Goal: Navigation & Orientation: Locate item on page

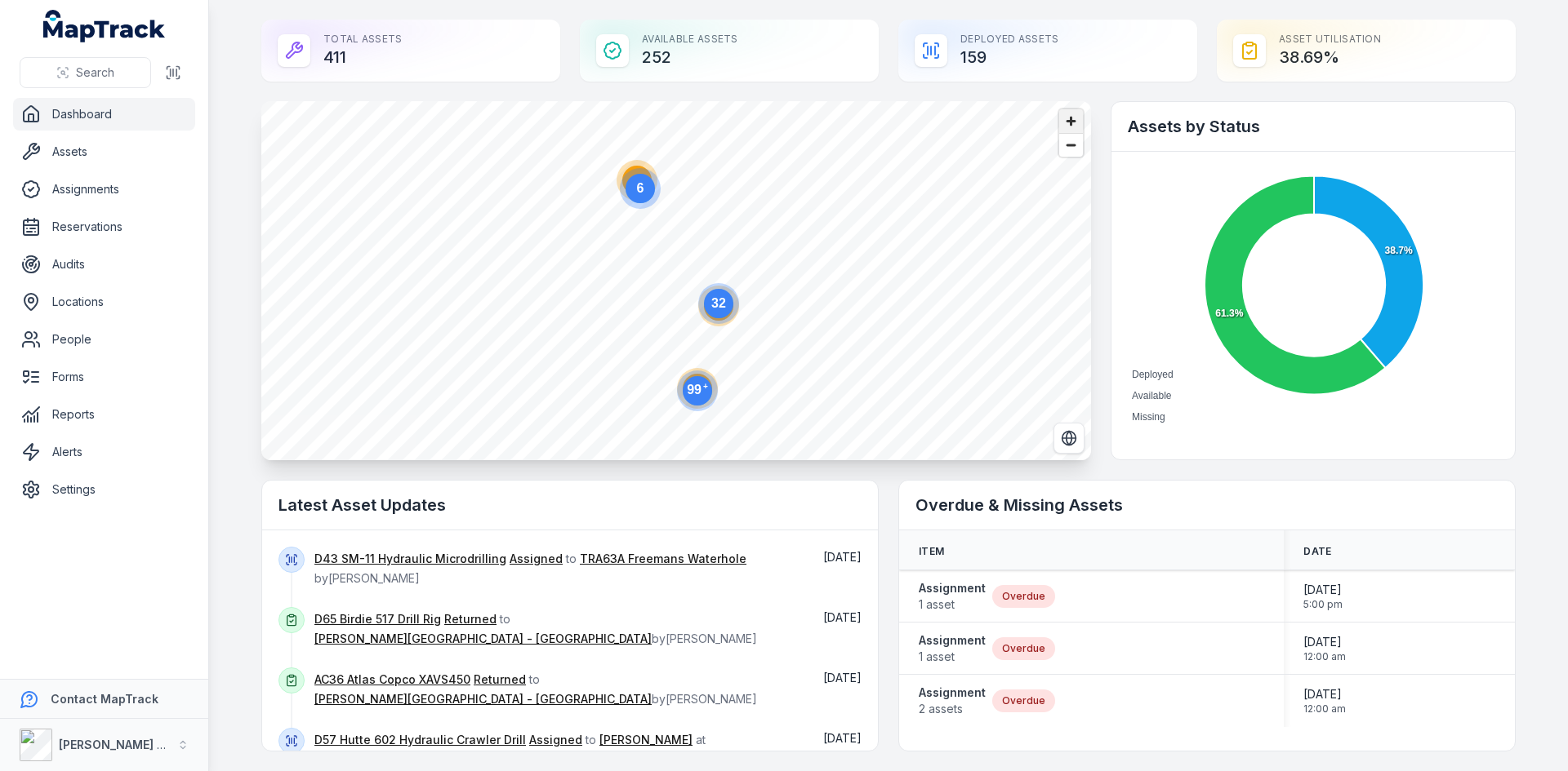
click at [1072, 122] on span "Zoom in" at bounding box center [1071, 121] width 23 height 23
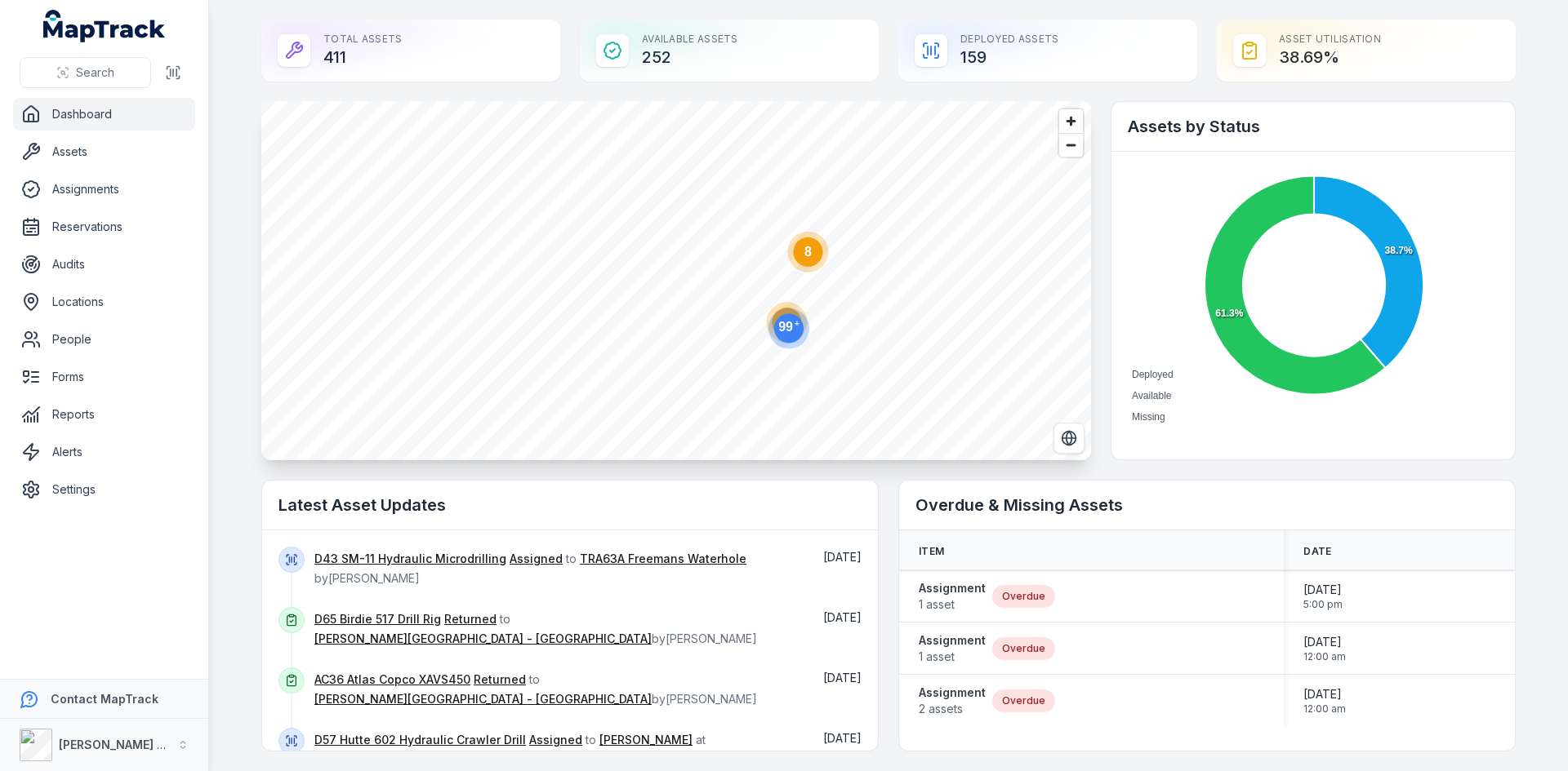
click at [814, 101] on div "67 8 99 +" at bounding box center [677, 101] width 830 height 0
click at [1073, 128] on span "Zoom in" at bounding box center [1071, 121] width 23 height 23
click at [692, 363] on text "8" at bounding box center [695, 361] width 7 height 14
click at [471, 391] on ellipse "button" at bounding box center [474, 384] width 20 height 20
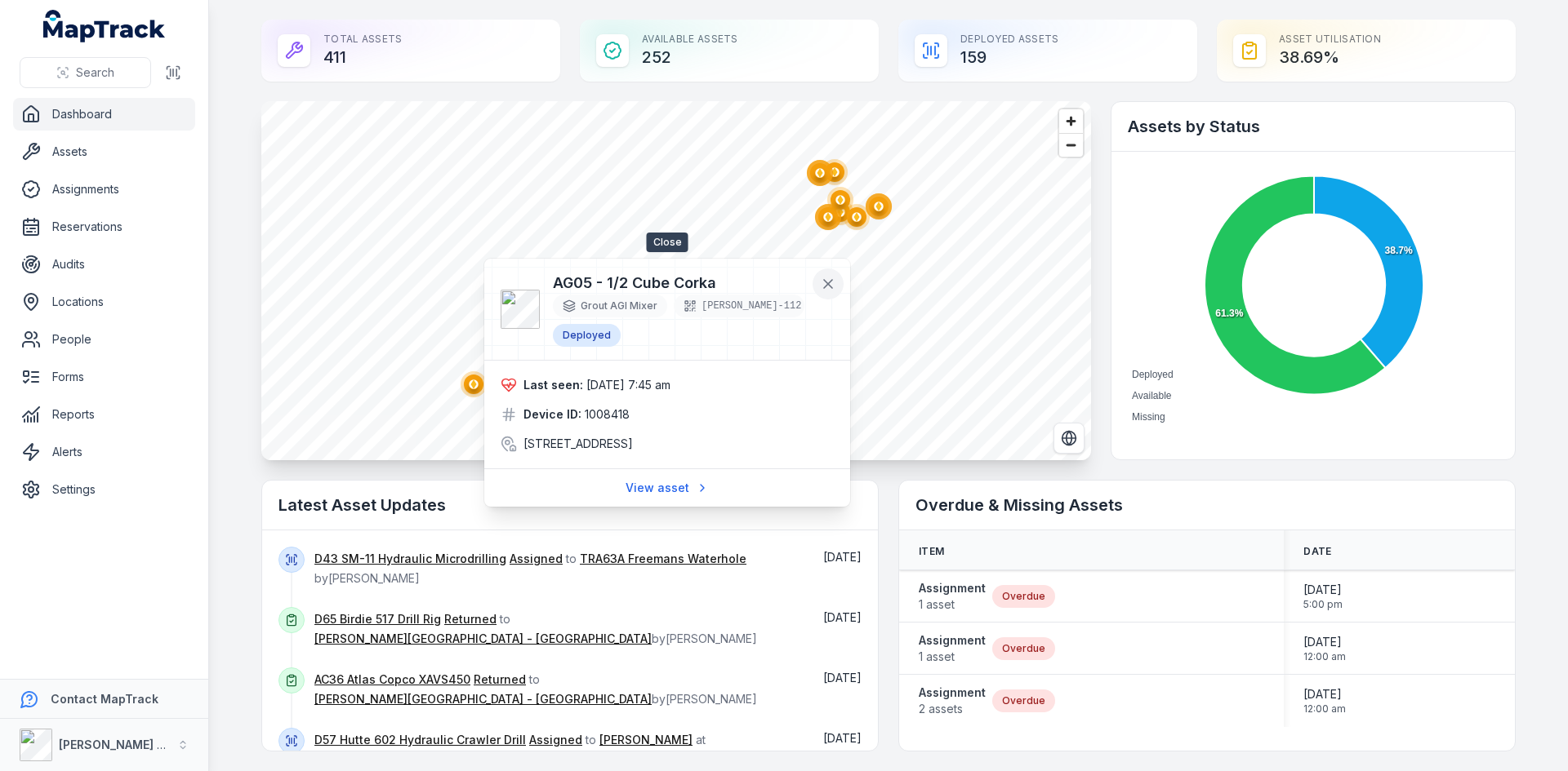
click at [823, 282] on icon at bounding box center [828, 284] width 16 height 16
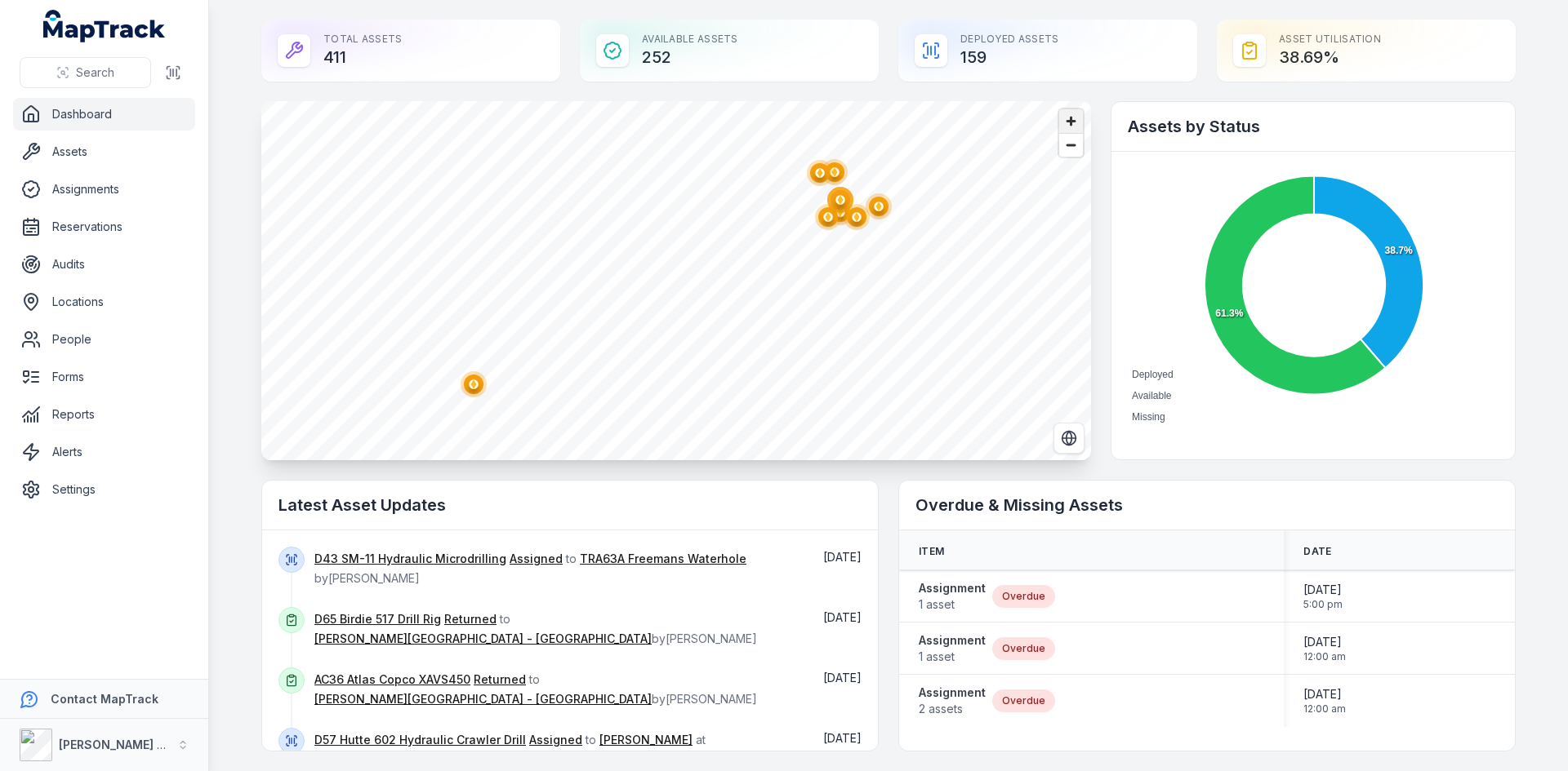
click at [1071, 124] on span "Zoom in" at bounding box center [1071, 121] width 23 height 23
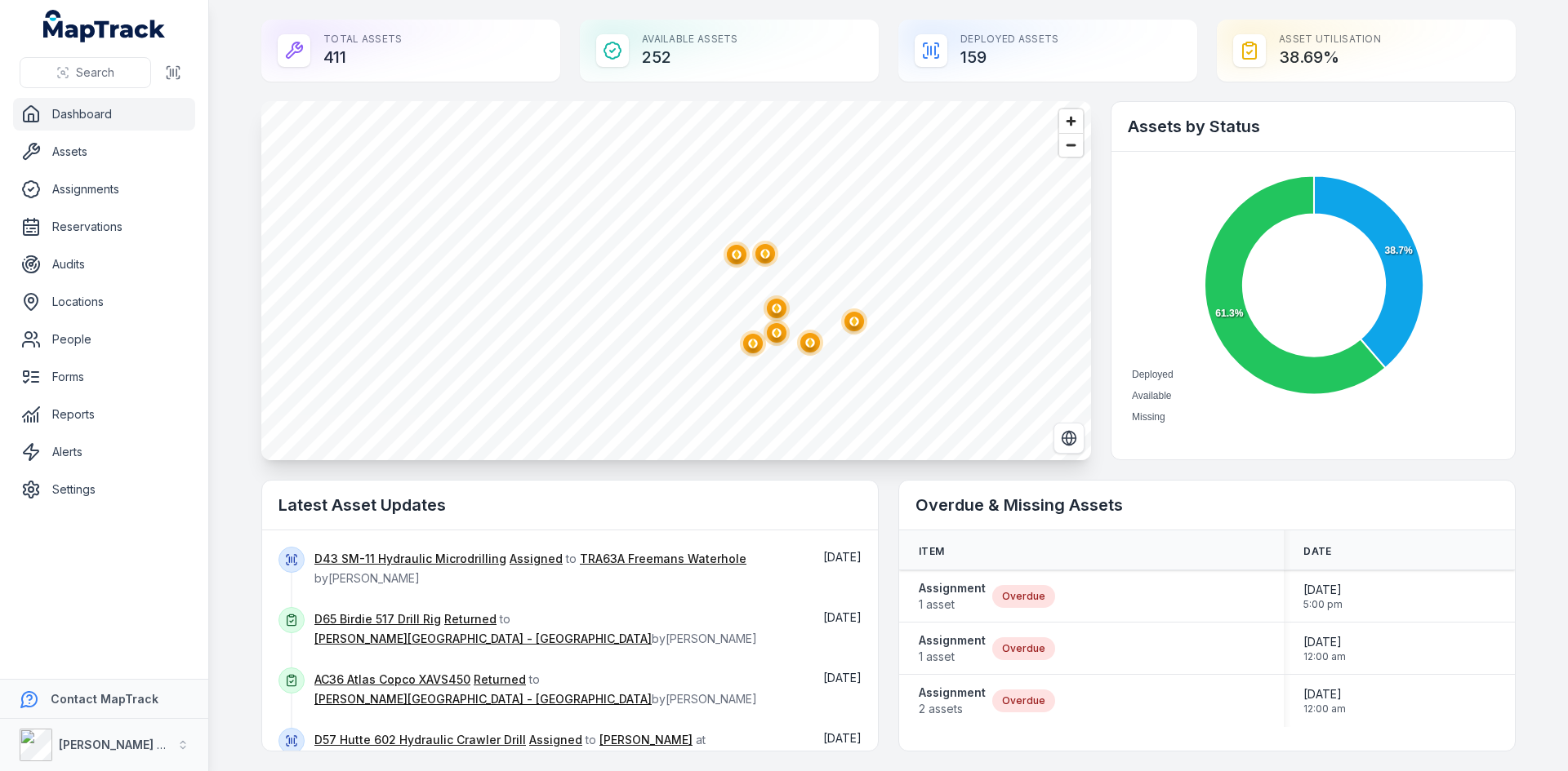
click at [727, 257] on ellipse "button" at bounding box center [737, 255] width 20 height 20
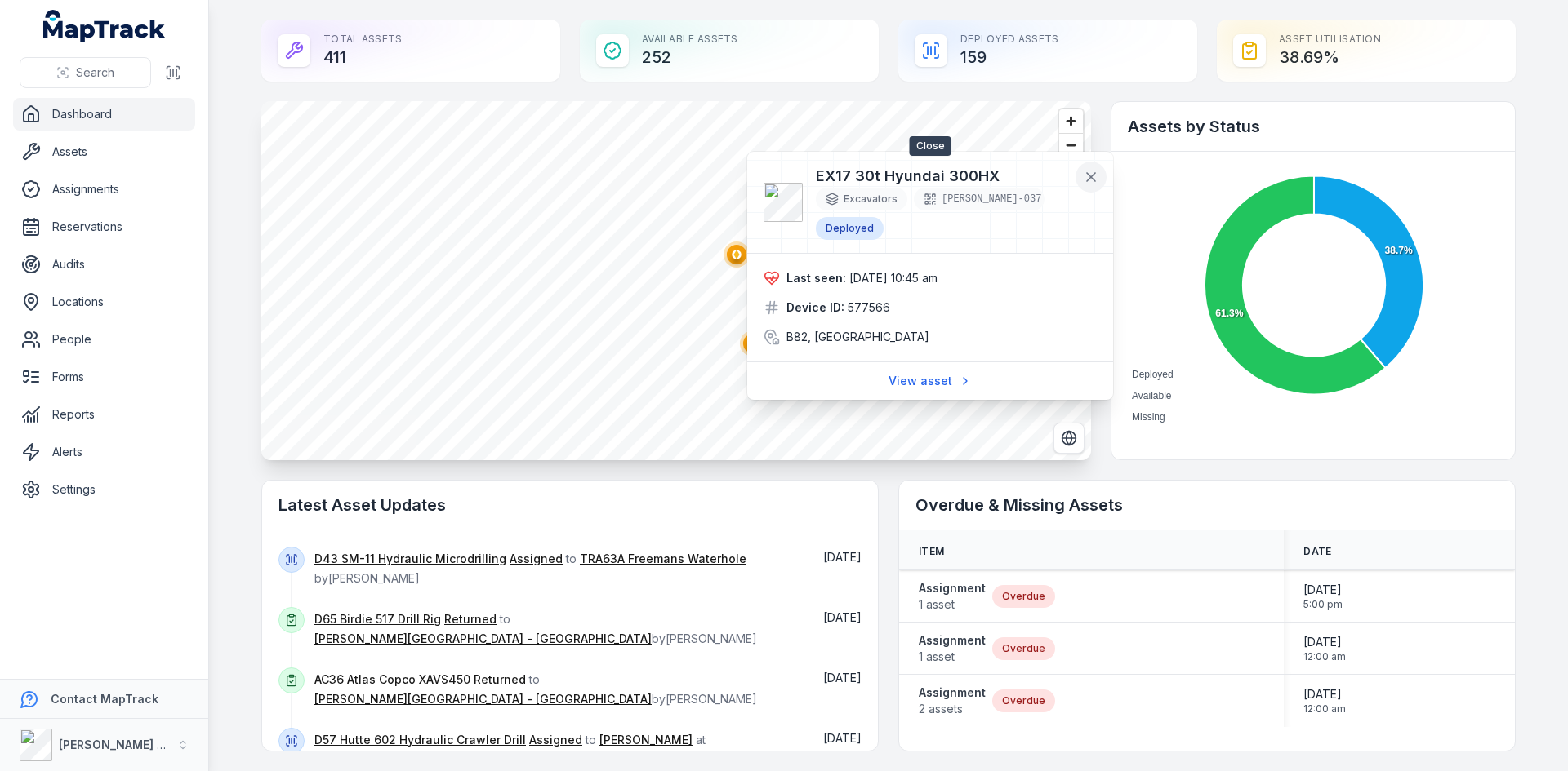
click at [1088, 191] on button at bounding box center [1091, 177] width 31 height 31
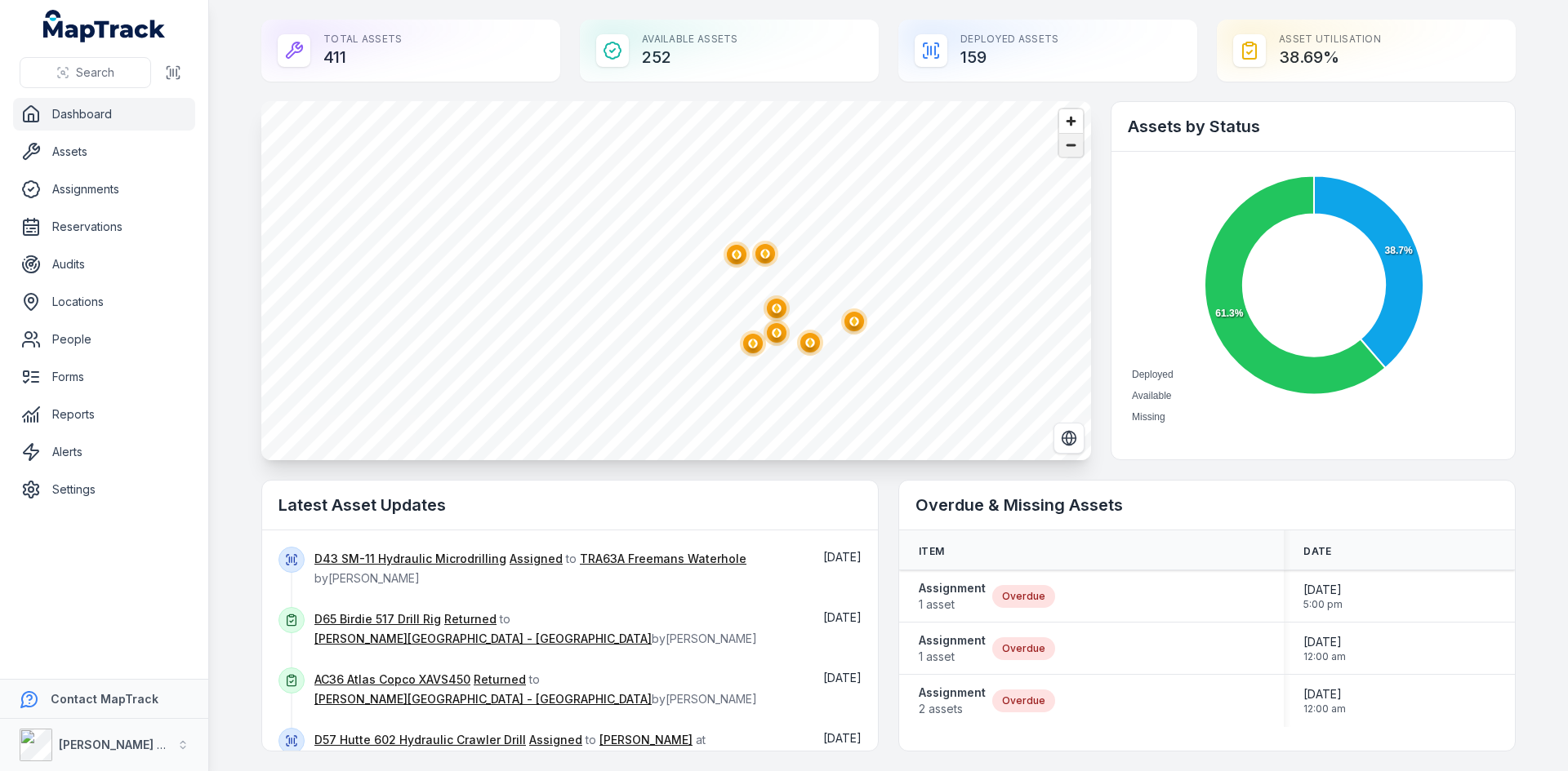
click at [1064, 149] on span "Zoom out" at bounding box center [1071, 144] width 23 height 23
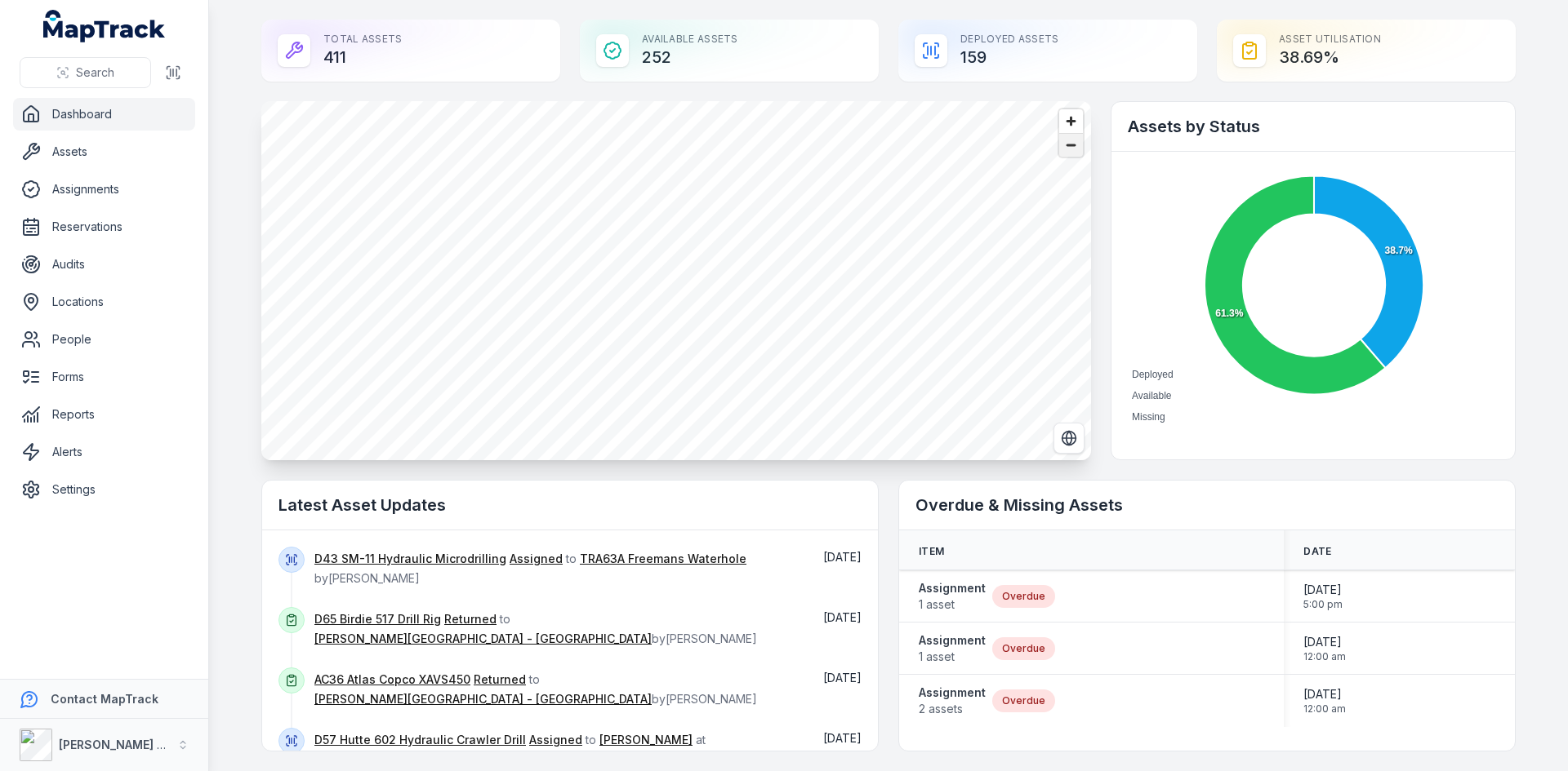
click at [1069, 151] on span "Zoom out" at bounding box center [1071, 144] width 23 height 23
click at [1067, 152] on span "Zoom out" at bounding box center [1071, 144] width 23 height 23
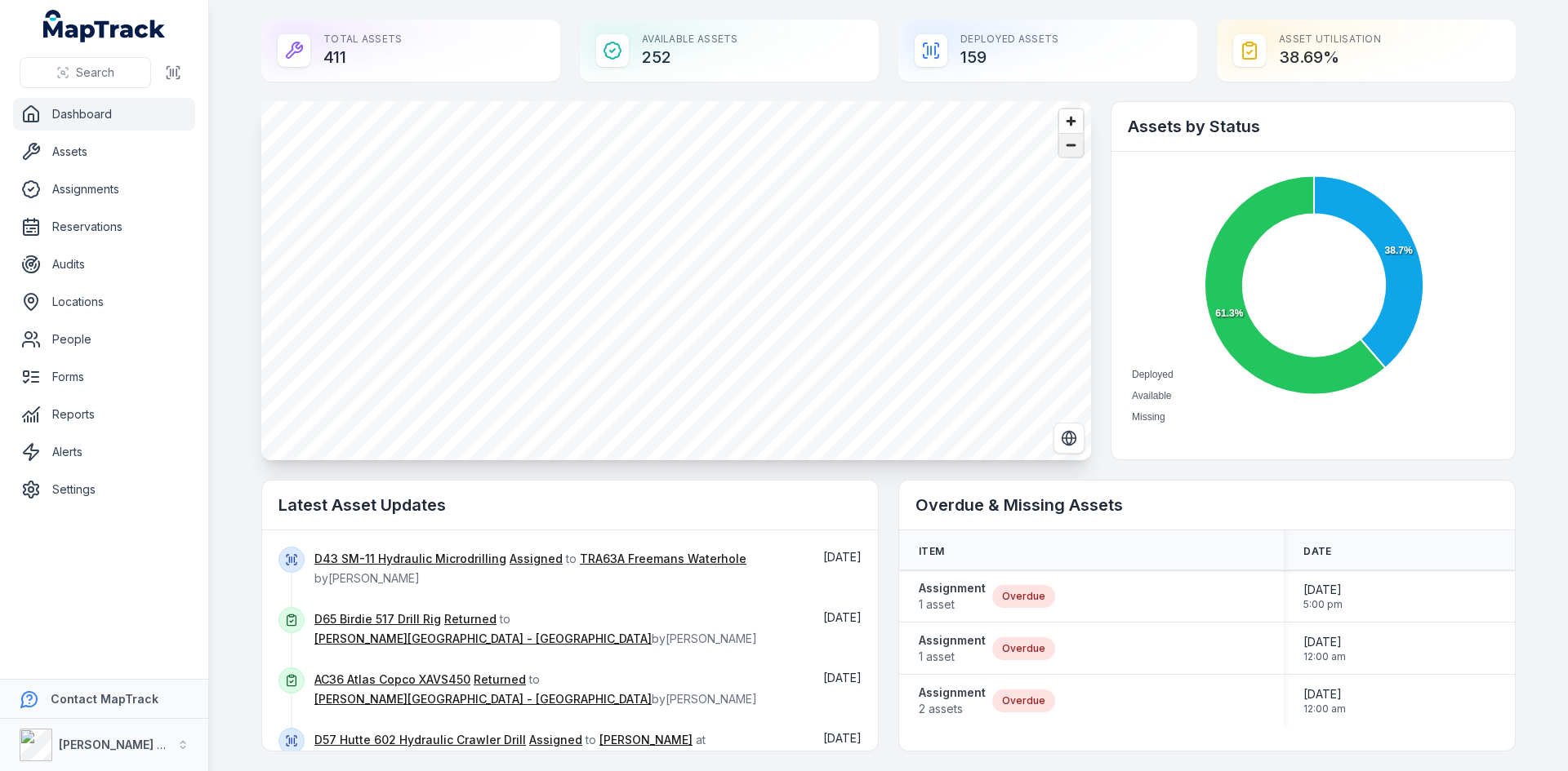
click at [1067, 152] on span "Zoom out" at bounding box center [1071, 144] width 23 height 23
click at [1062, 151] on span "Zoom out" at bounding box center [1071, 144] width 23 height 23
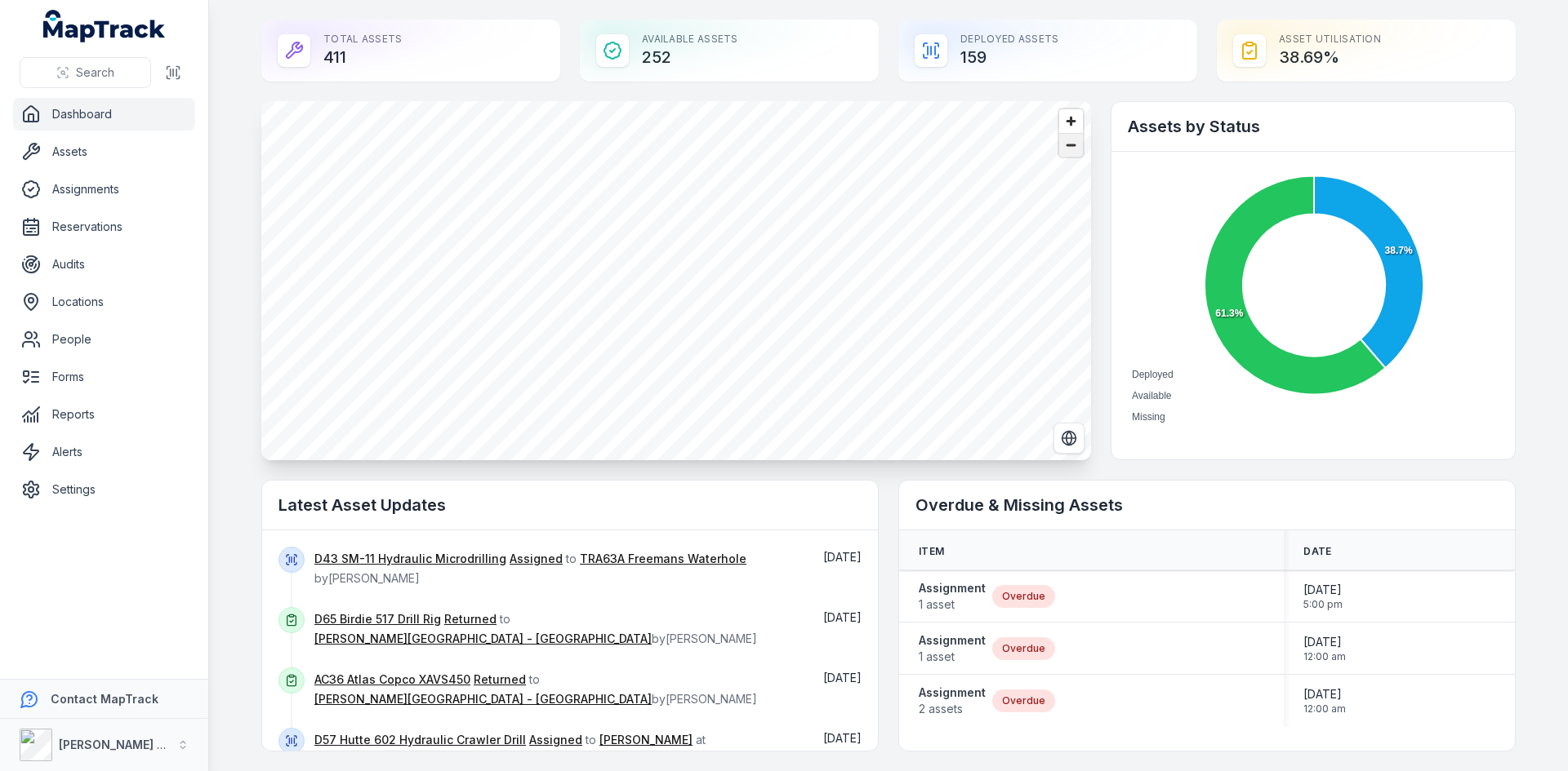
click at [1062, 150] on span "Zoom out" at bounding box center [1071, 144] width 23 height 23
click at [719, 308] on circle at bounding box center [732, 307] width 30 height 30
click at [575, 177] on circle at bounding box center [569, 163] width 41 height 41
drag, startPoint x: 614, startPoint y: 194, endPoint x: 626, endPoint y: 193, distance: 12.0
click at [614, 193] on ellipse "button" at bounding box center [618, 188] width 20 height 20
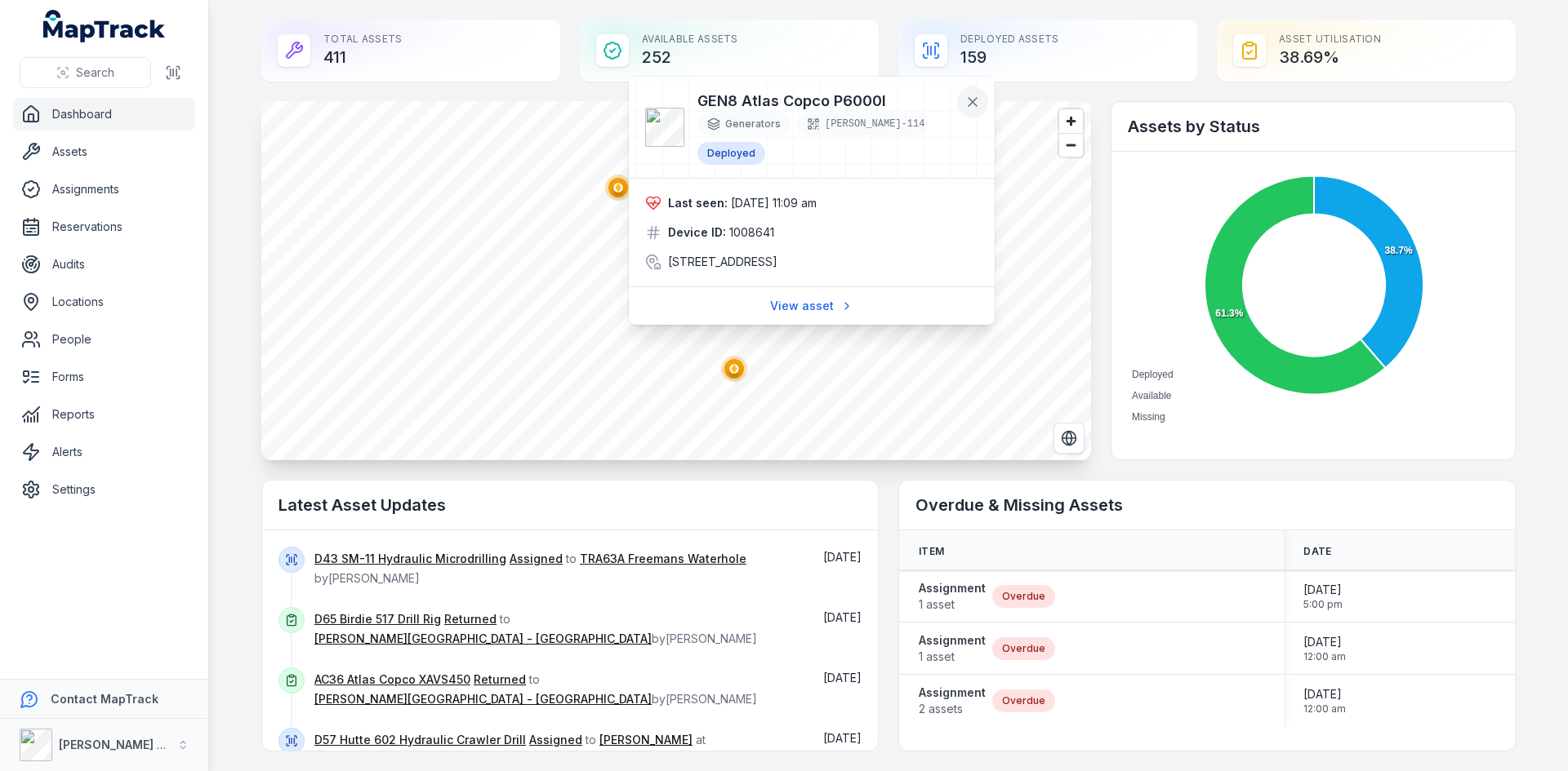
click at [977, 127] on div at bounding box center [811, 127] width 365 height 101
click at [981, 105] on button at bounding box center [973, 102] width 31 height 31
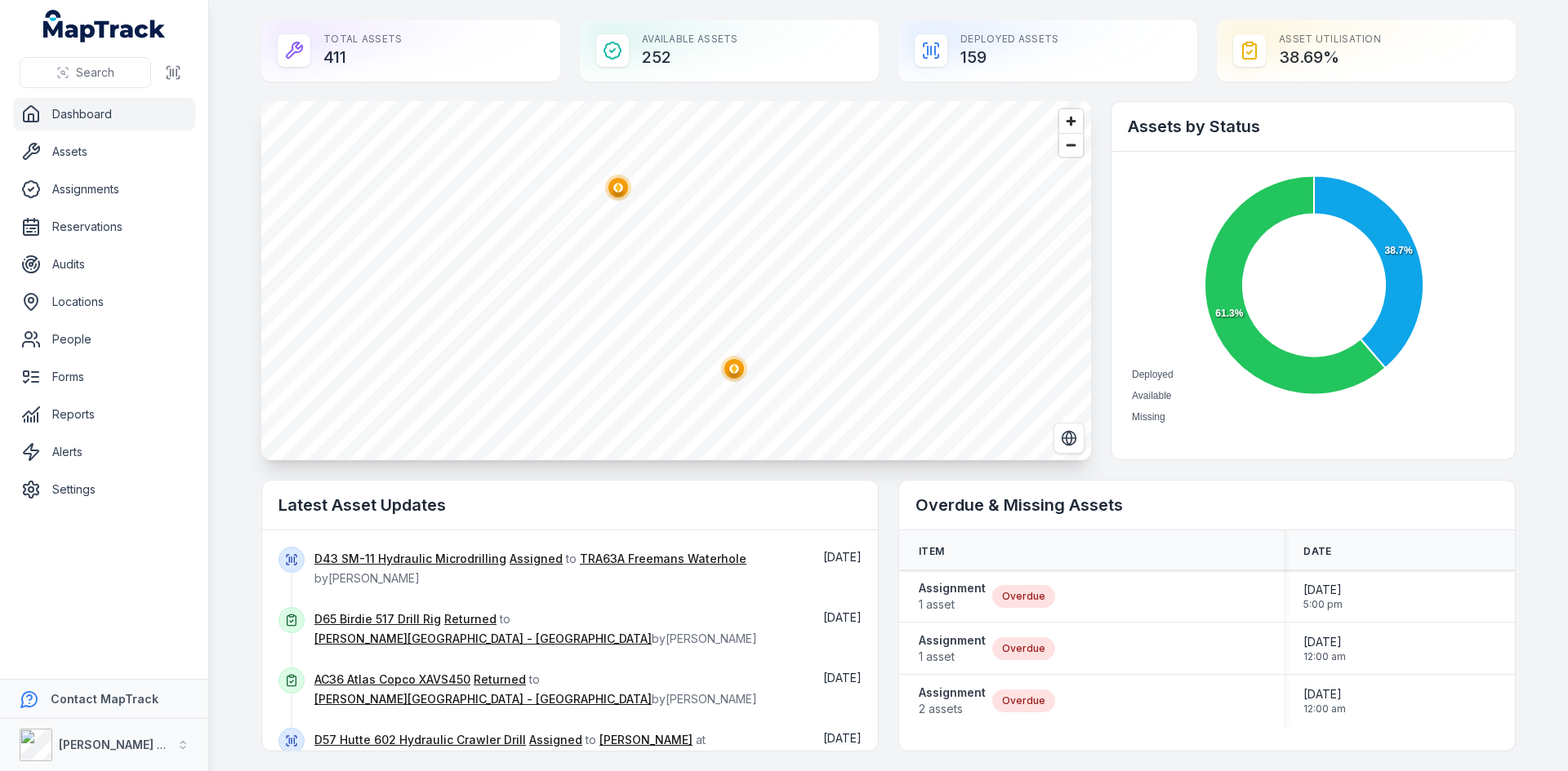
click at [737, 371] on ellipse "button" at bounding box center [734, 369] width 20 height 20
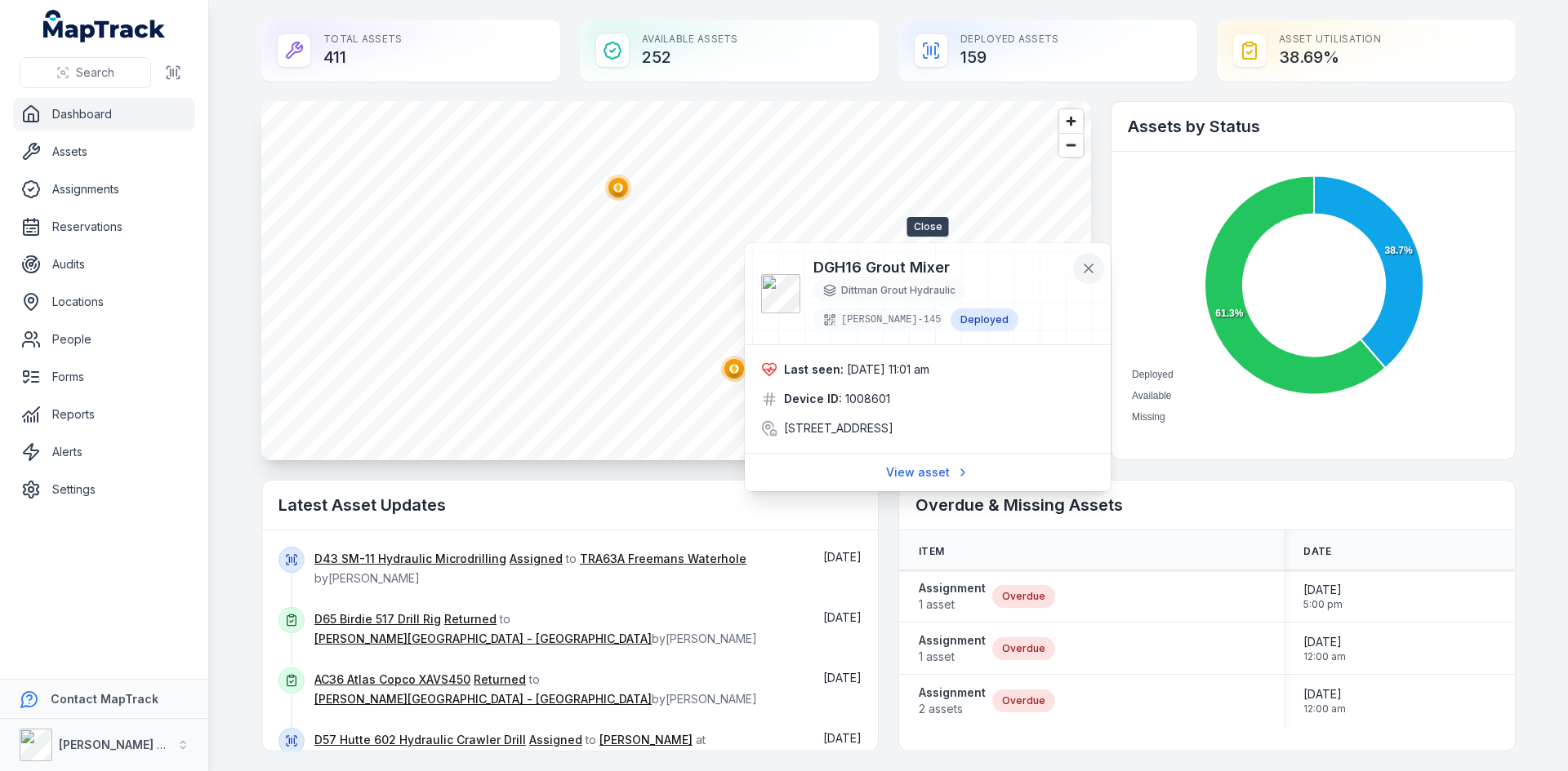
click at [1092, 272] on icon at bounding box center [1088, 268] width 8 height 8
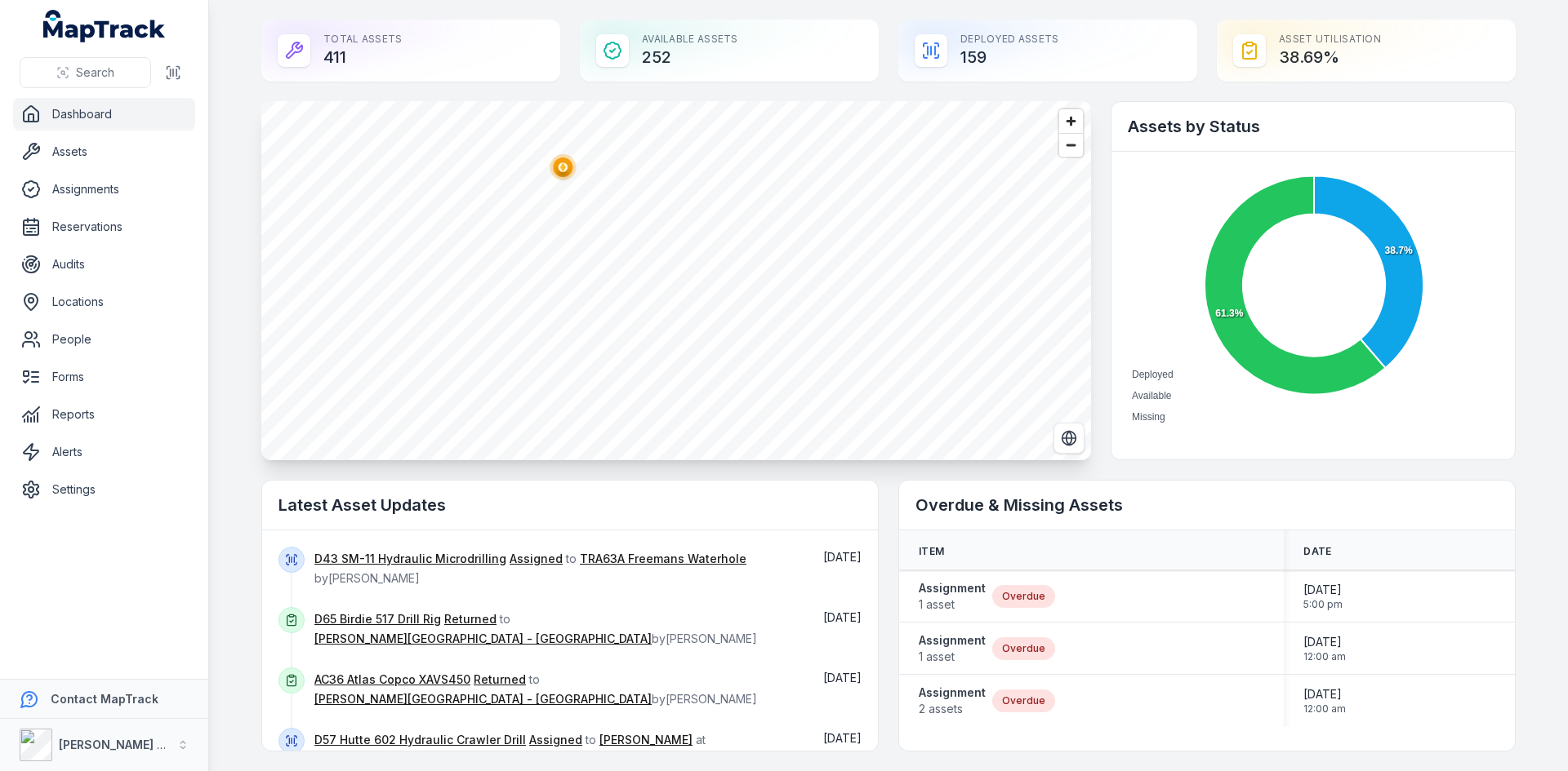
click at [1066, 152] on span "Zoom out" at bounding box center [1071, 144] width 23 height 23
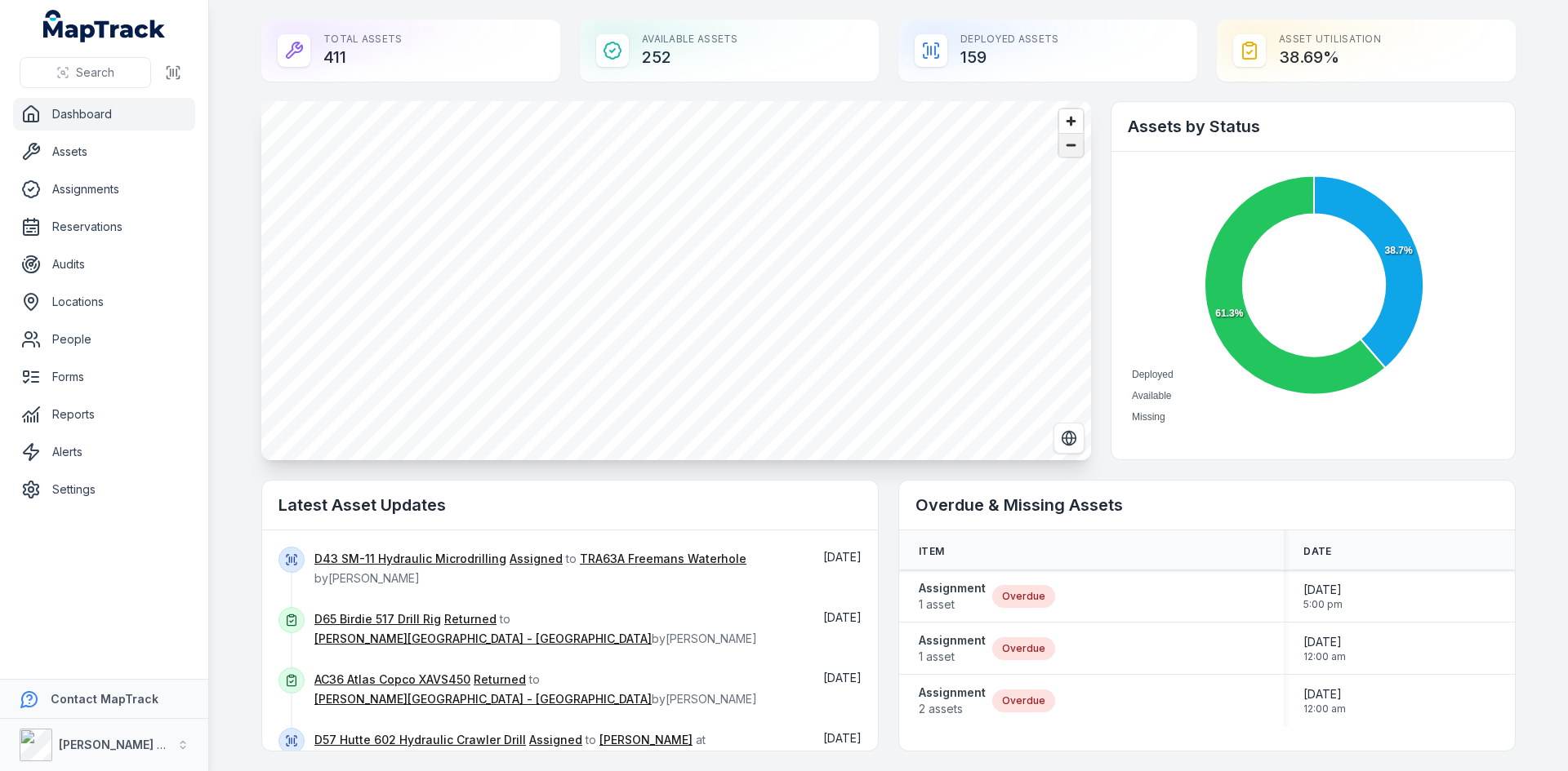
click at [1061, 146] on span "Zoom out" at bounding box center [1071, 144] width 23 height 23
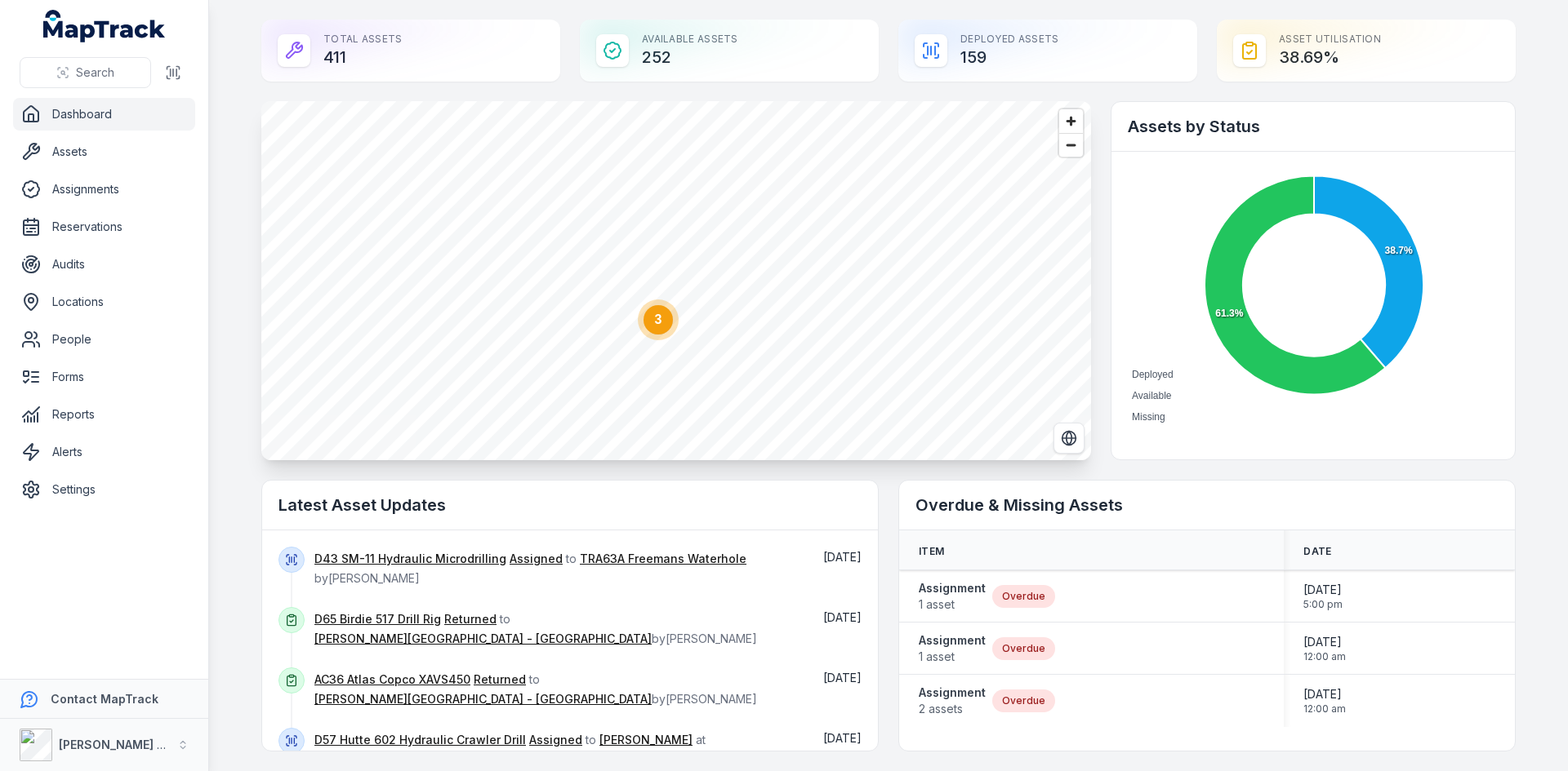
click at [658, 327] on circle at bounding box center [658, 320] width 30 height 30
click at [697, 162] on ellipse "button" at bounding box center [699, 161] width 20 height 20
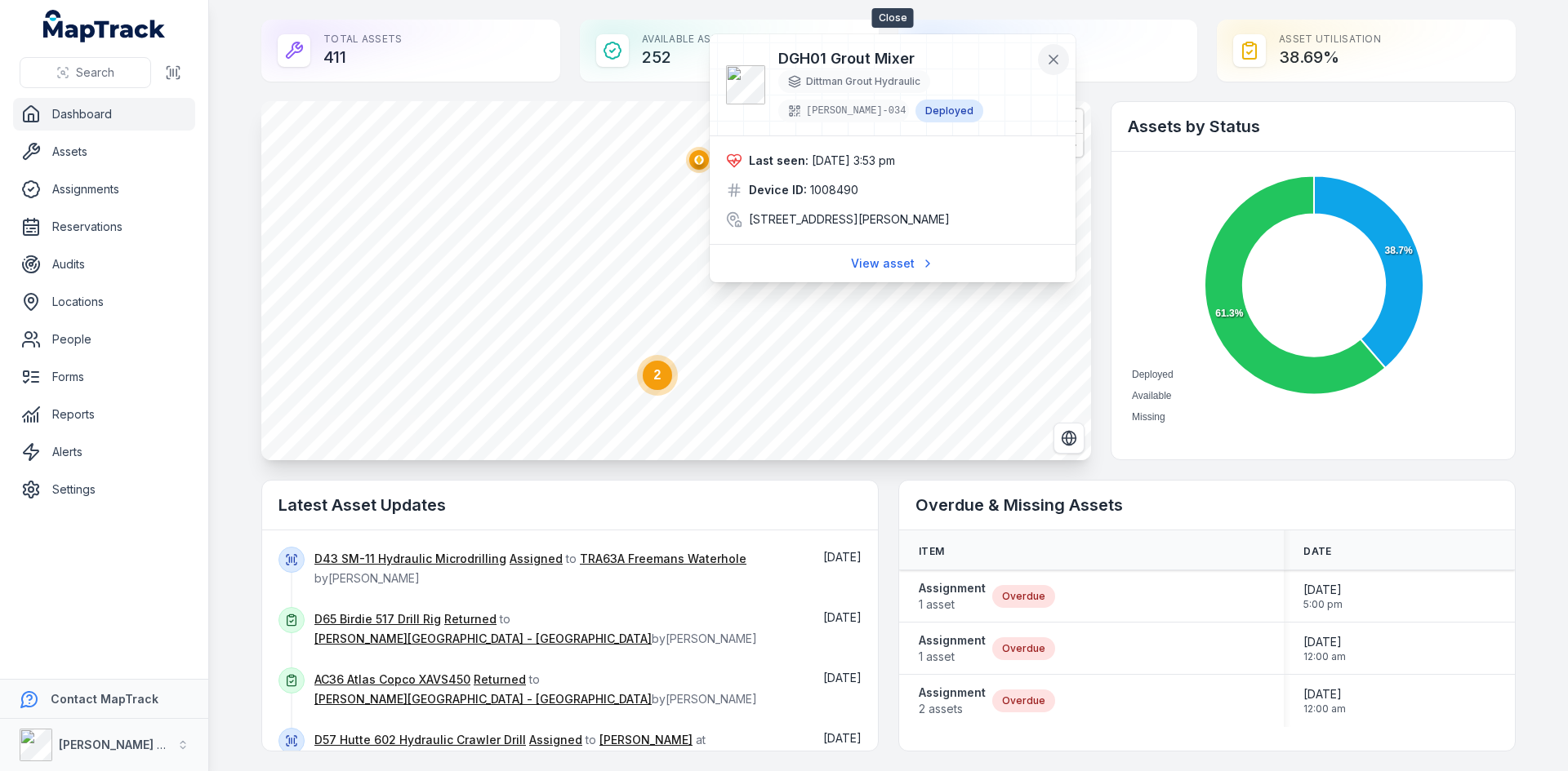
click at [1054, 60] on icon at bounding box center [1053, 60] width 8 height 8
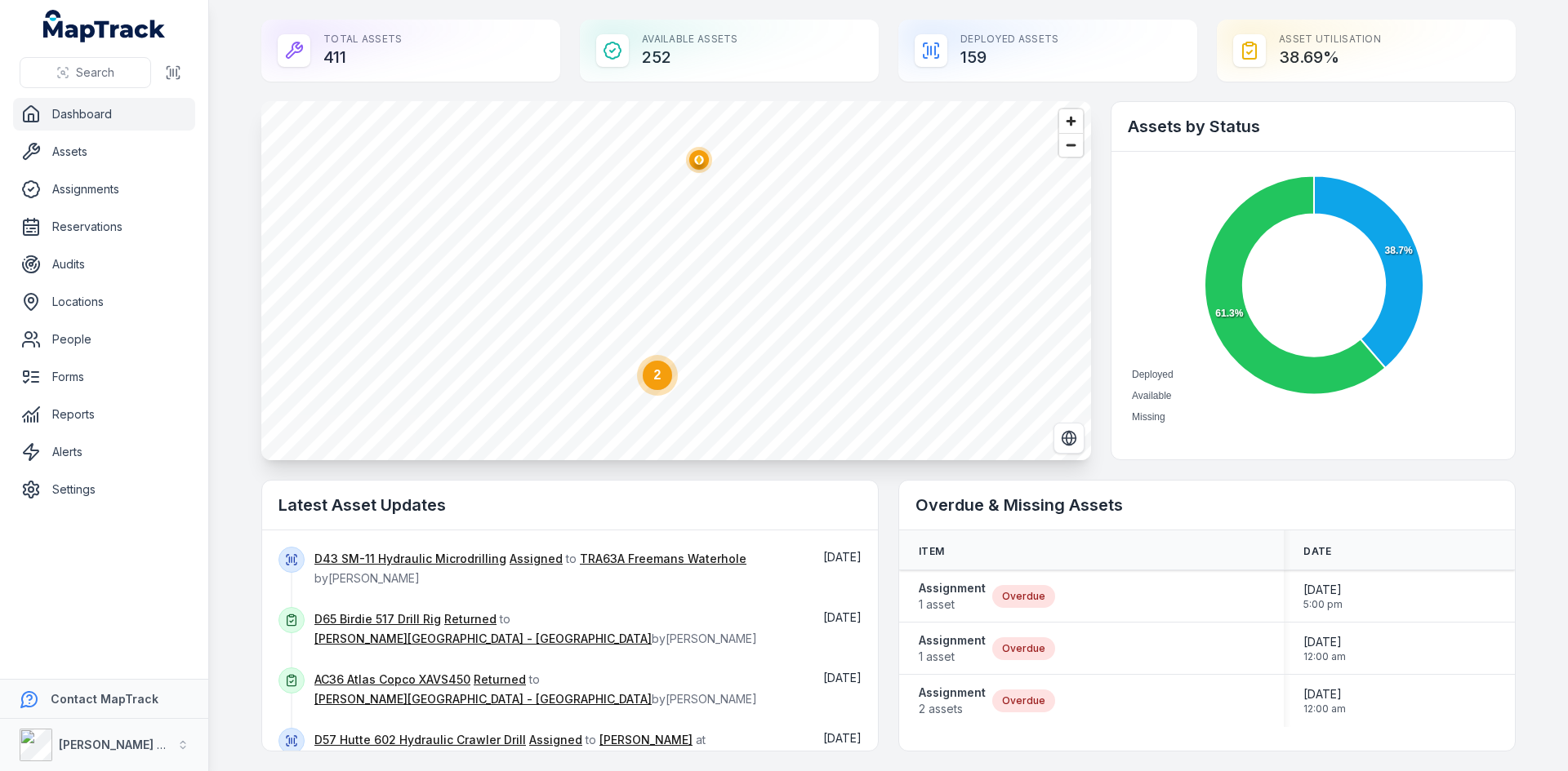
click at [654, 379] on text "2" at bounding box center [658, 374] width 7 height 14
click at [690, 224] on circle "button" at bounding box center [685, 222] width 26 height 26
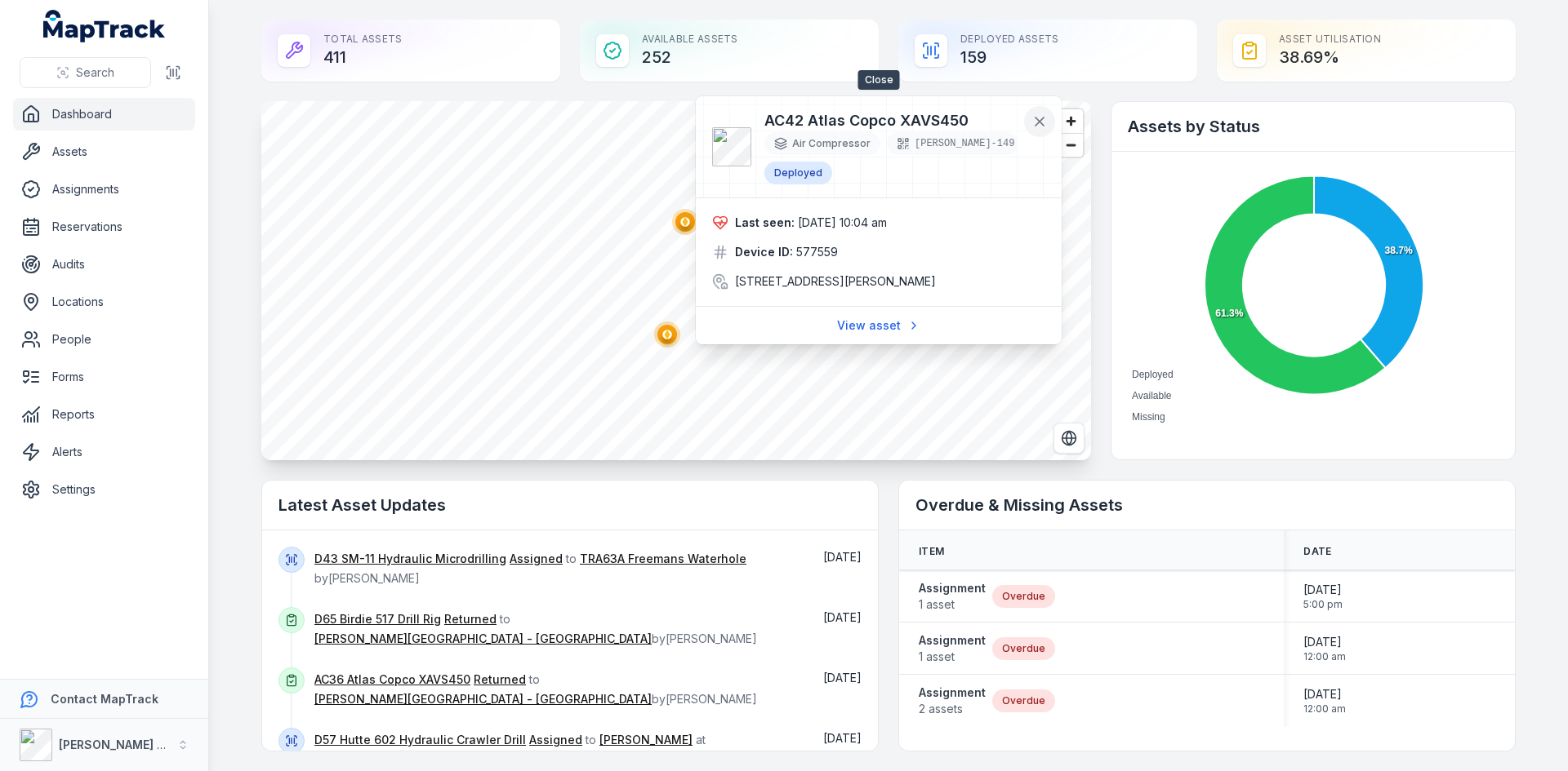
click at [1046, 121] on icon at bounding box center [1039, 122] width 16 height 16
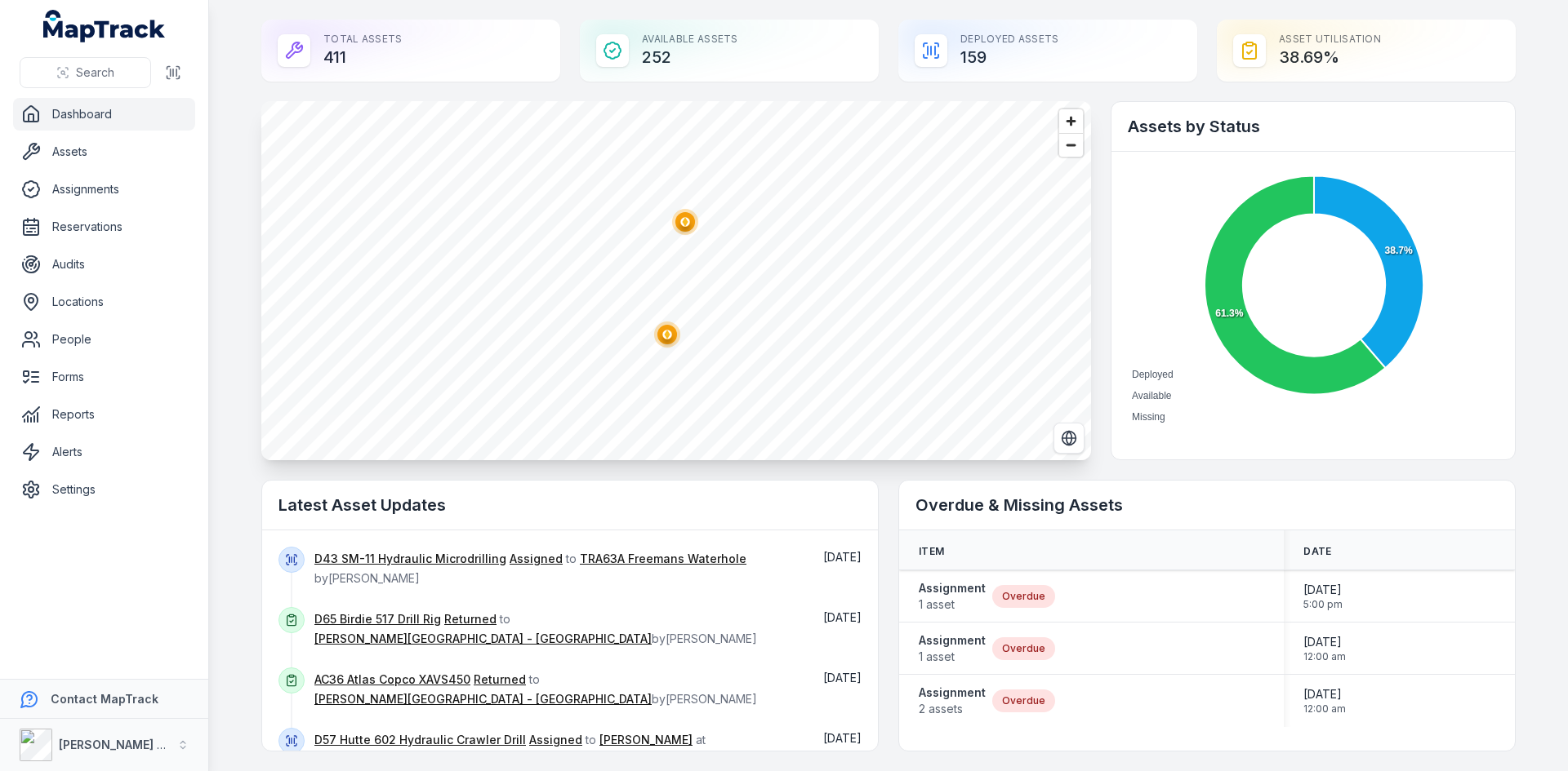
click at [668, 335] on ellipse "button" at bounding box center [668, 335] width 20 height 20
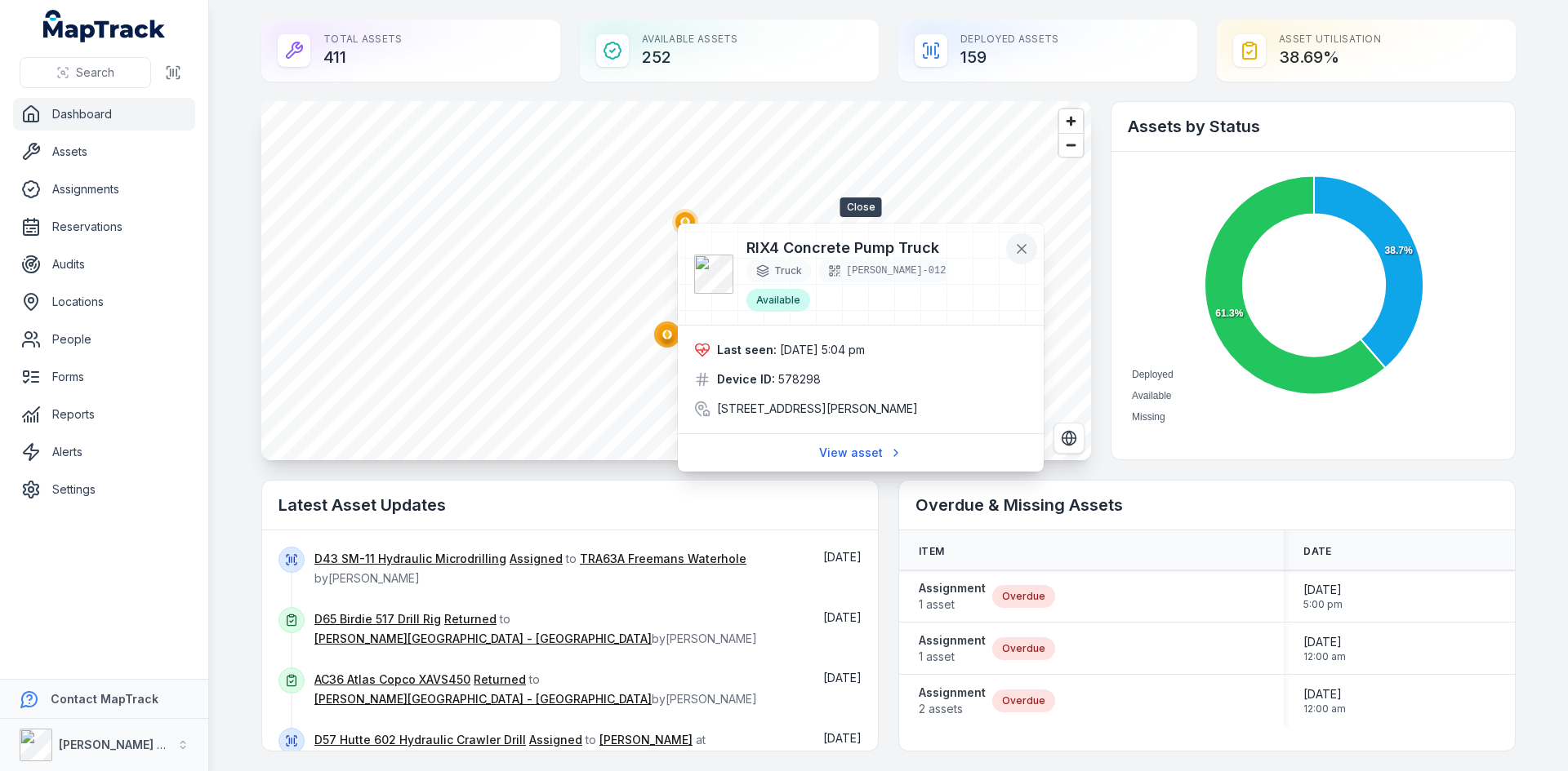
click at [1024, 252] on icon at bounding box center [1021, 249] width 8 height 8
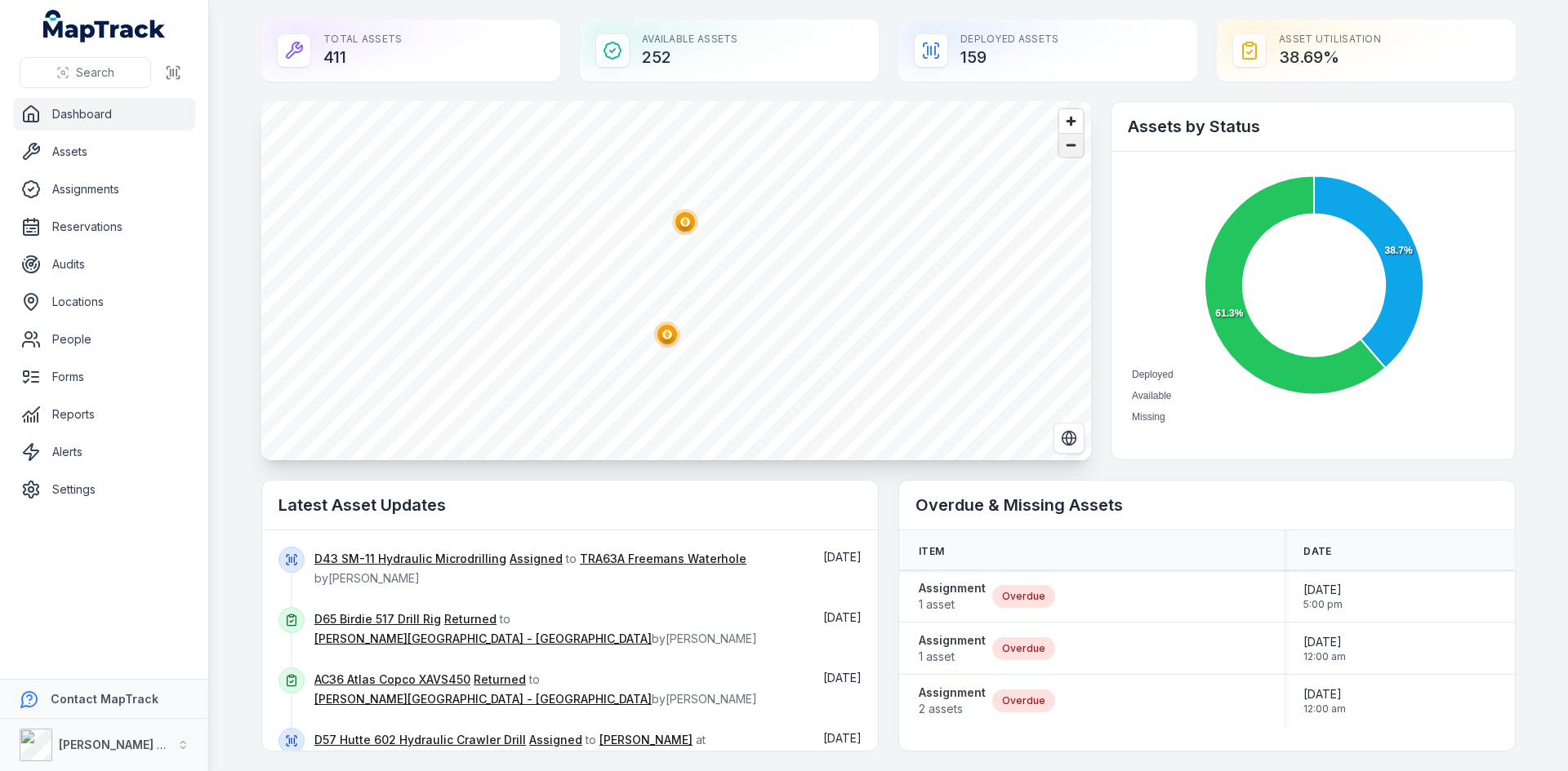
click at [1066, 151] on span "Zoom out" at bounding box center [1071, 144] width 23 height 23
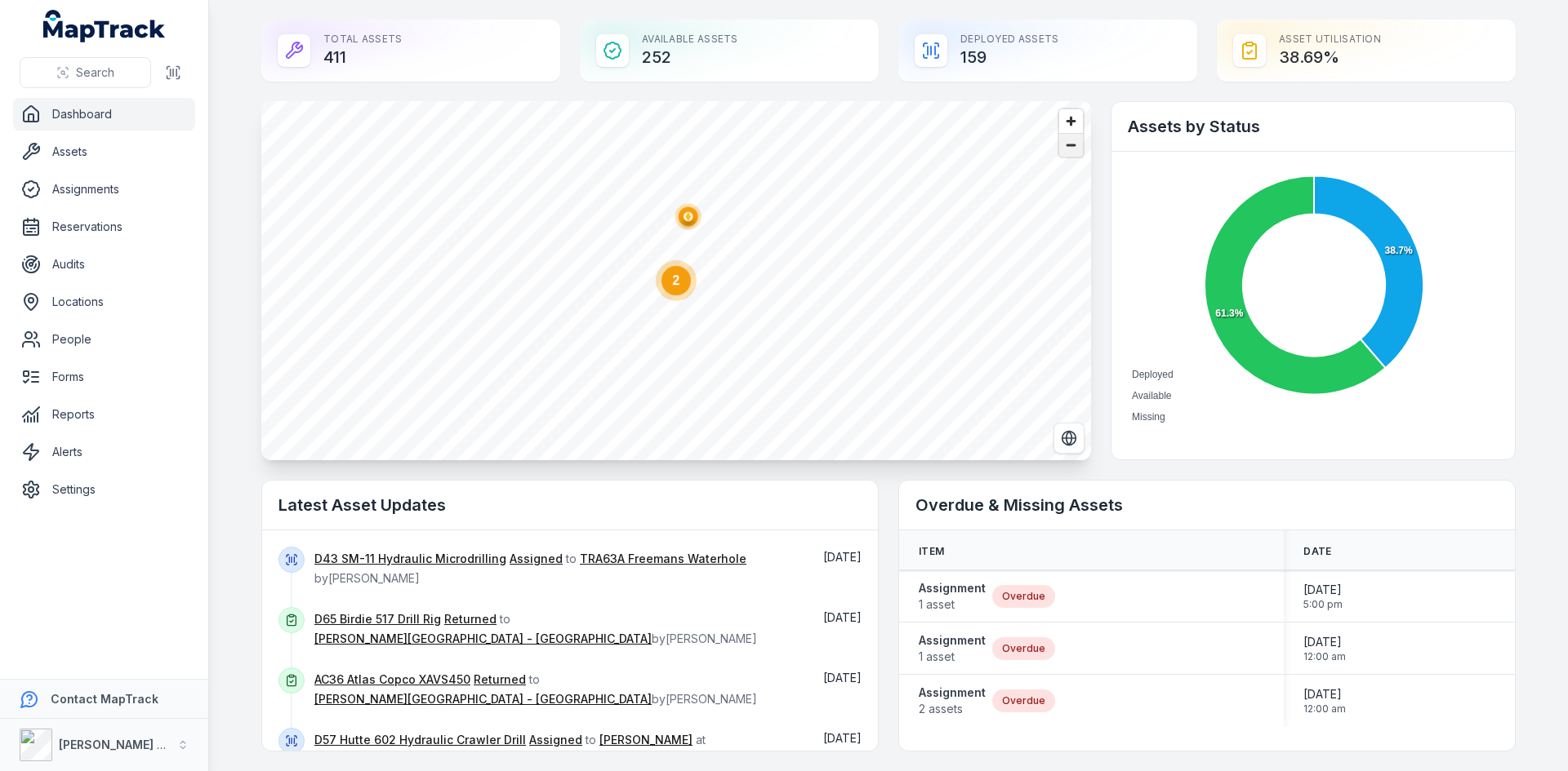
click at [1066, 151] on span "Zoom out" at bounding box center [1071, 144] width 23 height 23
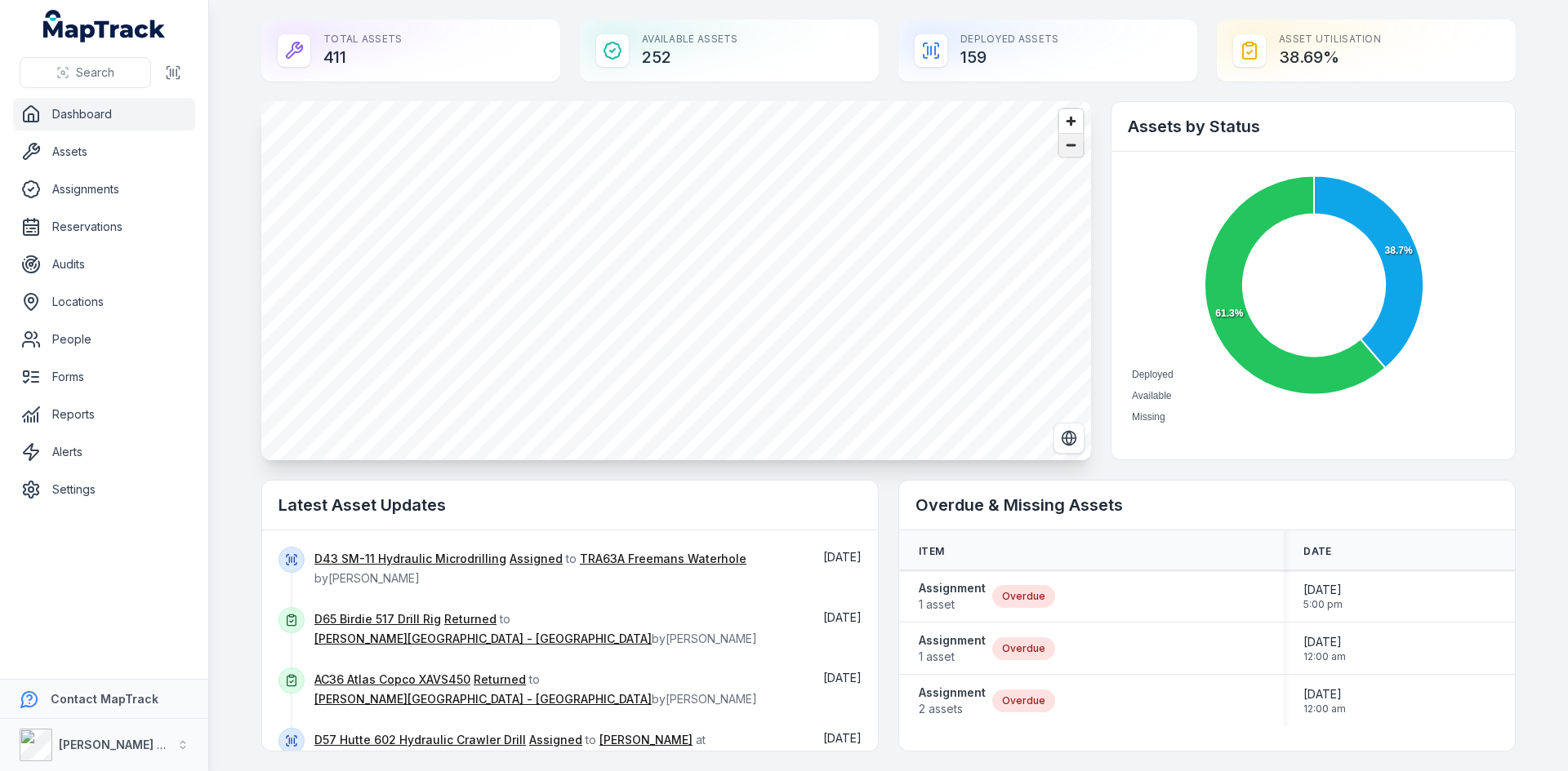
click at [1068, 144] on span "Zoom out" at bounding box center [1071, 144] width 23 height 23
click at [365, 372] on circle "button" at bounding box center [361, 370] width 26 height 26
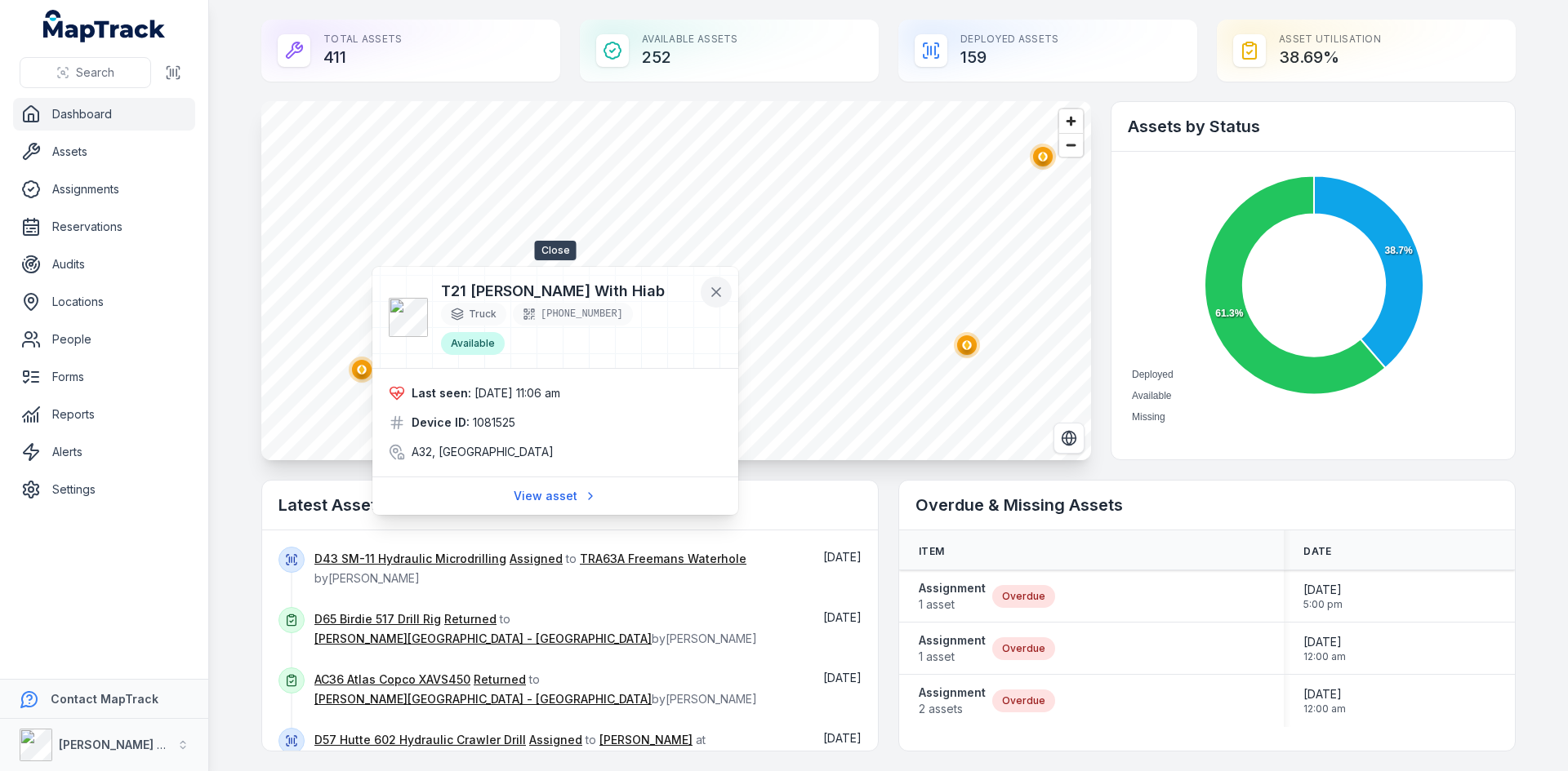
click at [714, 290] on icon at bounding box center [715, 292] width 8 height 8
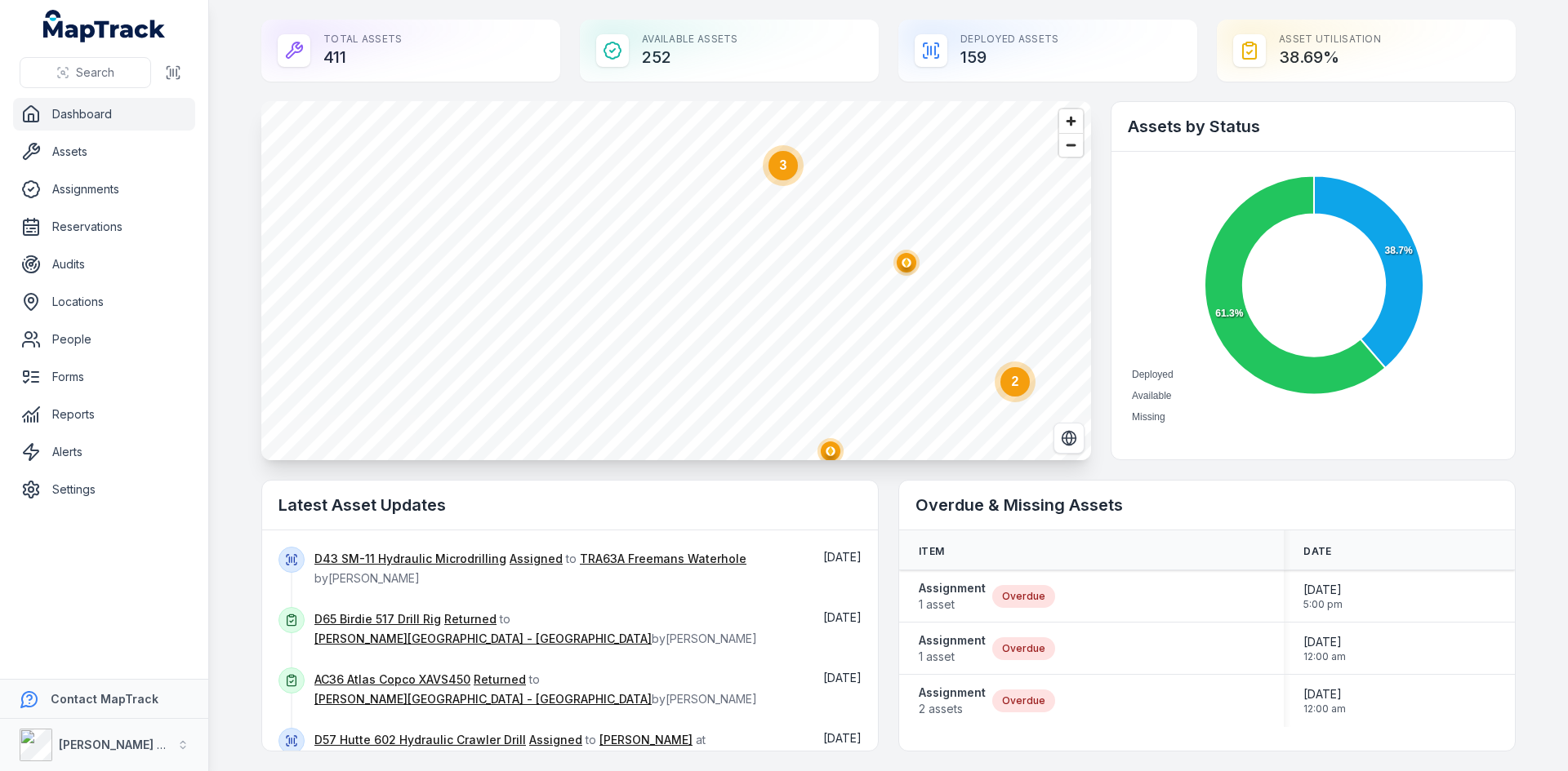
click at [905, 263] on circle "button" at bounding box center [907, 263] width 4 height 4
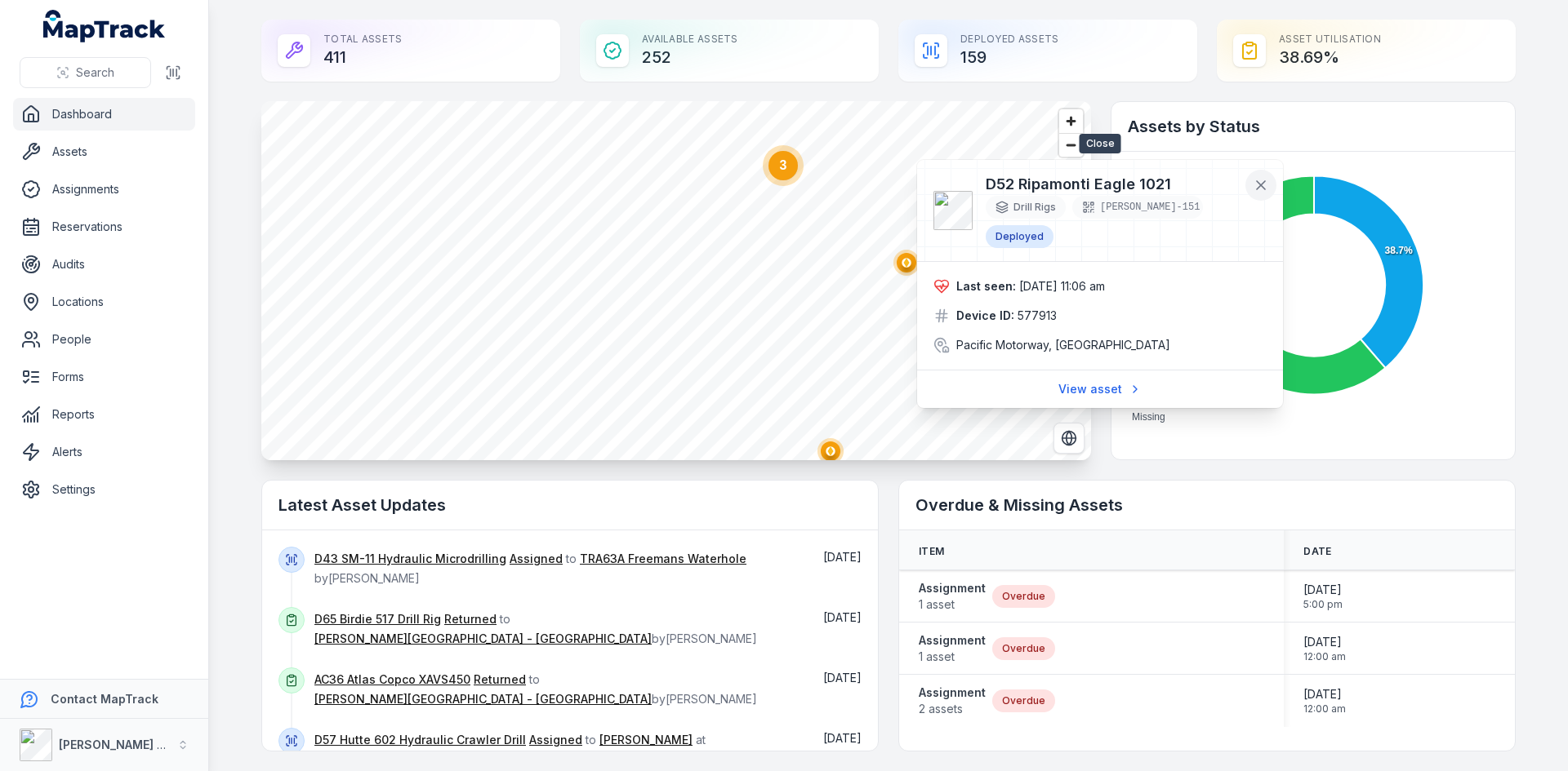
click at [1254, 179] on icon at bounding box center [1260, 185] width 16 height 16
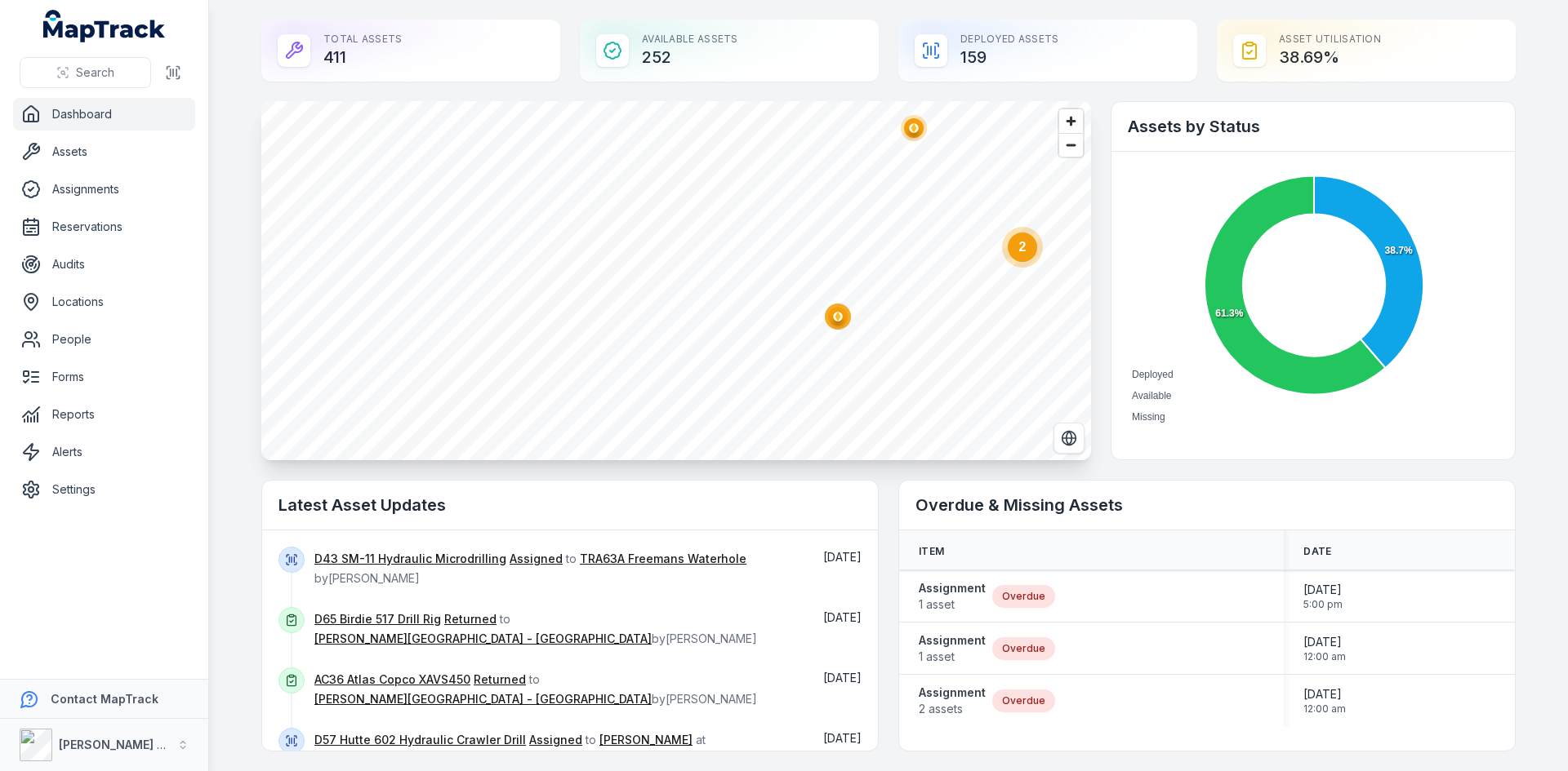
click at [839, 325] on circle "button" at bounding box center [837, 317] width 26 height 26
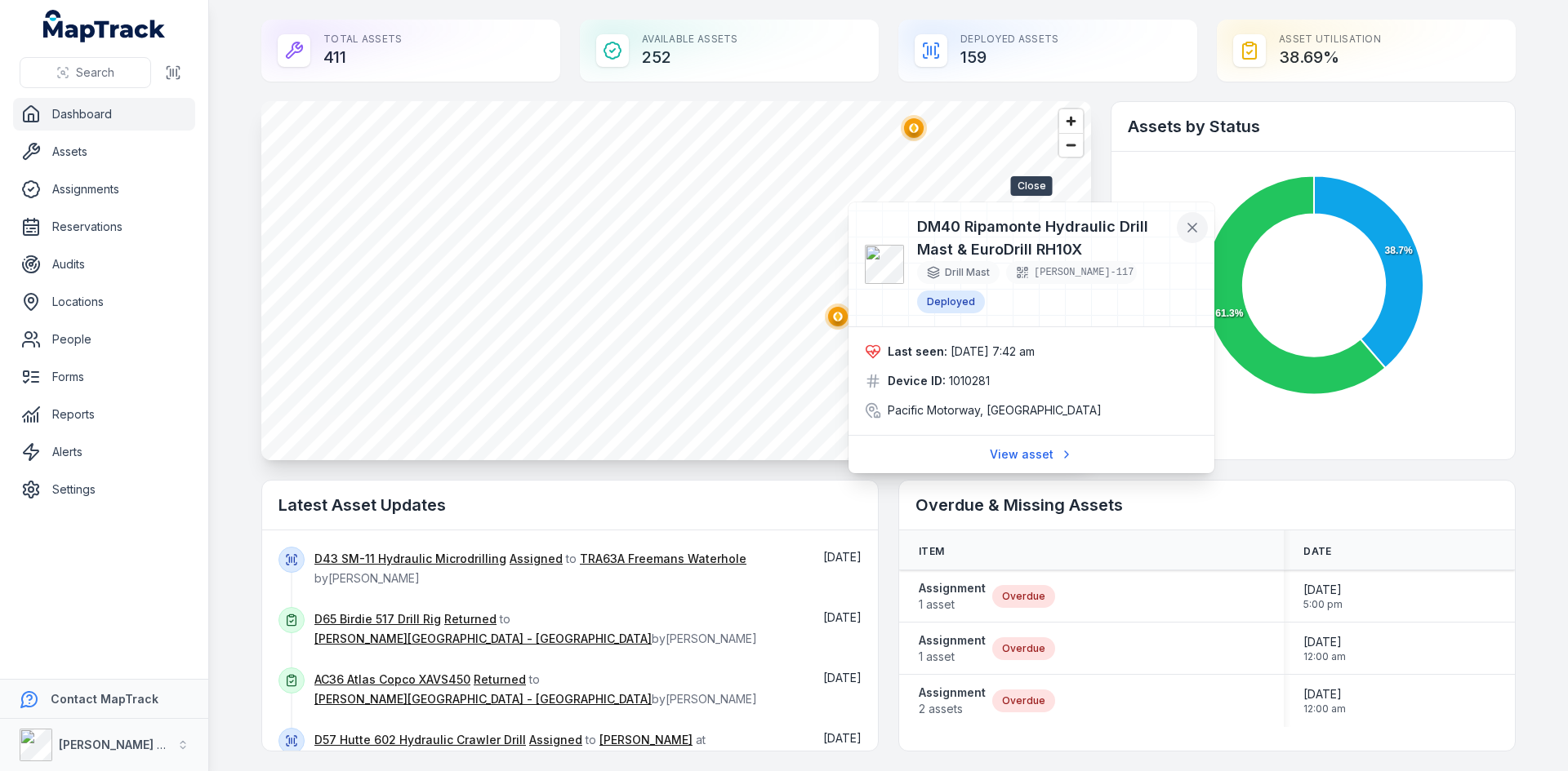
click at [1190, 227] on icon at bounding box center [1192, 227] width 16 height 16
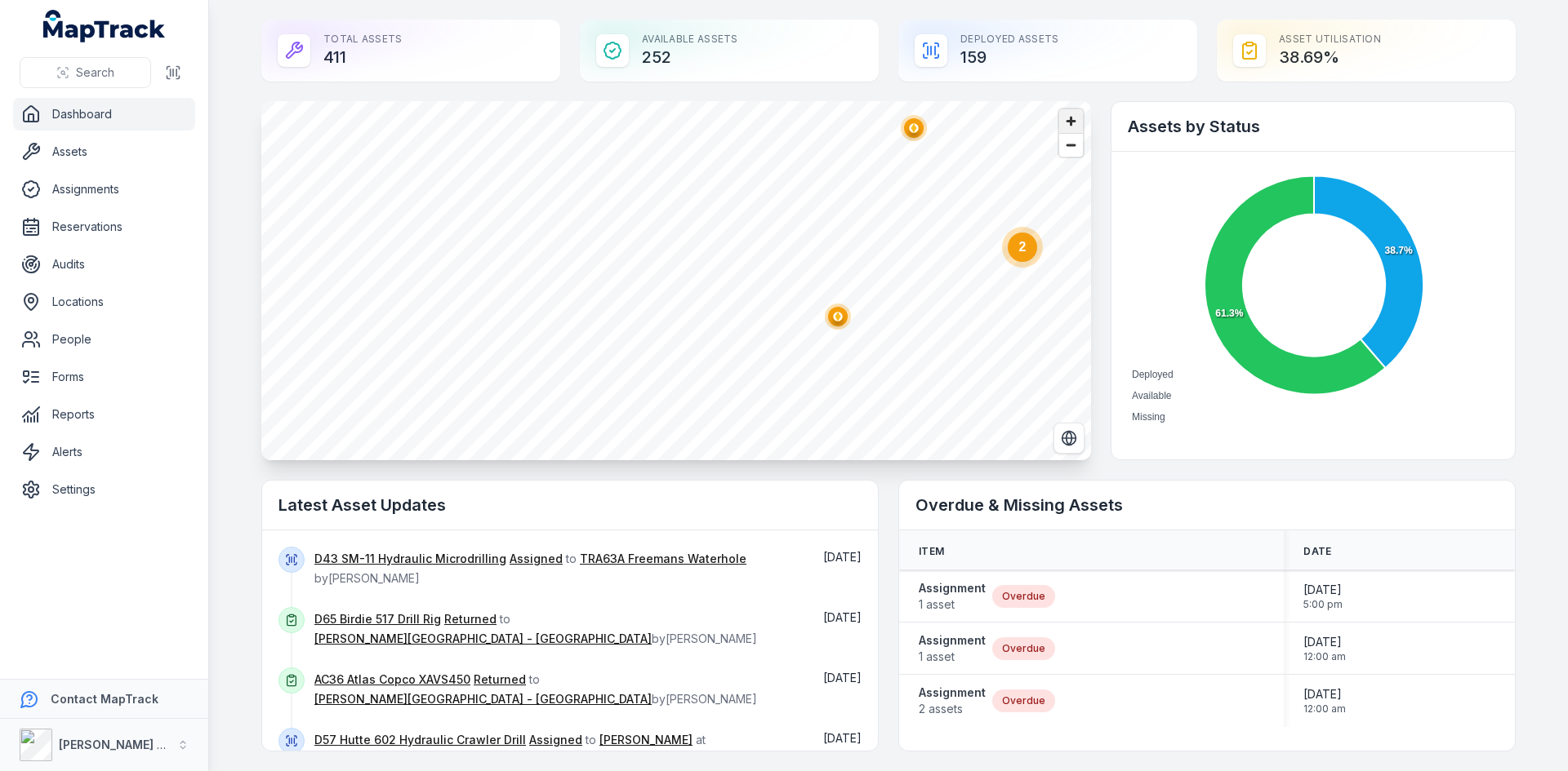
click at [1066, 127] on span "Zoom in" at bounding box center [1071, 121] width 23 height 23
click at [1076, 151] on span "Zoom out" at bounding box center [1071, 144] width 23 height 23
click at [1061, 150] on span "Zoom out" at bounding box center [1071, 144] width 23 height 23
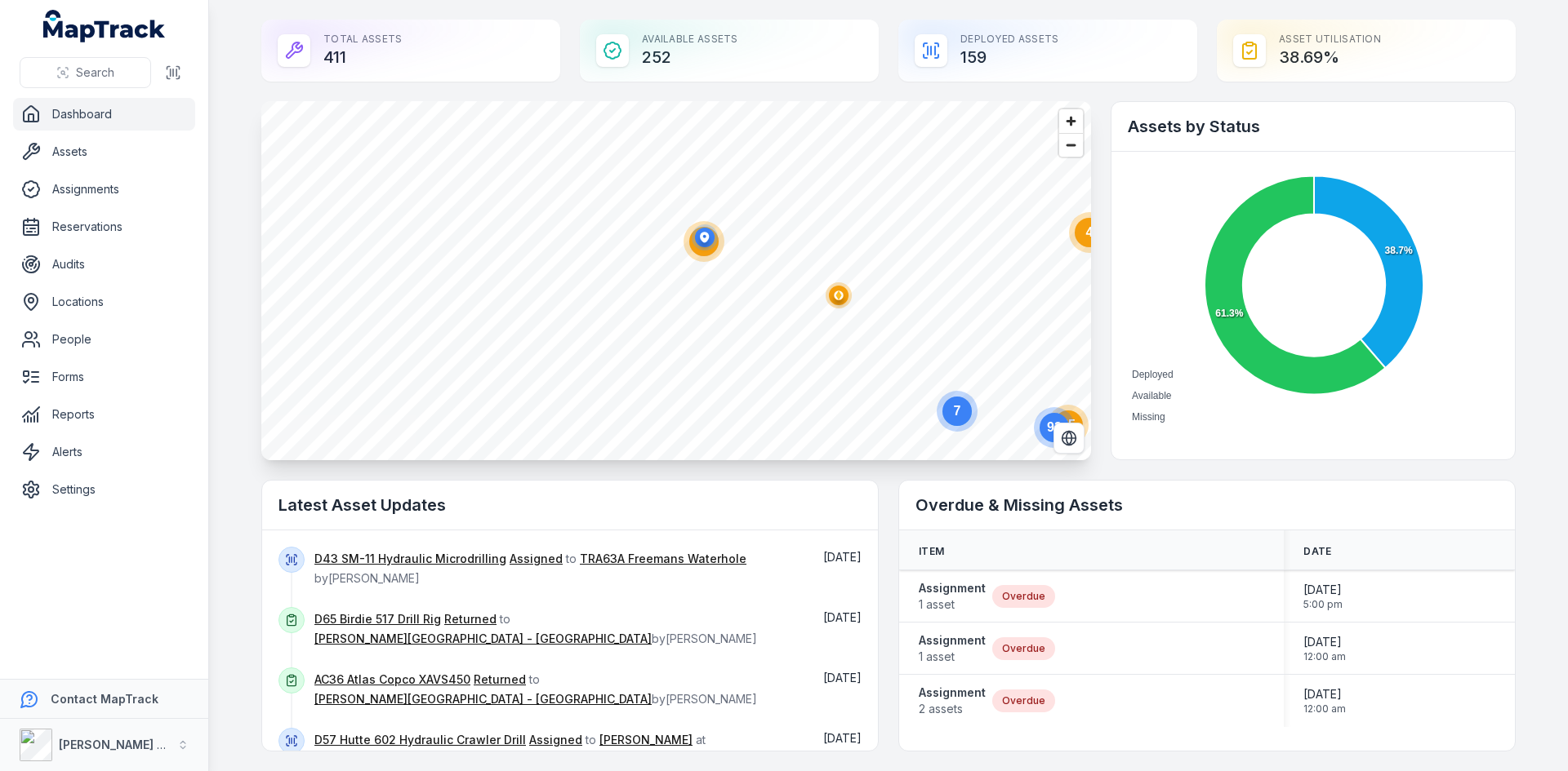
click at [693, 263] on icon "2" at bounding box center [704, 242] width 49 height 49
click at [313, 230] on circle "button" at bounding box center [322, 220] width 26 height 26
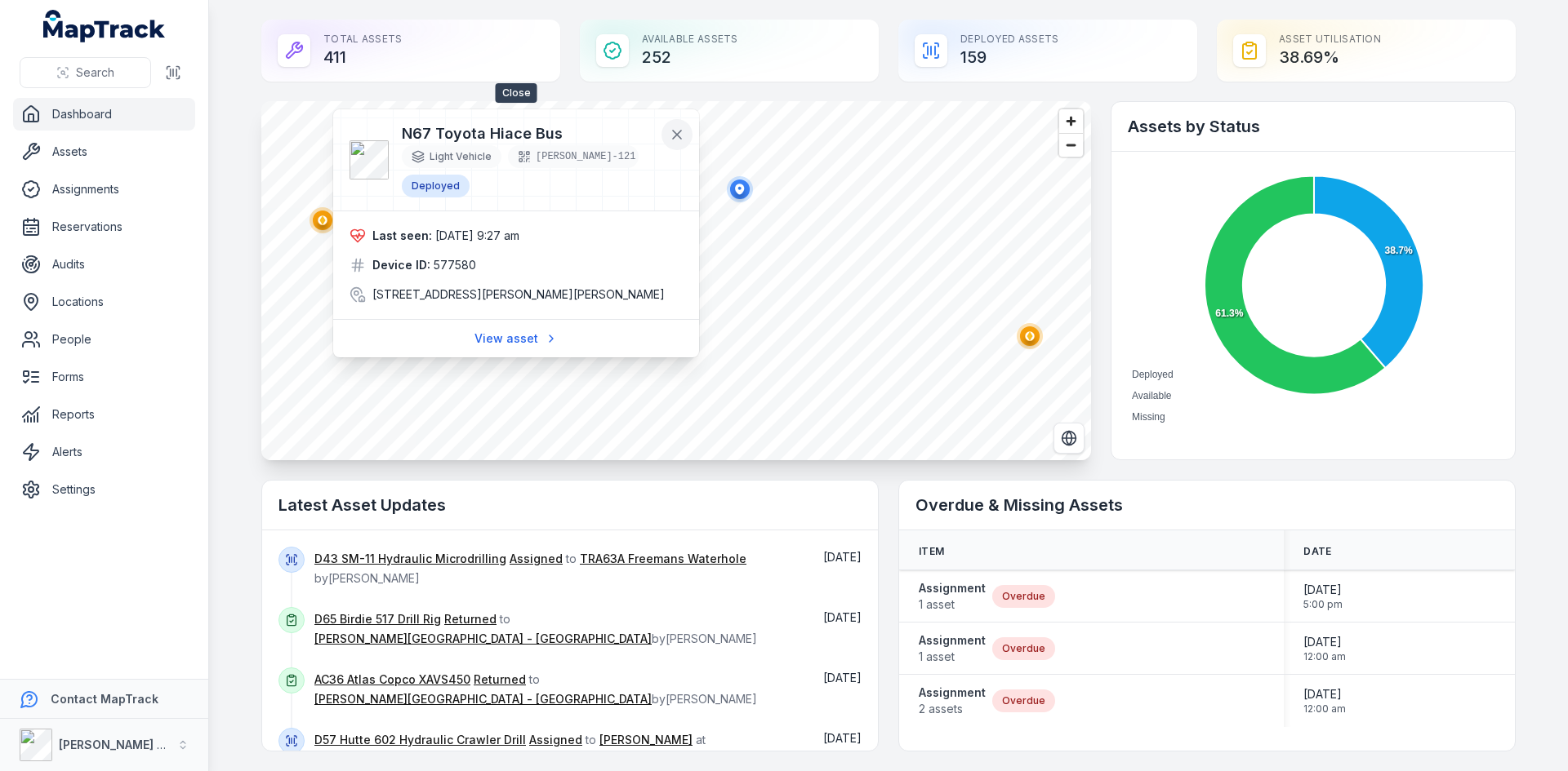
click at [671, 137] on icon at bounding box center [677, 134] width 16 height 16
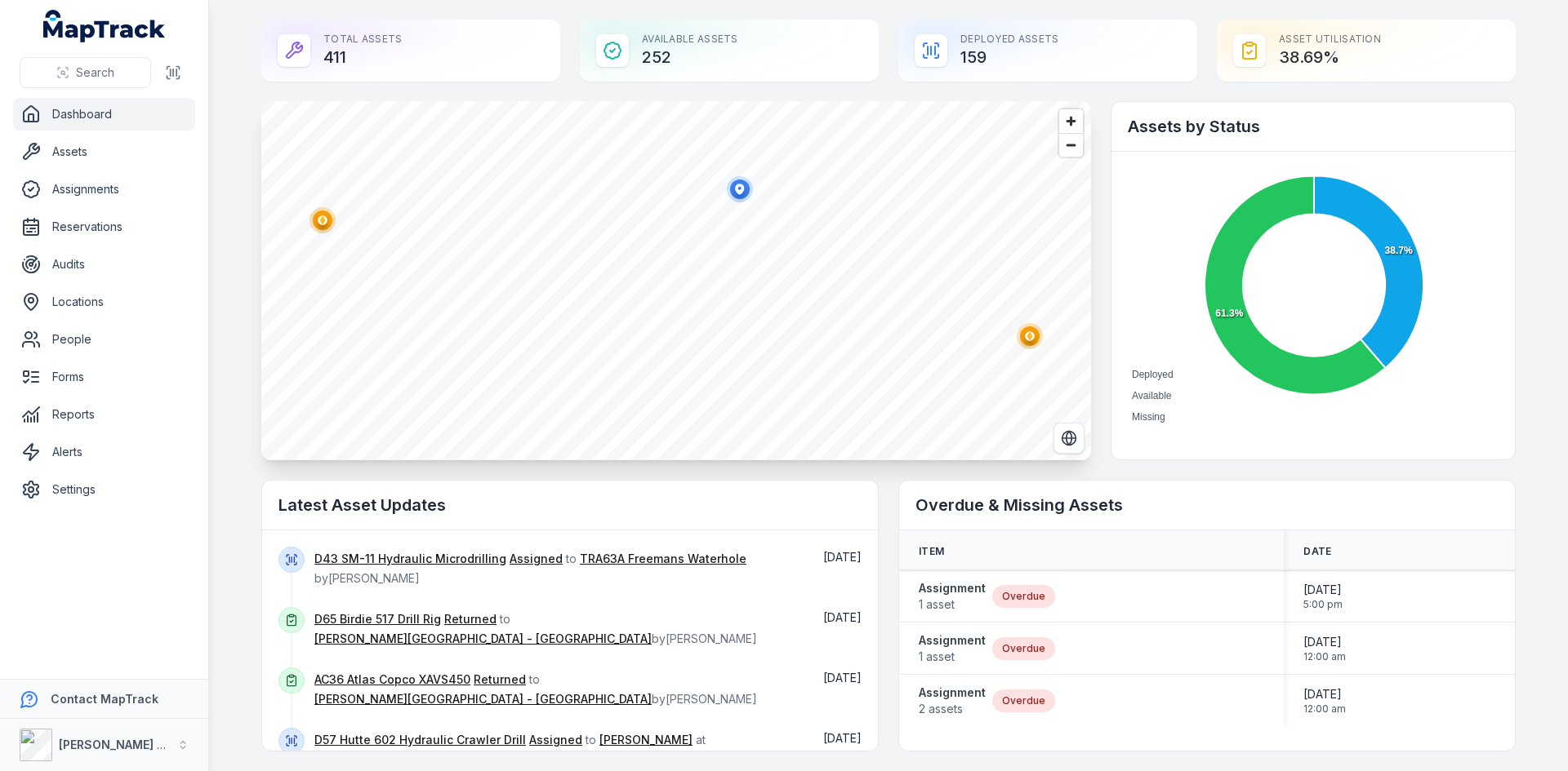
click at [1027, 330] on ellipse "button" at bounding box center [1030, 336] width 20 height 20
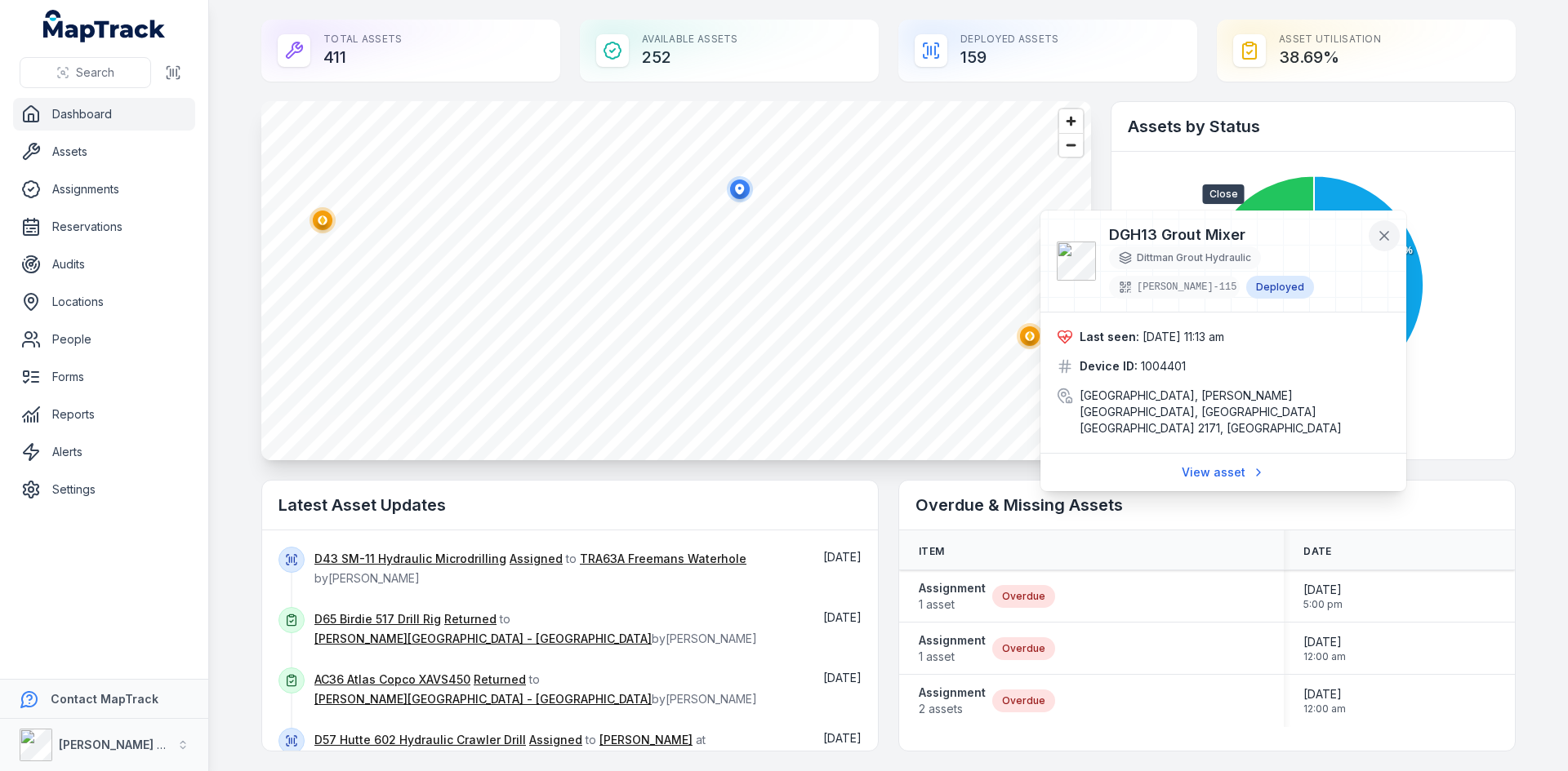
click at [1389, 236] on icon at bounding box center [1384, 236] width 16 height 16
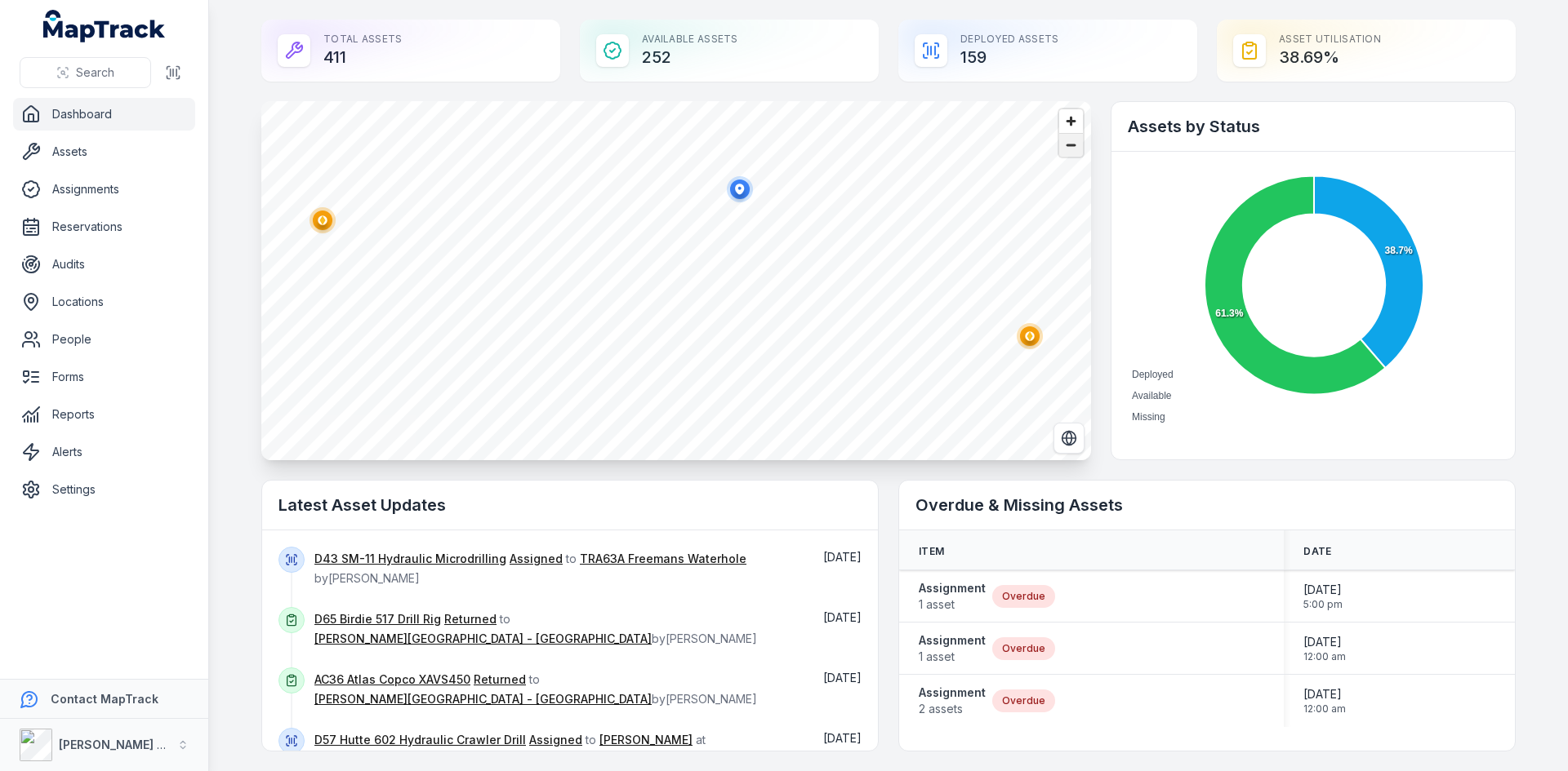
click at [1070, 156] on span "Zoom out" at bounding box center [1071, 144] width 23 height 23
click at [1066, 152] on span "Zoom out" at bounding box center [1071, 144] width 23 height 23
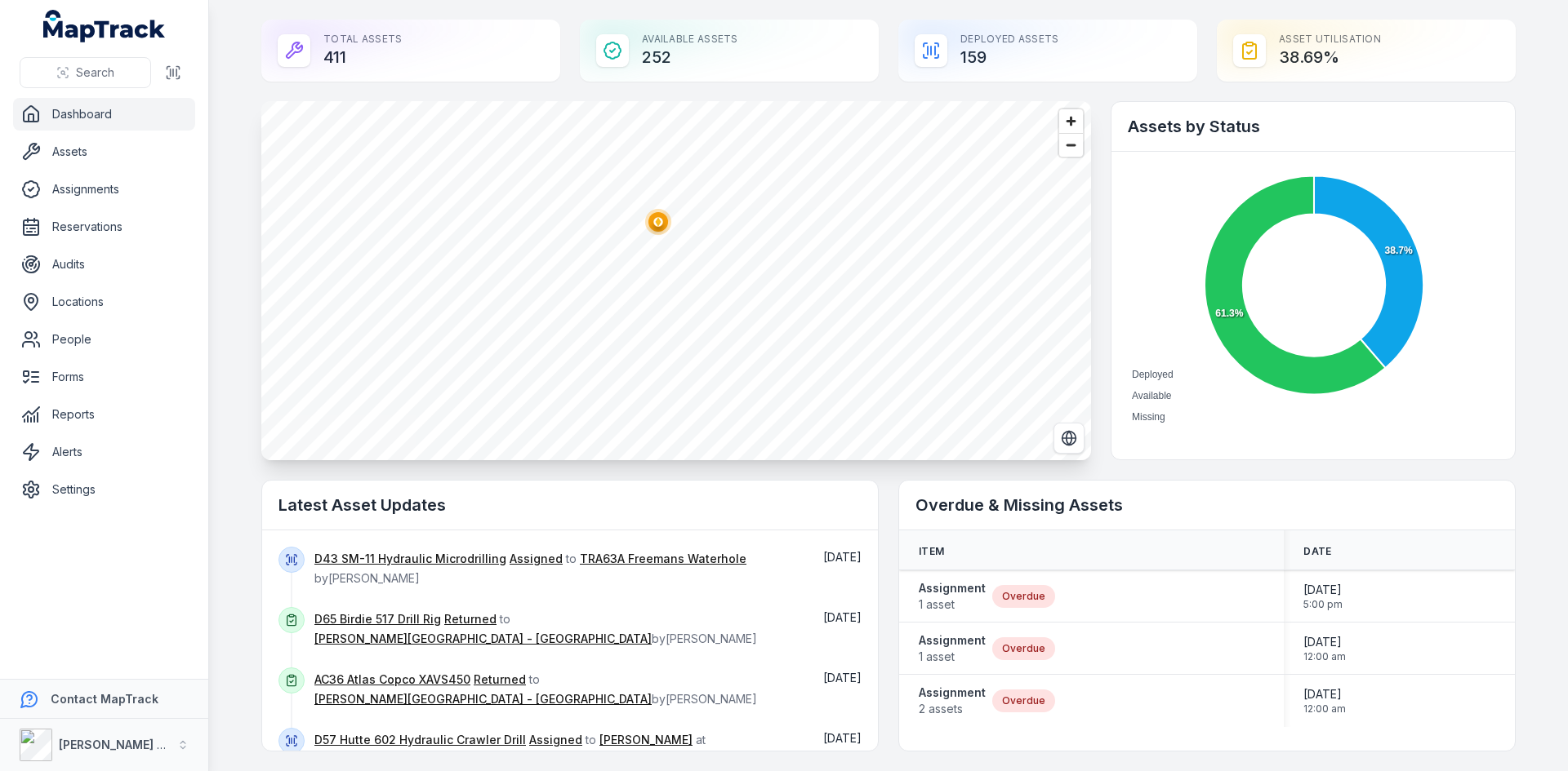
click at [650, 228] on ellipse "button" at bounding box center [659, 222] width 20 height 20
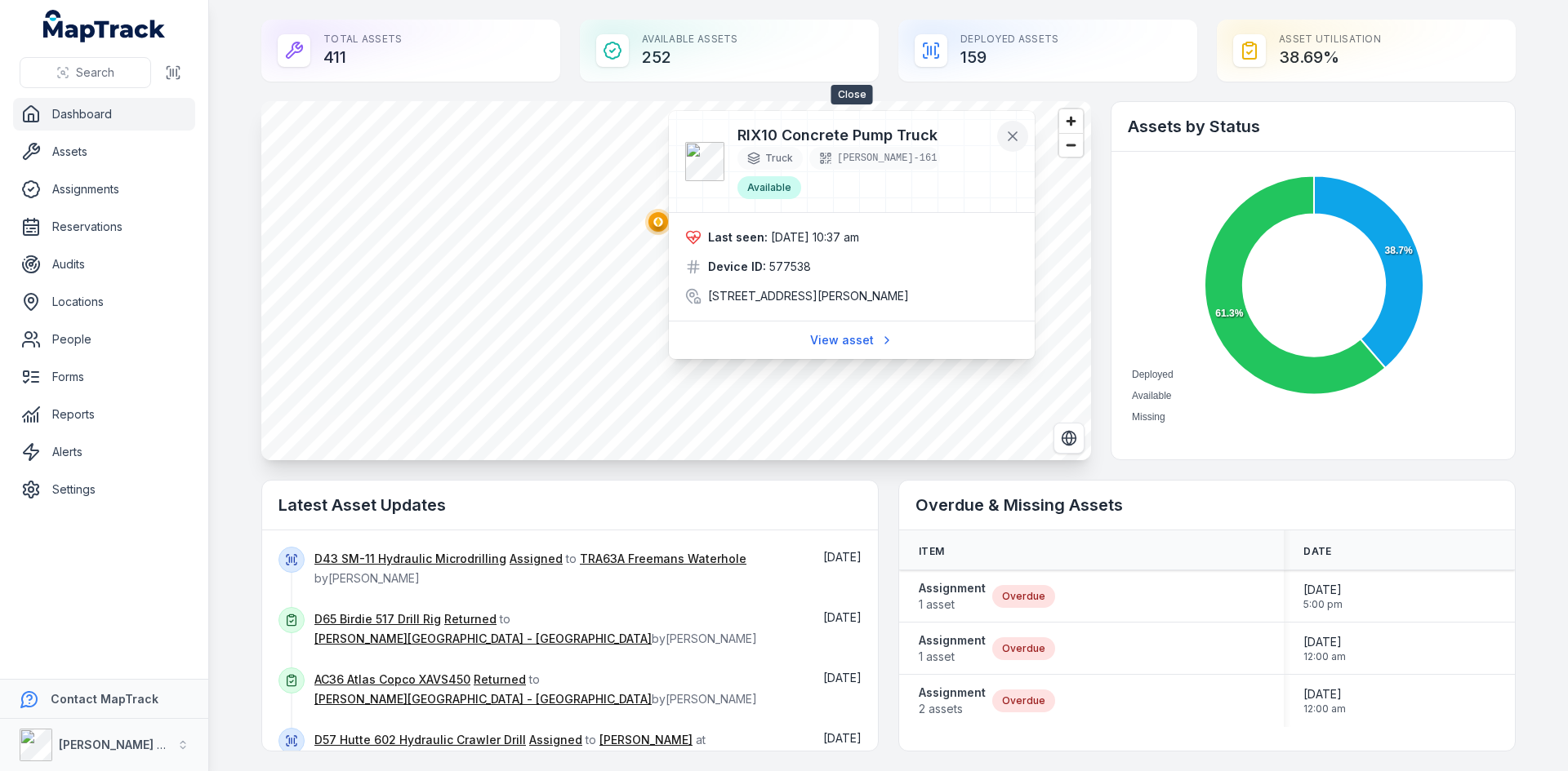
click at [1019, 133] on icon at bounding box center [1012, 136] width 16 height 16
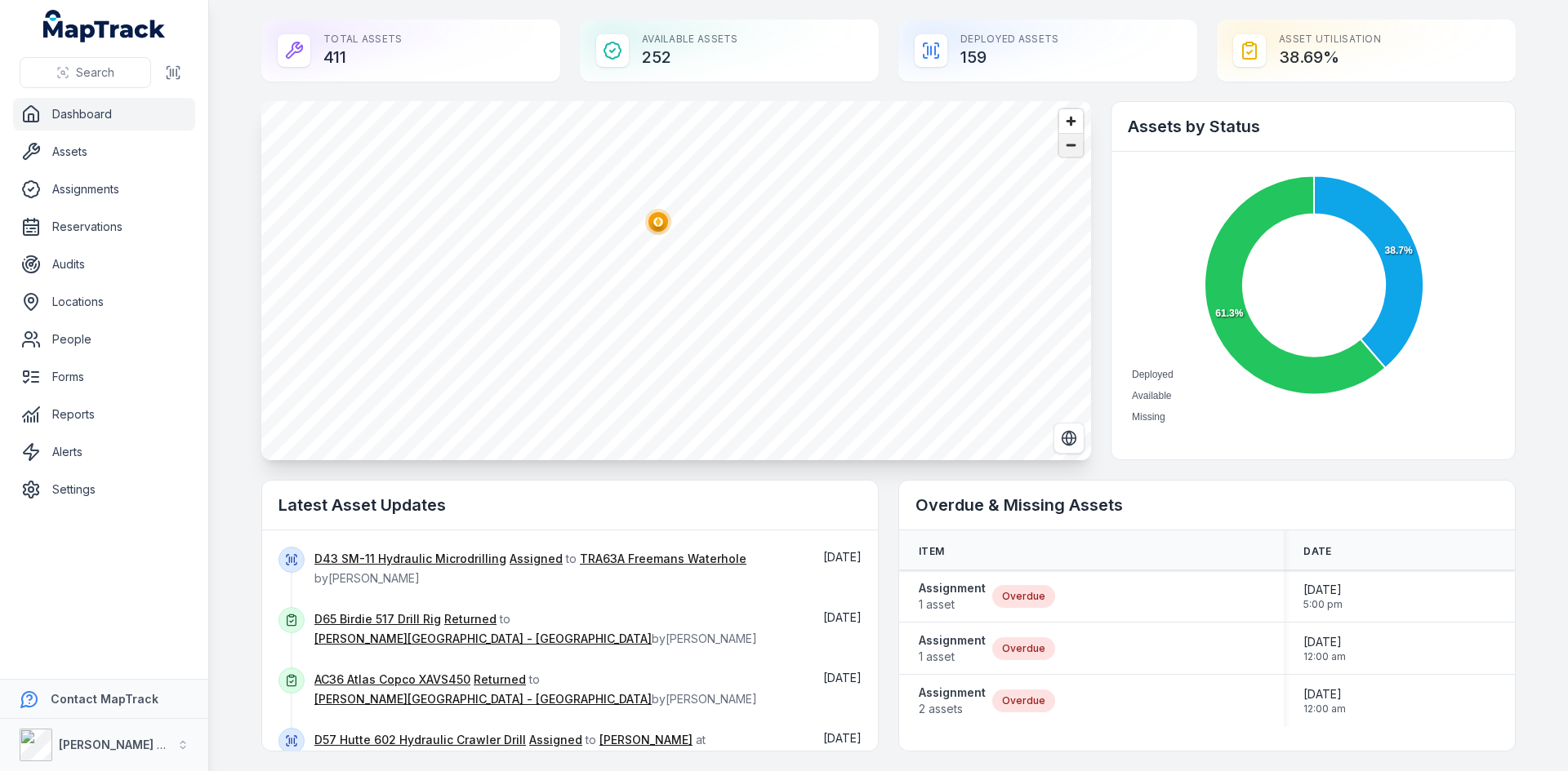
click at [1070, 145] on span "Zoom out" at bounding box center [1071, 144] width 23 height 23
click at [944, 197] on text "4" at bounding box center [946, 192] width 7 height 14
click at [676, 187] on circle at bounding box center [678, 175] width 30 height 30
click at [743, 173] on icon "@keyframes ping-animation { 0% { transform: scale(0.8); opacity: 0.5; } 100% { …" at bounding box center [748, 160] width 32 height 32
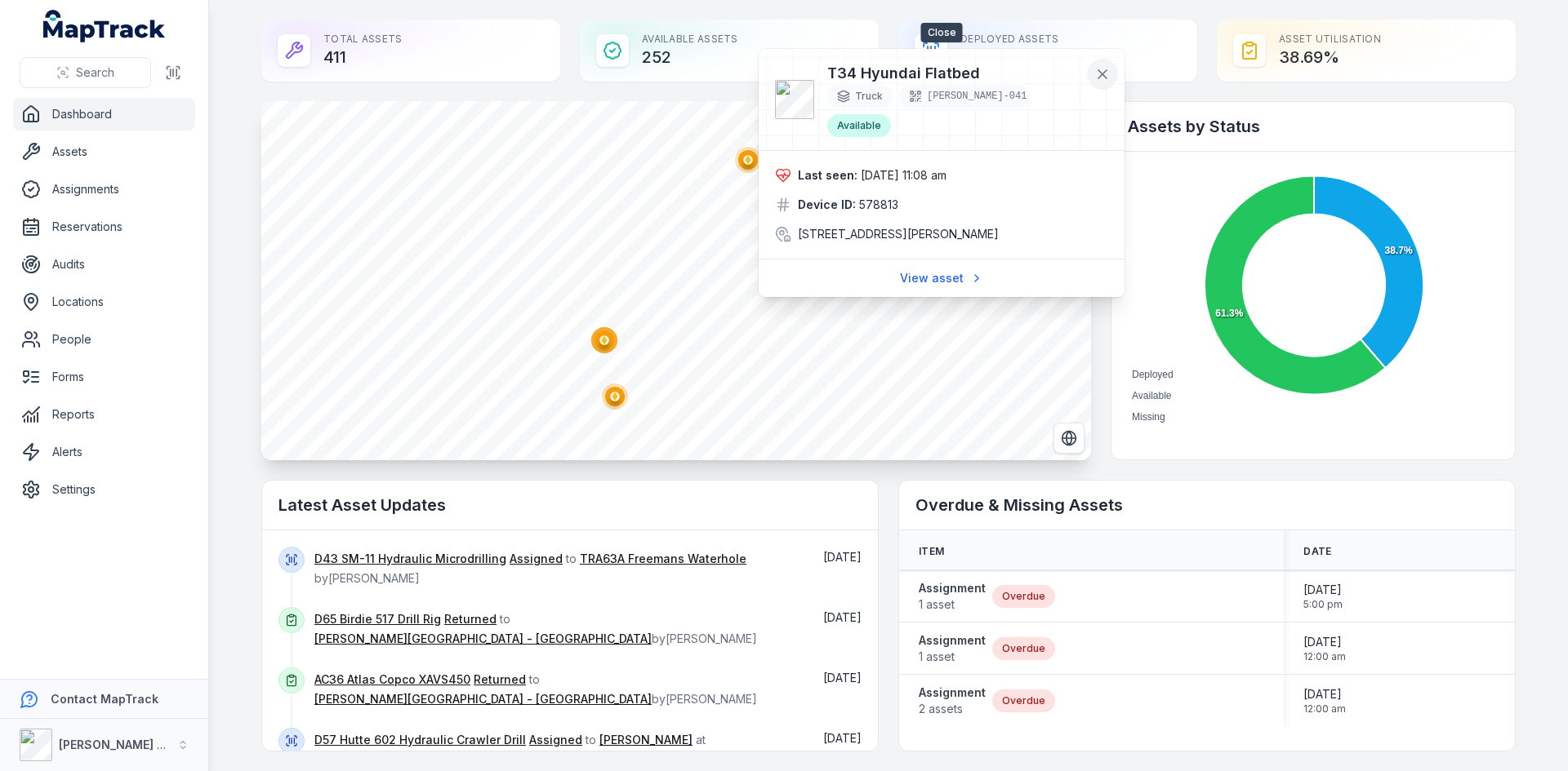
click at [1103, 78] on icon at bounding box center [1102, 74] width 16 height 16
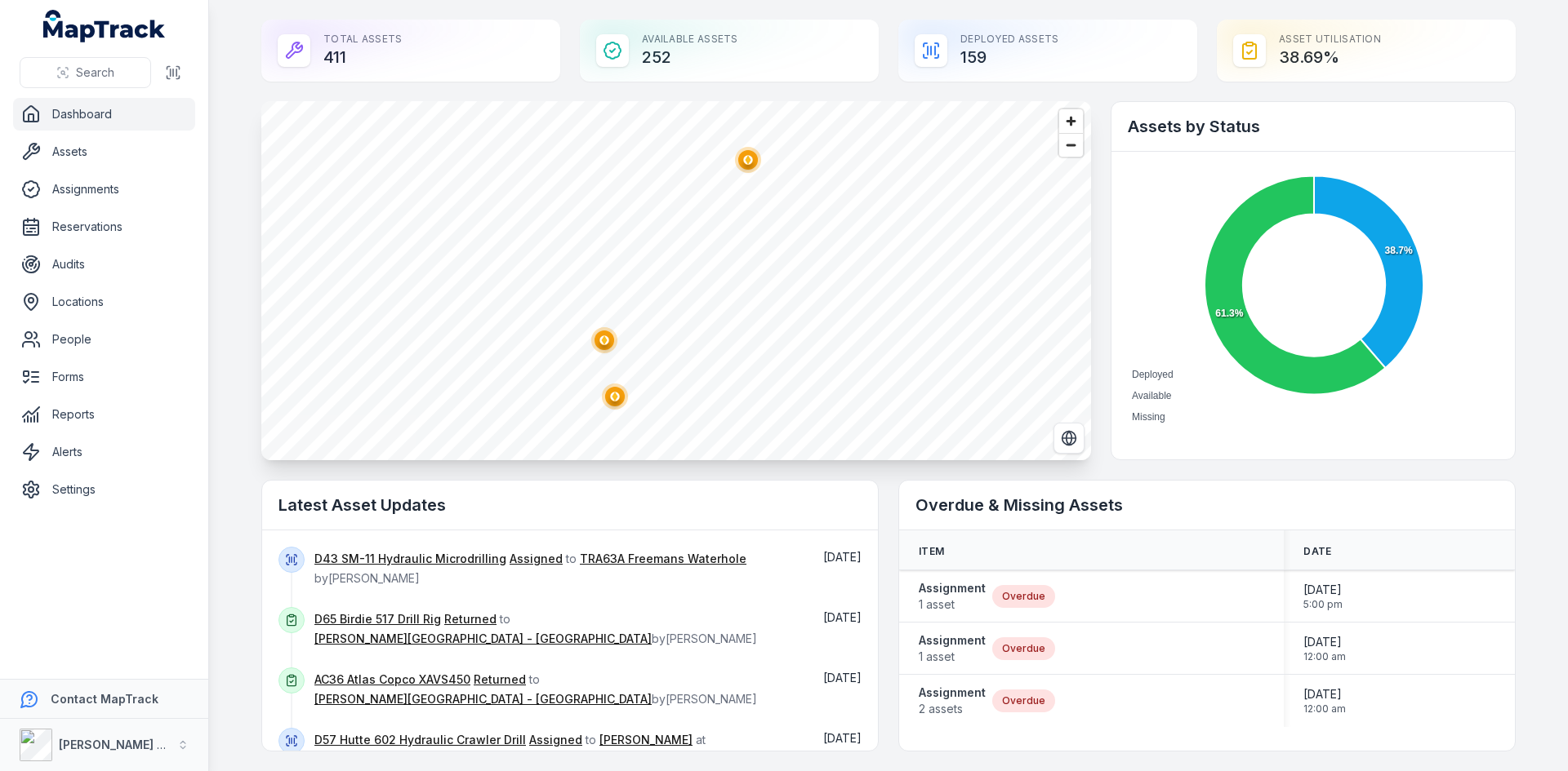
click at [602, 341] on circle "button" at bounding box center [604, 340] width 9 height 9
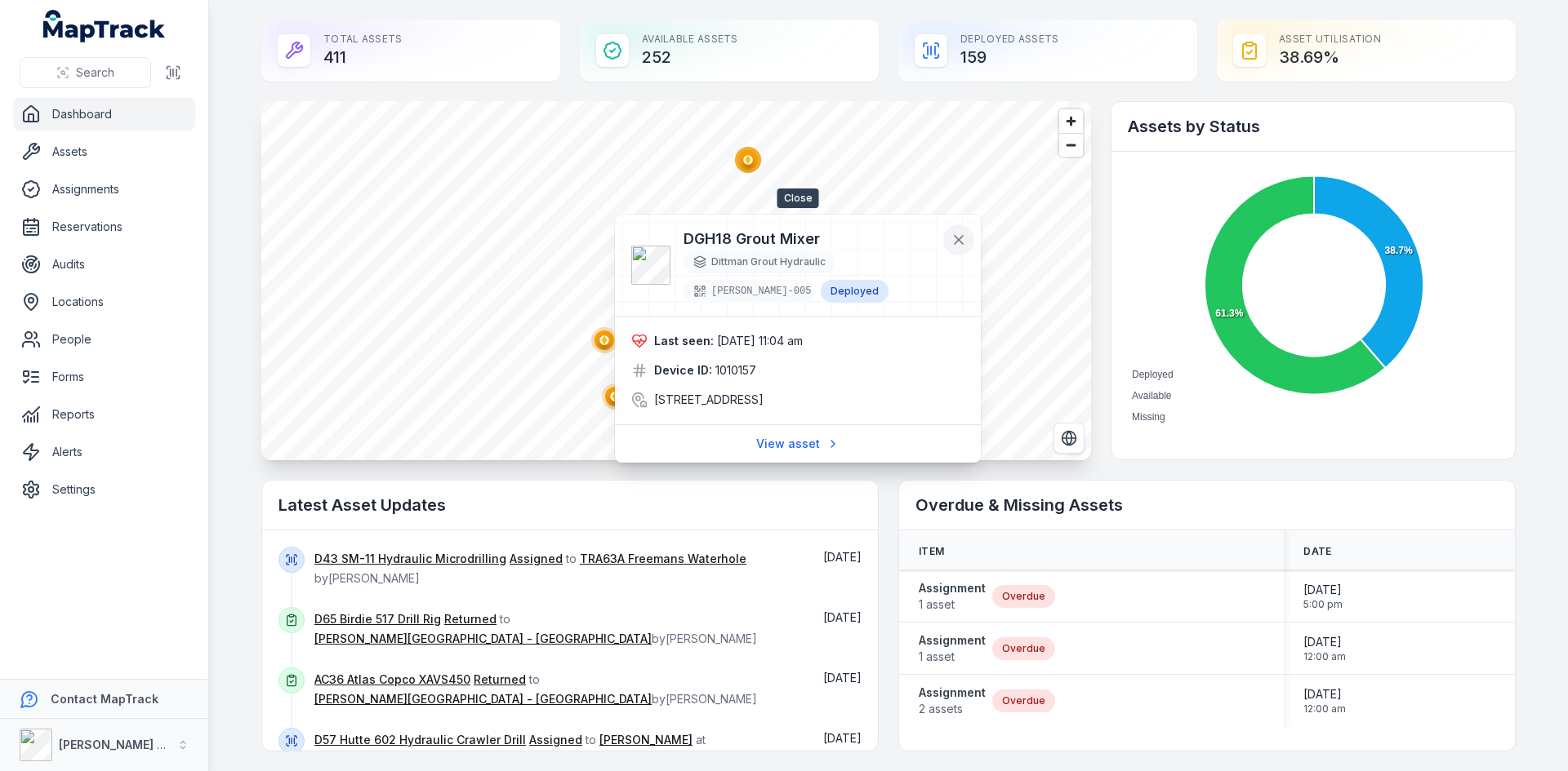
click at [960, 240] on icon at bounding box center [958, 240] width 8 height 8
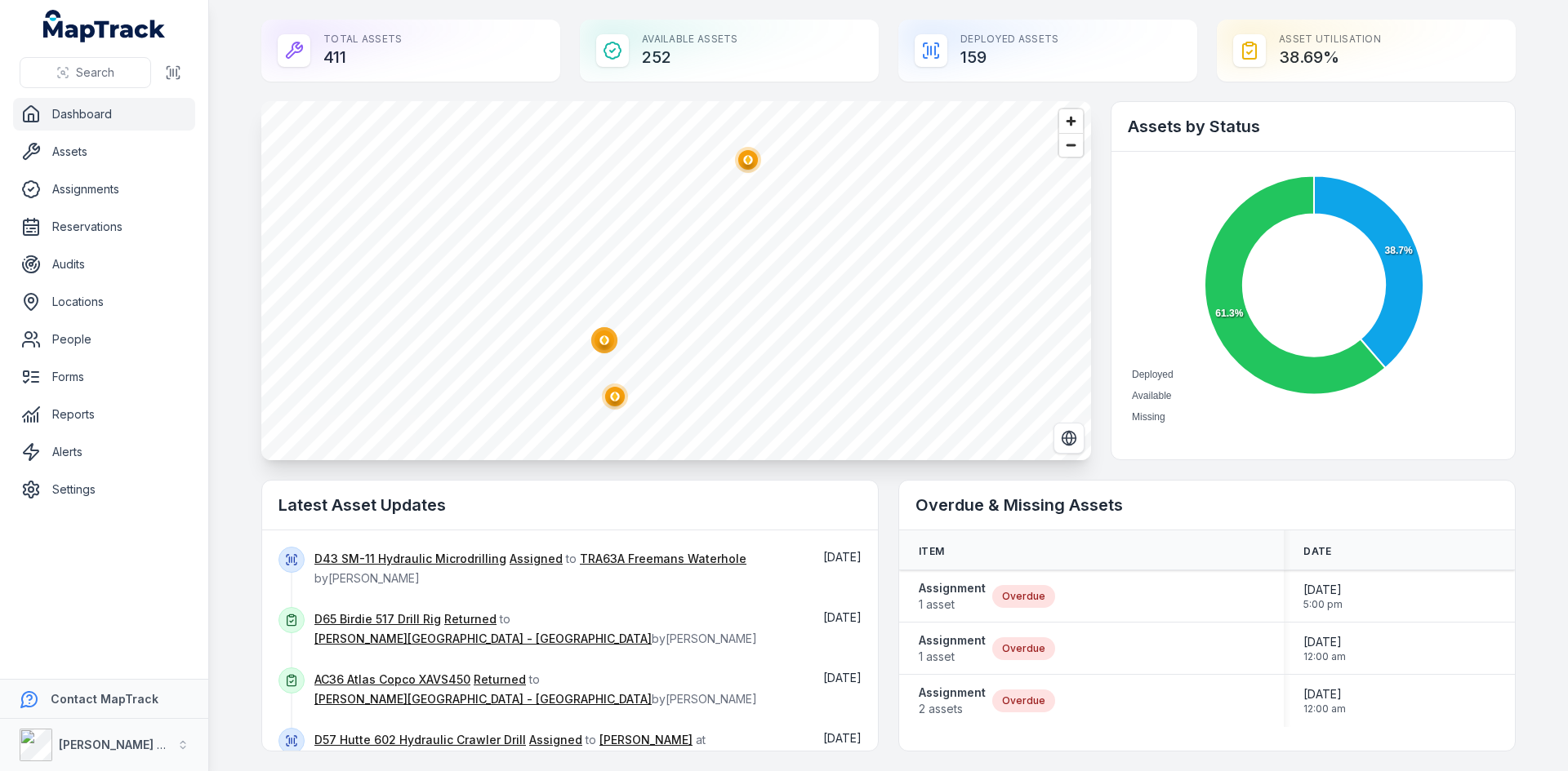
click at [615, 391] on ellipse "button" at bounding box center [615, 397] width 20 height 20
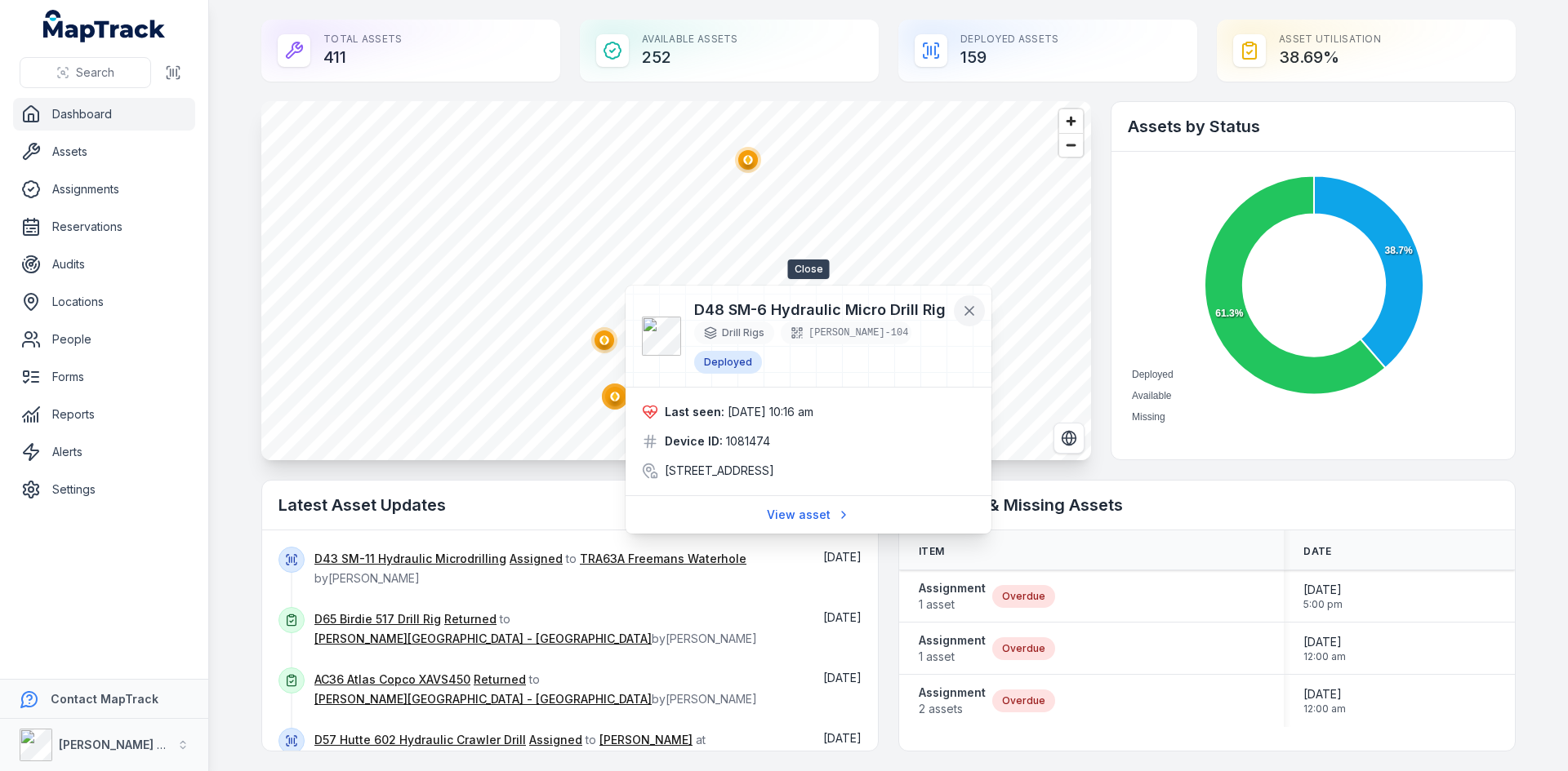
click at [969, 316] on icon at bounding box center [969, 311] width 16 height 16
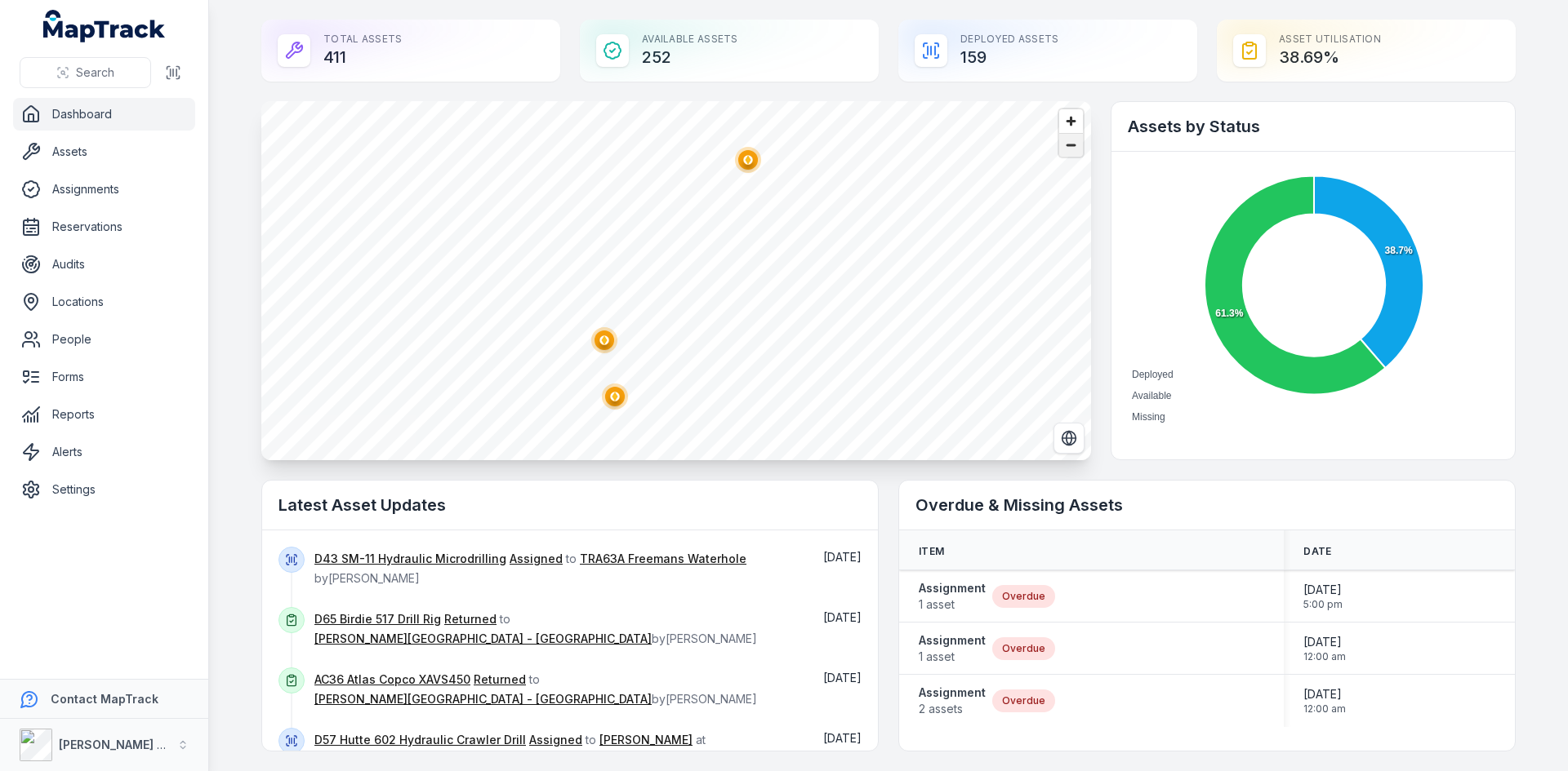
click at [1065, 147] on span "Zoom out" at bounding box center [1071, 144] width 23 height 23
click at [1071, 147] on span "Zoom out" at bounding box center [1071, 144] width 23 height 23
click at [698, 299] on ellipse "button" at bounding box center [708, 298] width 20 height 20
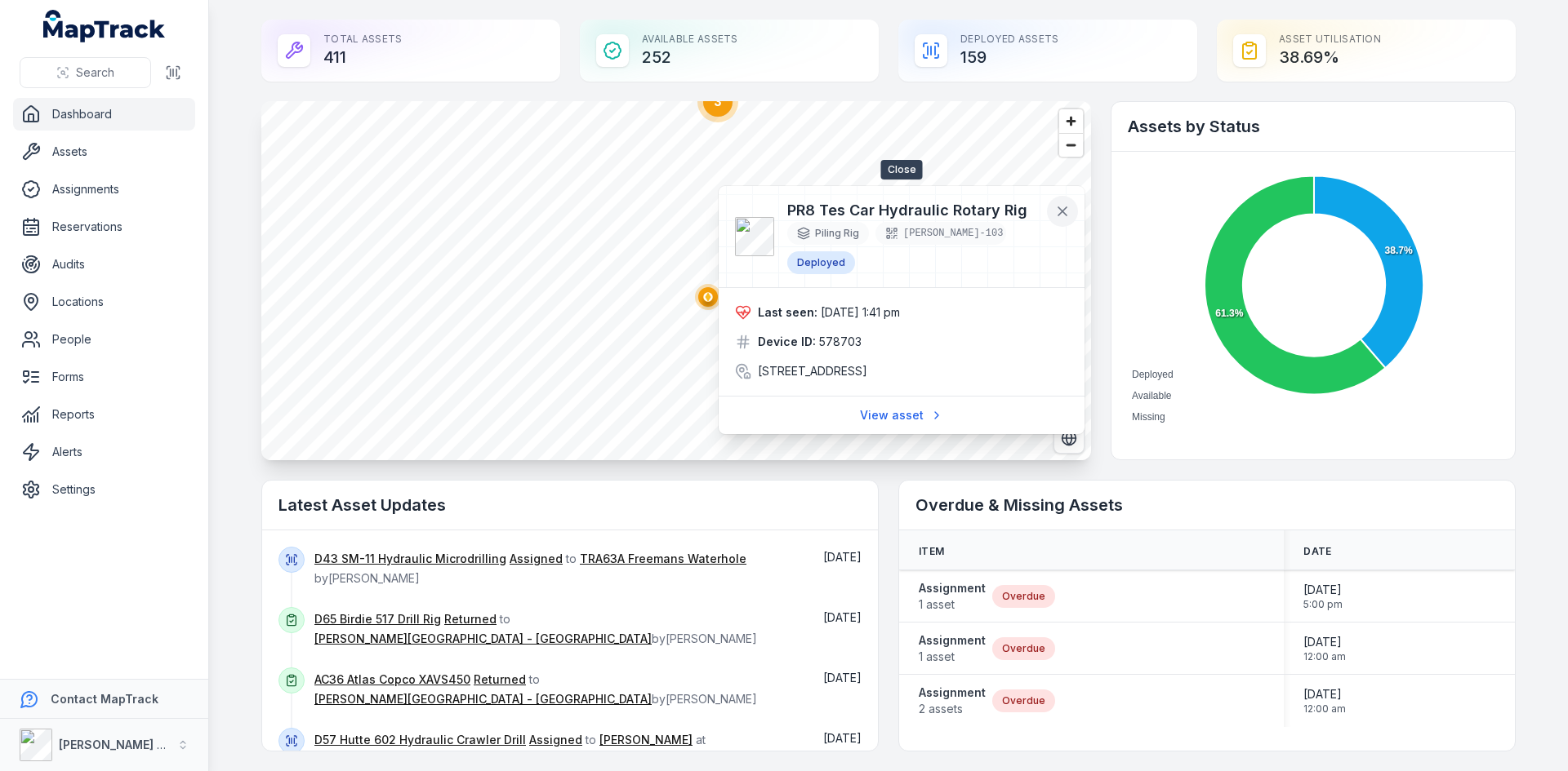
click at [1068, 216] on icon at bounding box center [1063, 211] width 16 height 16
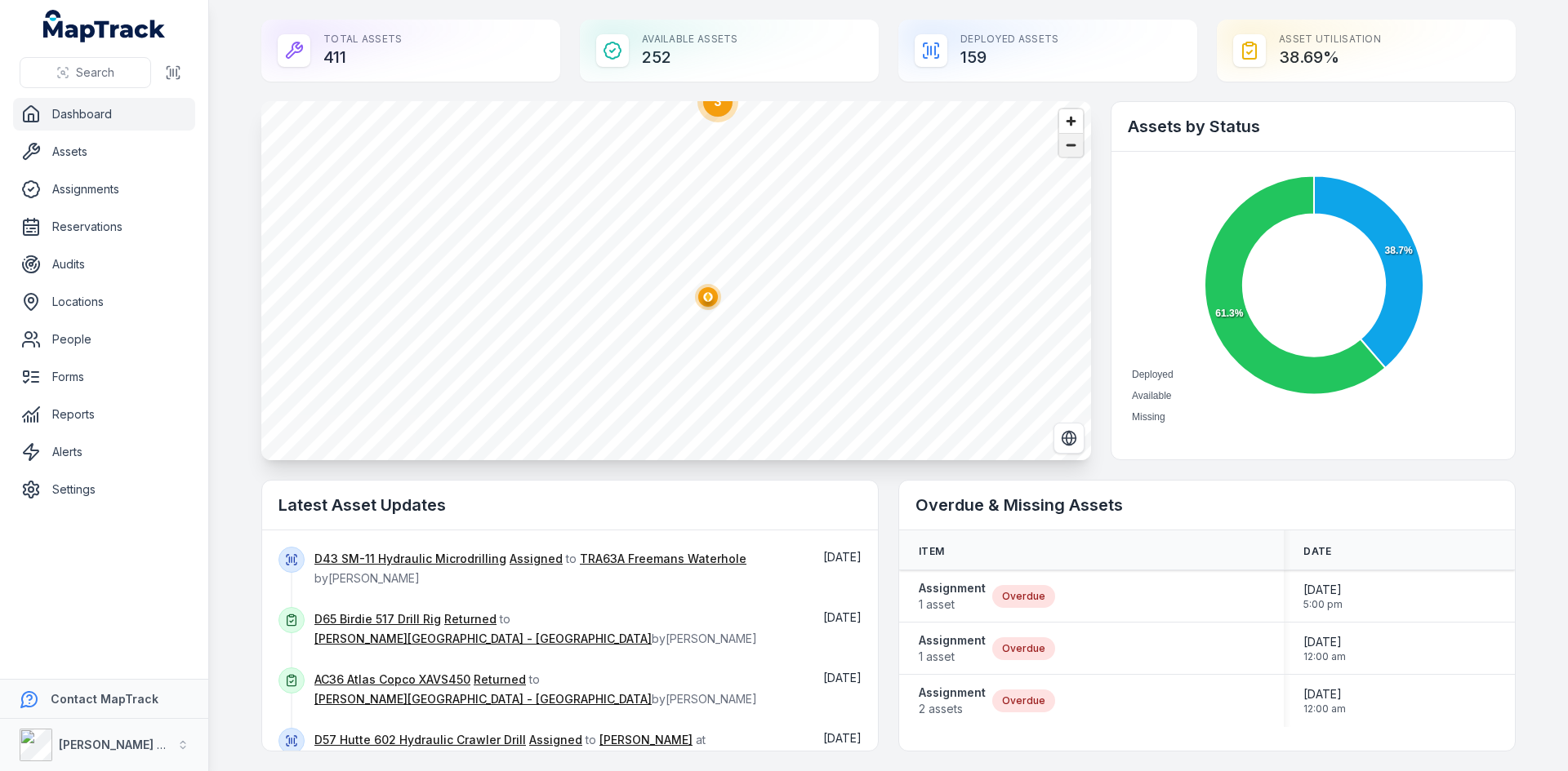
click at [1068, 145] on span "Zoom out" at bounding box center [1071, 144] width 23 height 23
drag, startPoint x: 615, startPoint y: 326, endPoint x: 687, endPoint y: 200, distance: 145.1
click at [687, 200] on circle at bounding box center [690, 189] width 30 height 30
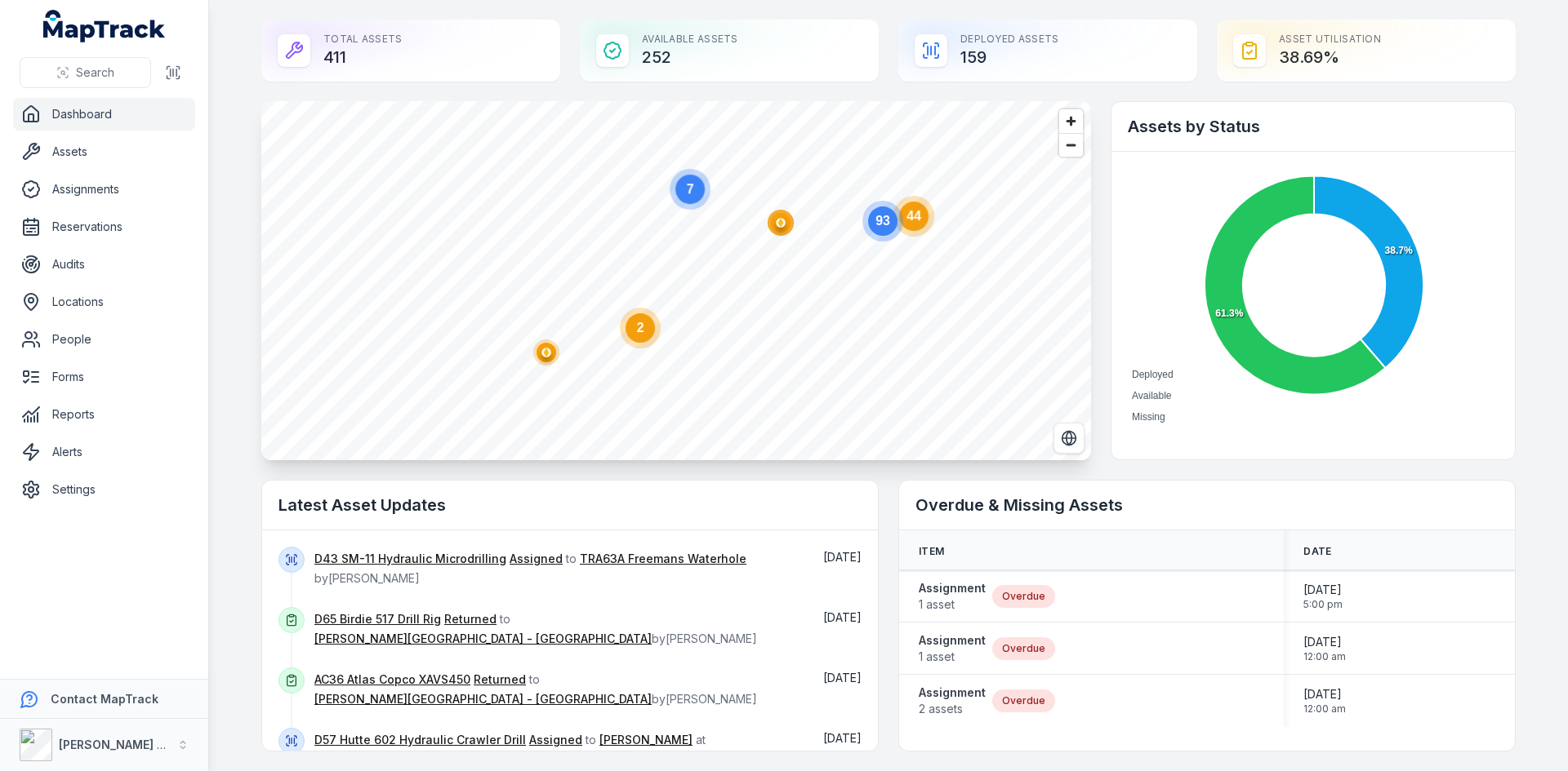
click at [541, 349] on circle "button" at bounding box center [546, 353] width 9 height 9
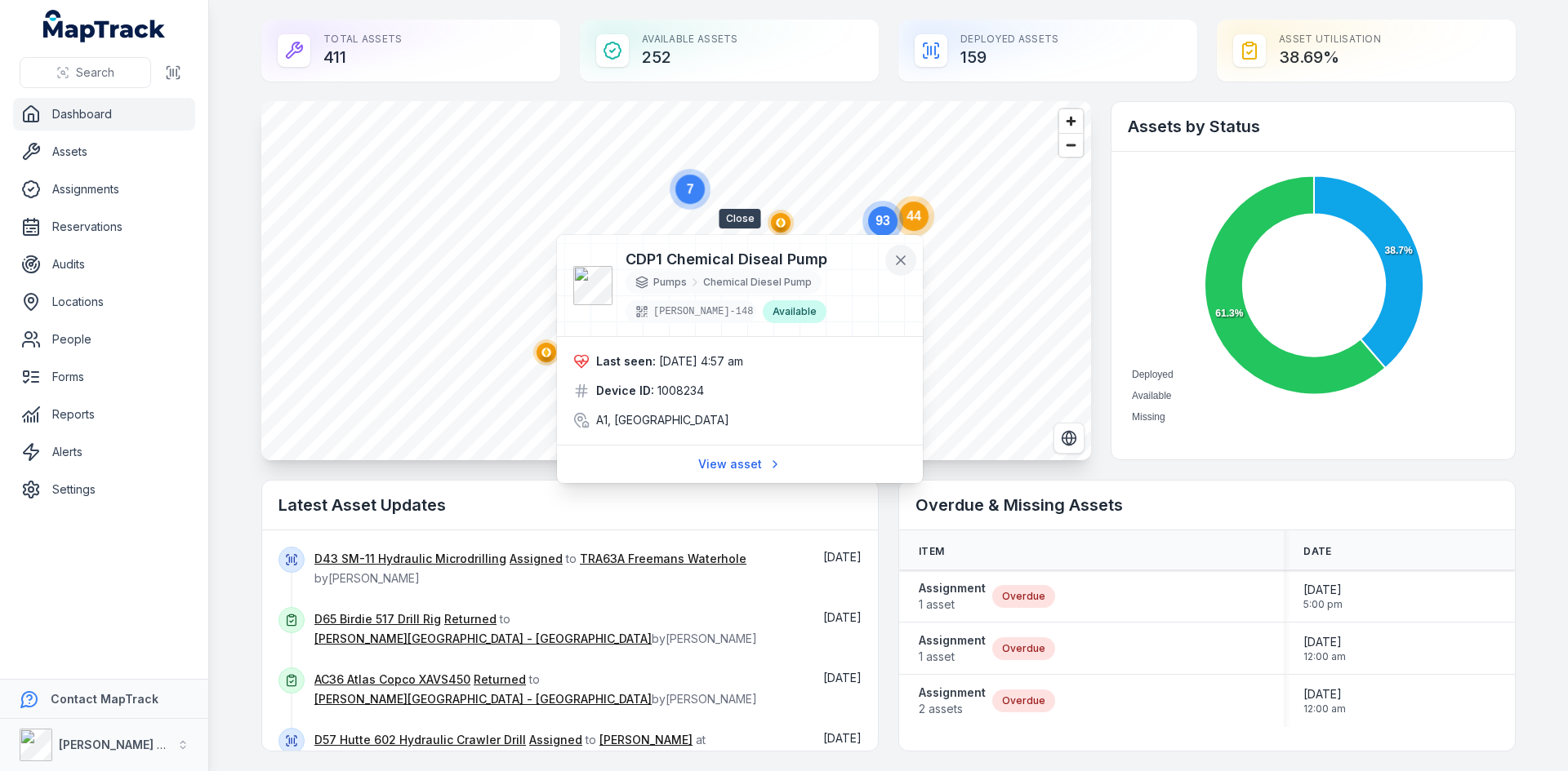
click at [898, 266] on icon at bounding box center [900, 261] width 16 height 16
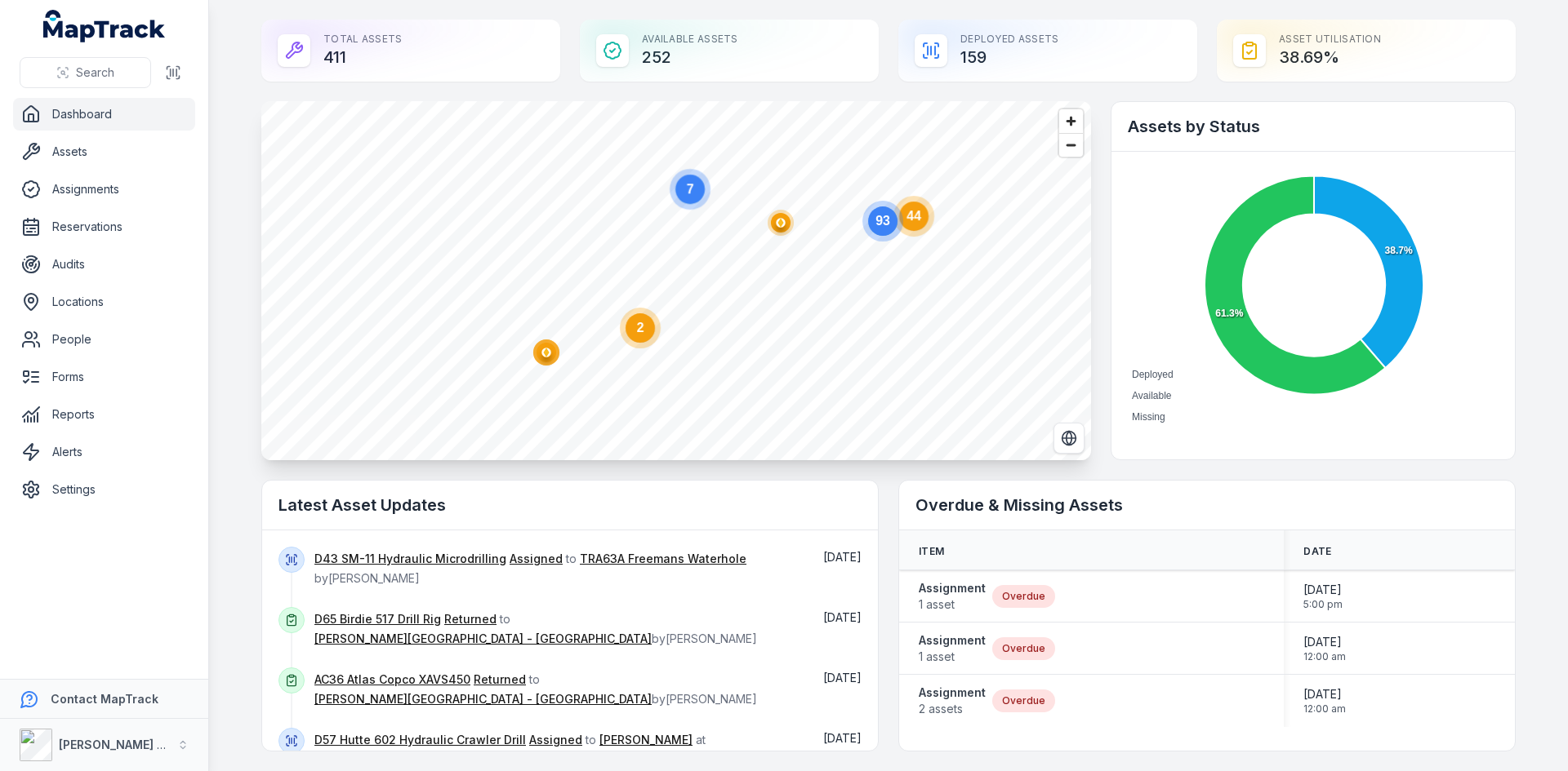
click at [632, 335] on circle at bounding box center [640, 328] width 30 height 30
click at [684, 234] on circle "button" at bounding box center [685, 224] width 26 height 26
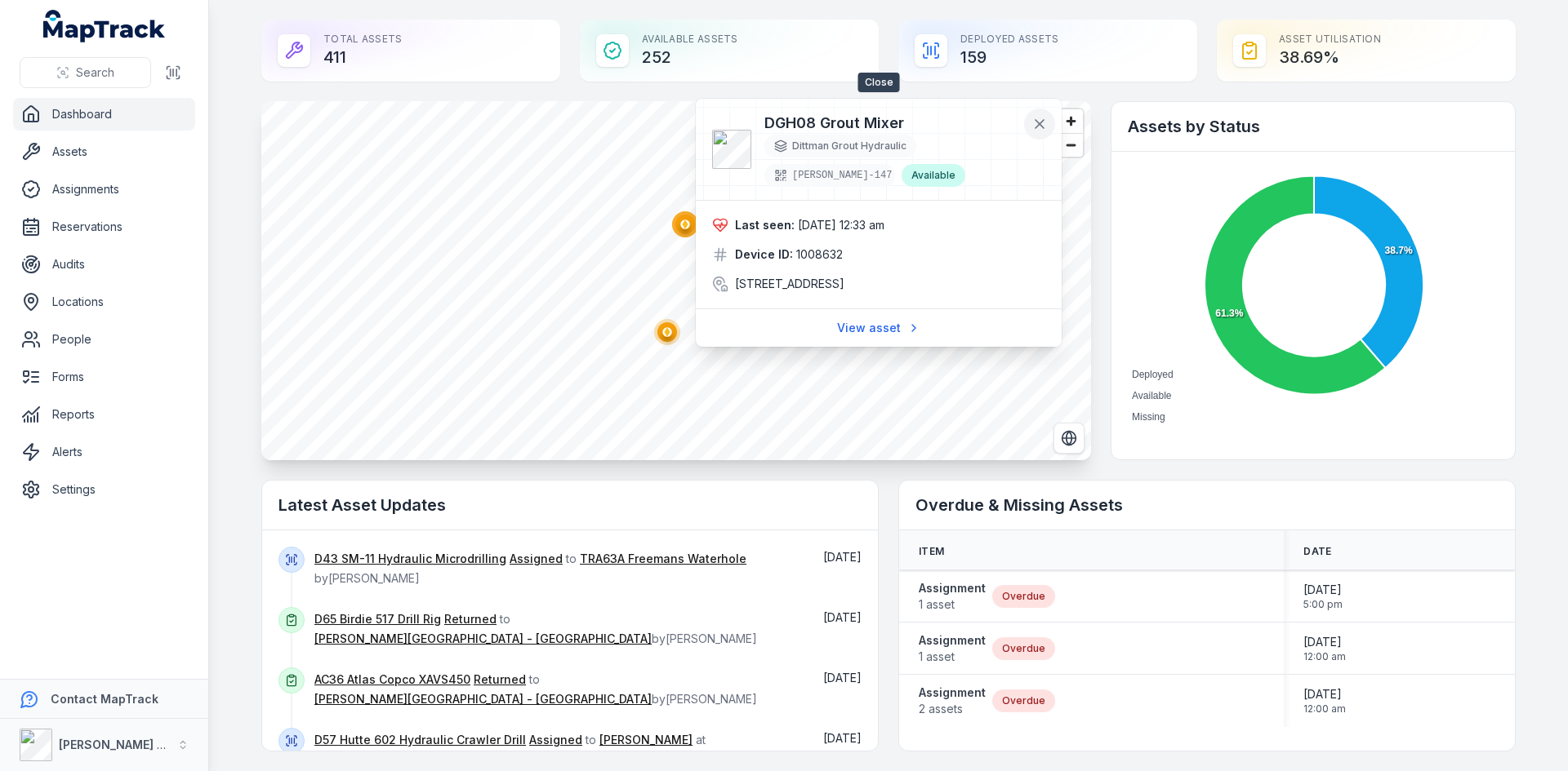
click at [1040, 124] on icon at bounding box center [1039, 124] width 8 height 8
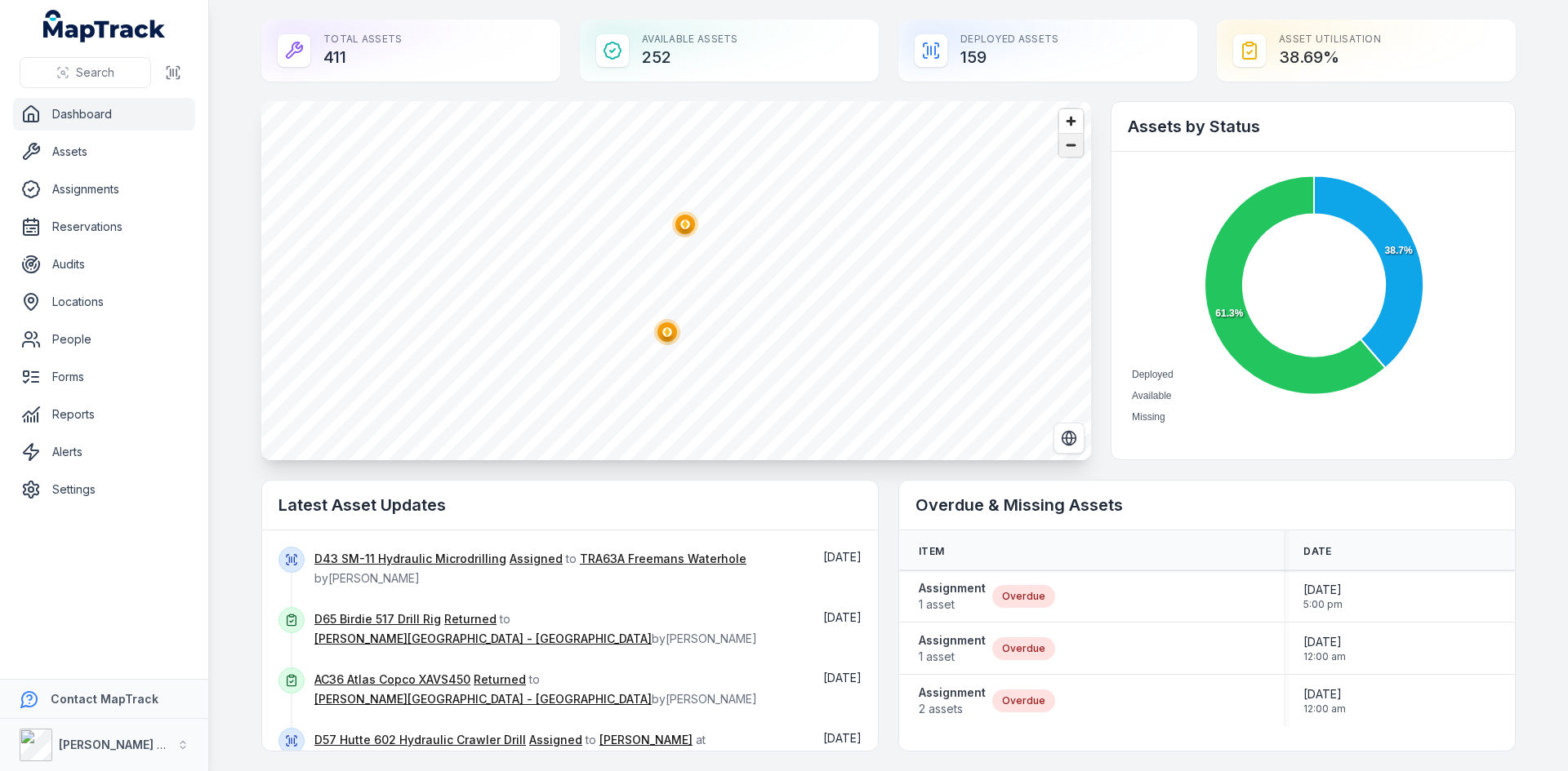
click at [1059, 142] on span "Zoom out" at bounding box center [1071, 144] width 23 height 23
click at [1059, 142] on span "Zoom out" at bounding box center [1071, 144] width 23 height 23
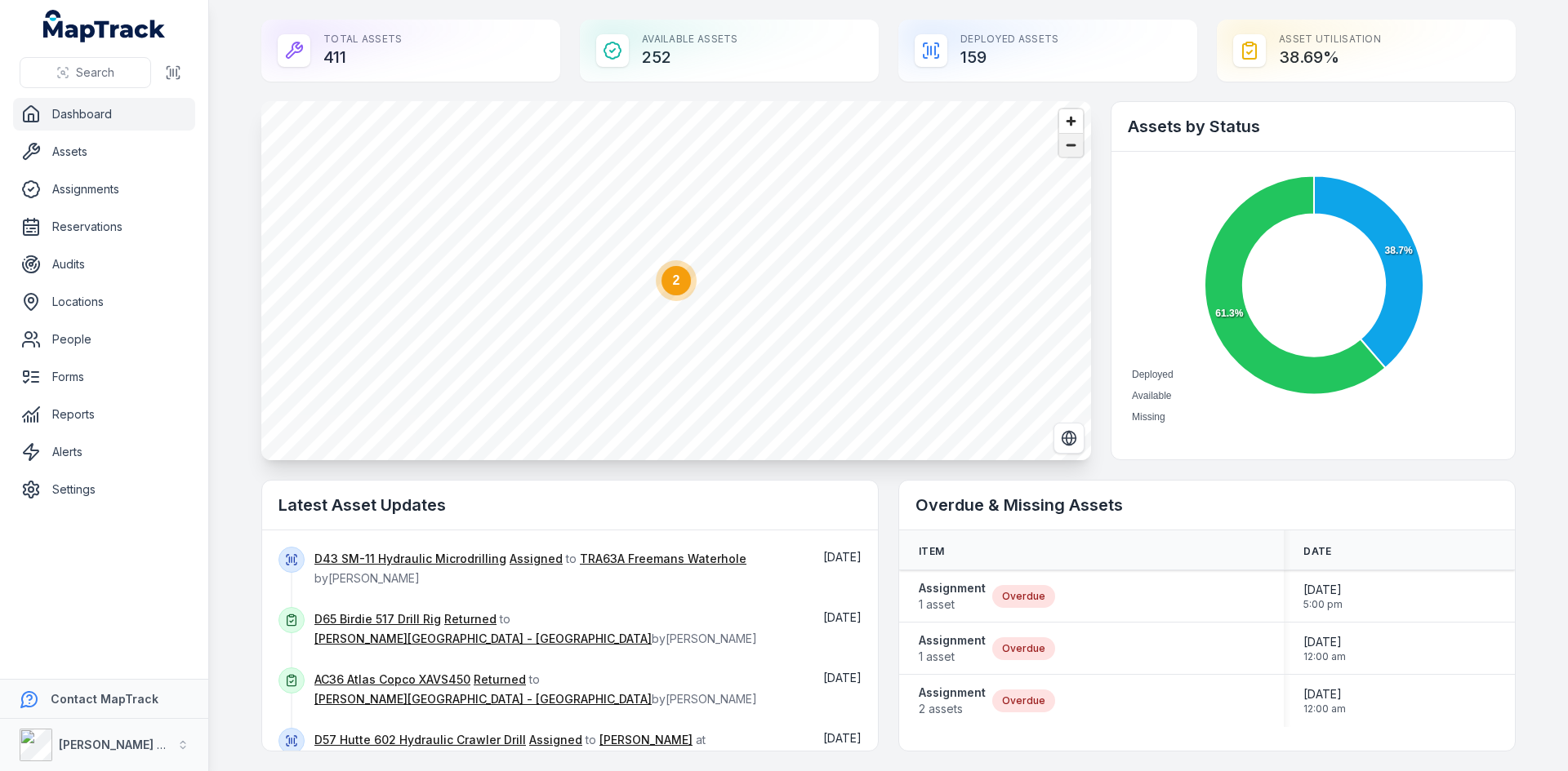
click at [1059, 142] on span "Zoom out" at bounding box center [1071, 144] width 23 height 23
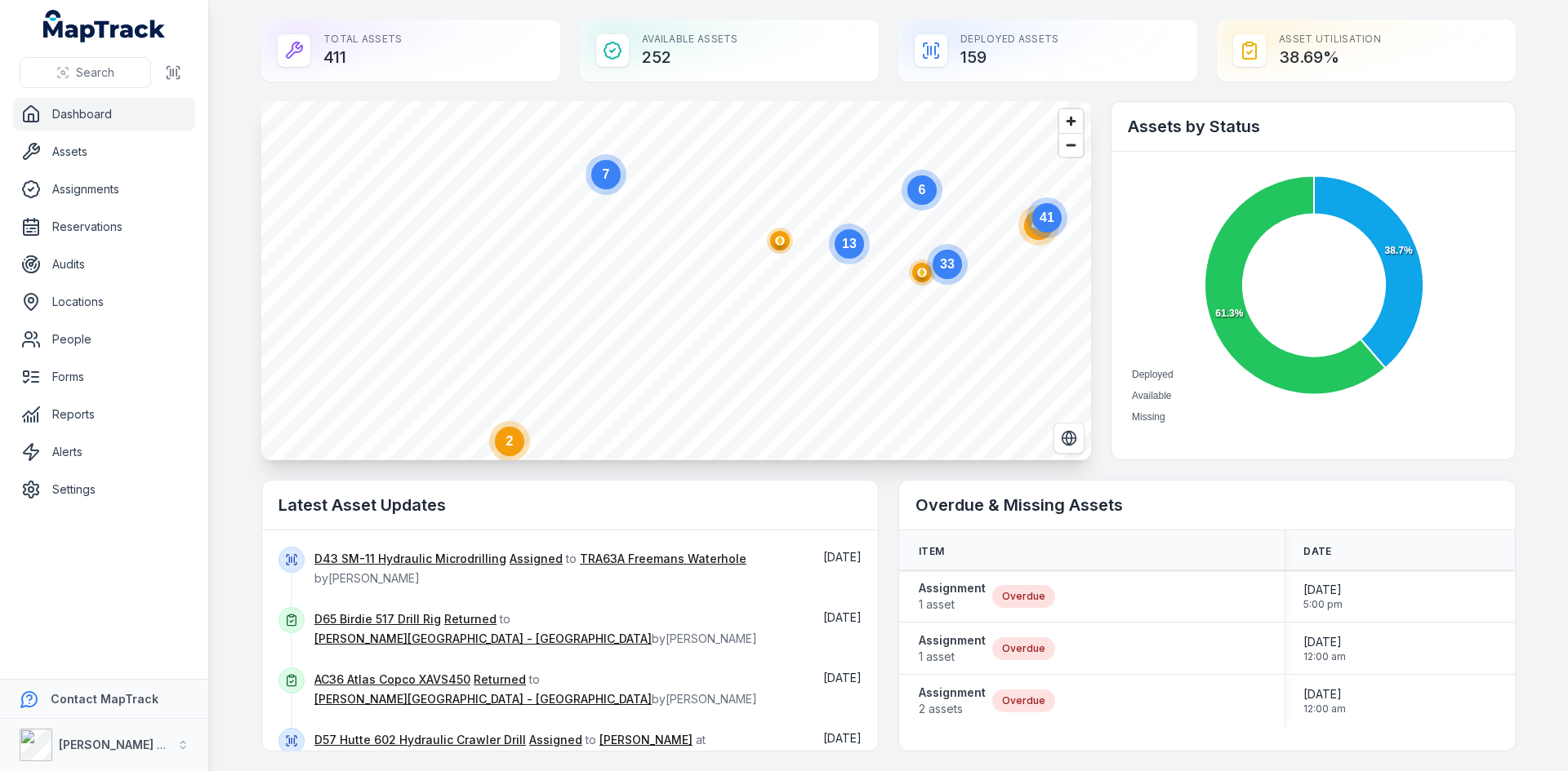
click at [779, 248] on ellipse "button" at bounding box center [780, 241] width 20 height 20
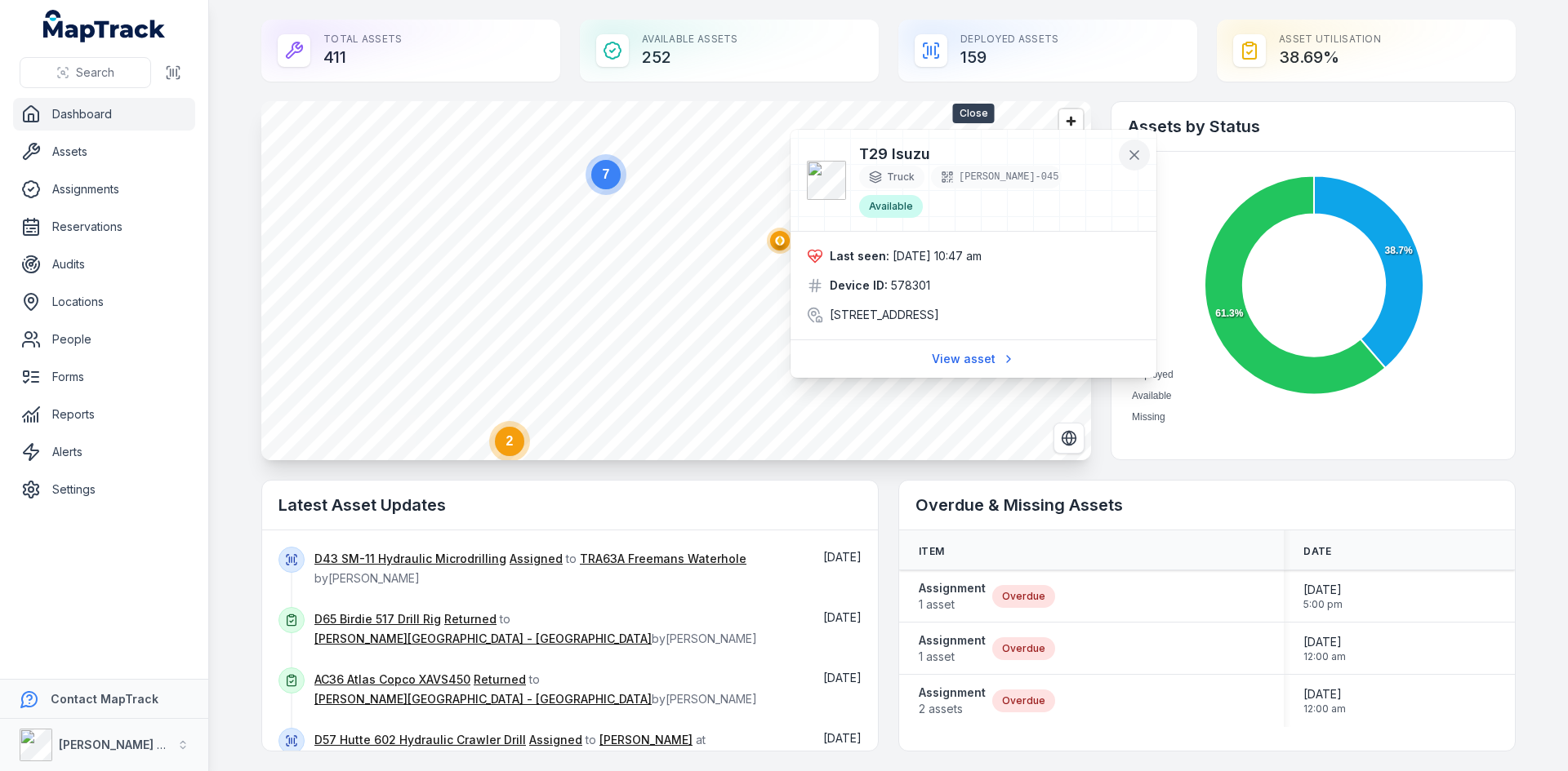
click at [1130, 153] on icon at bounding box center [1134, 155] width 16 height 16
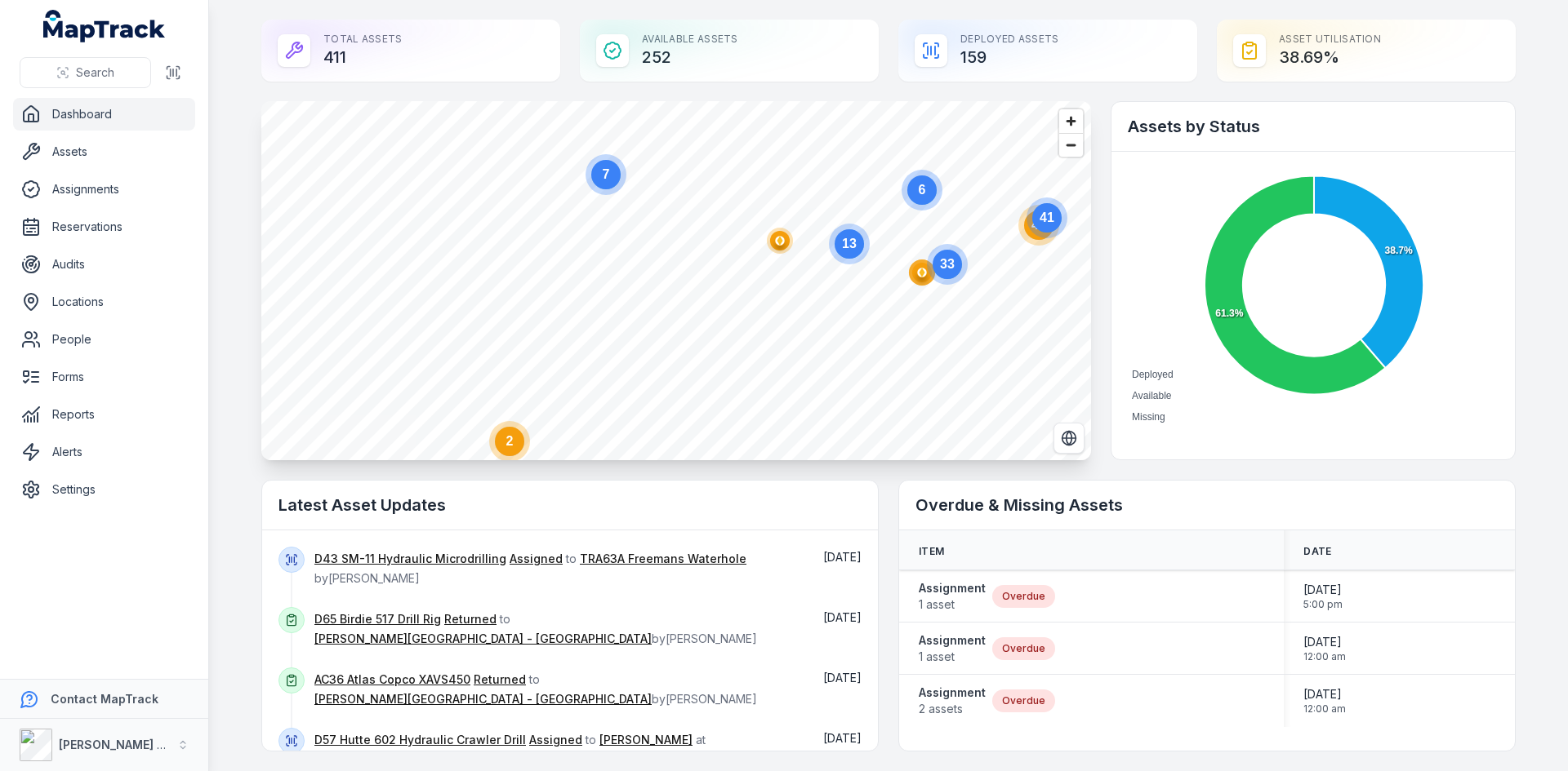
click at [597, 184] on circle at bounding box center [605, 174] width 30 height 30
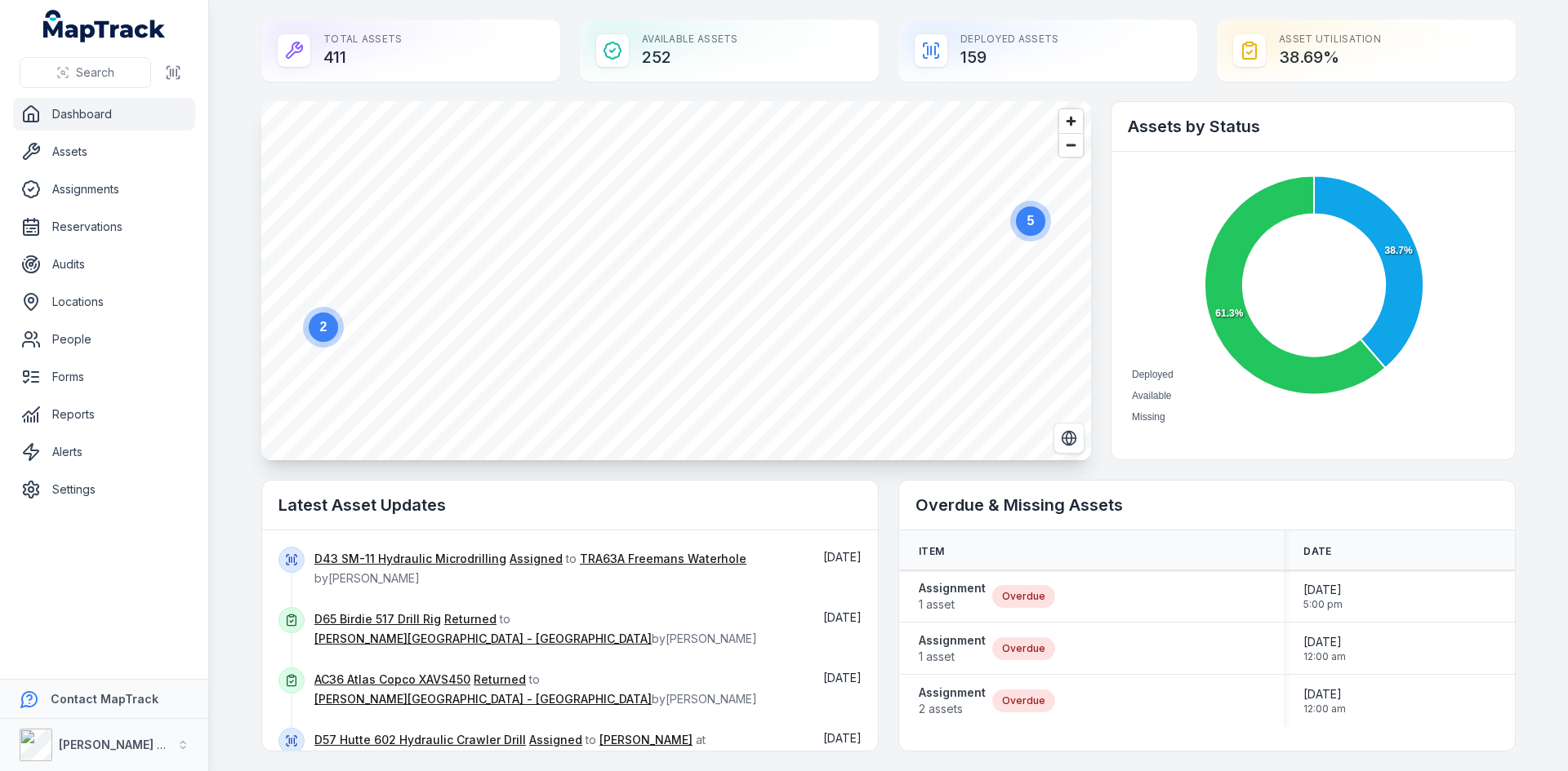
click at [322, 333] on circle at bounding box center [323, 327] width 30 height 30
click at [667, 264] on ellipse "button" at bounding box center [676, 258] width 20 height 20
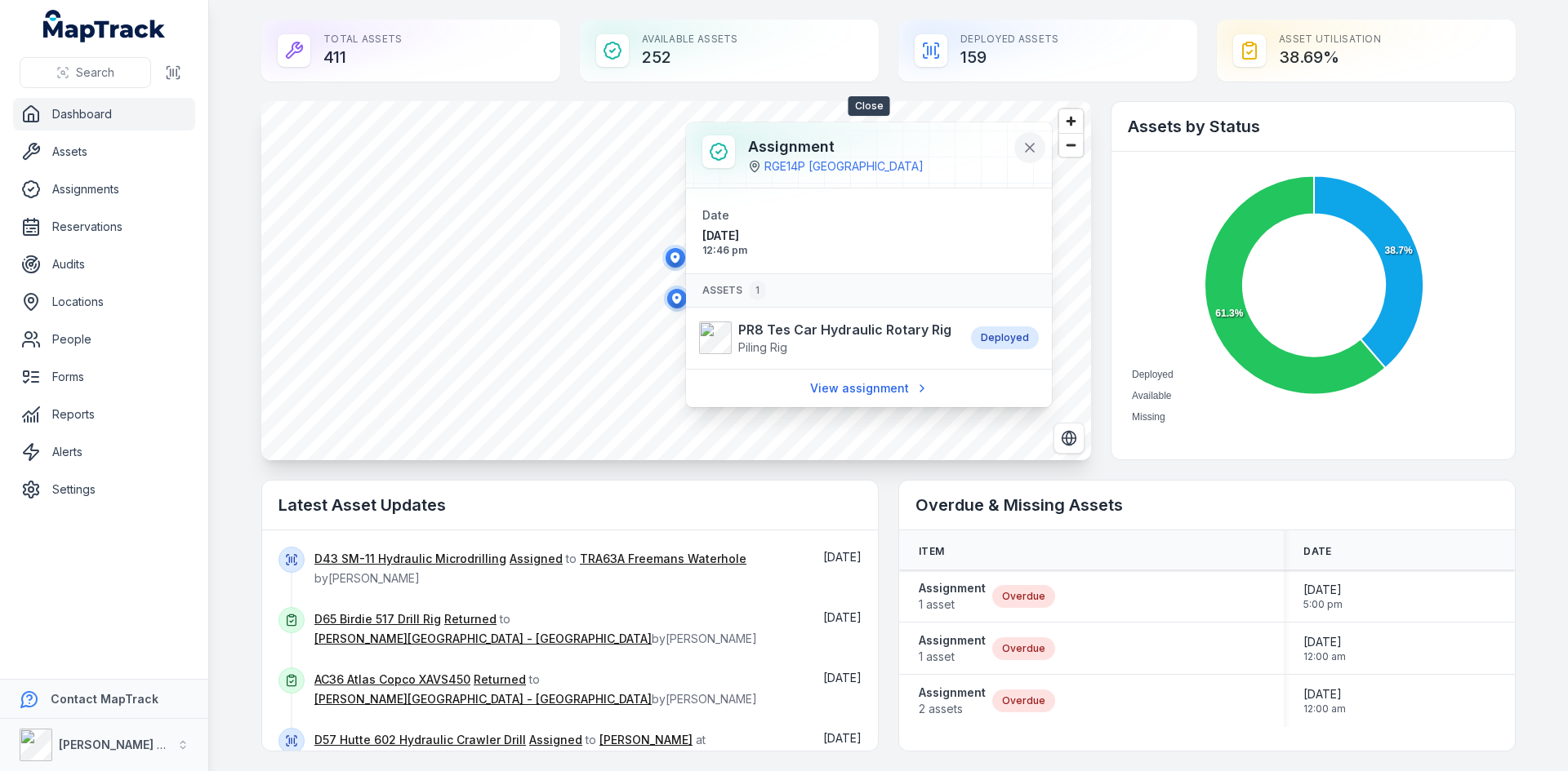
click at [1036, 146] on icon at bounding box center [1029, 148] width 16 height 16
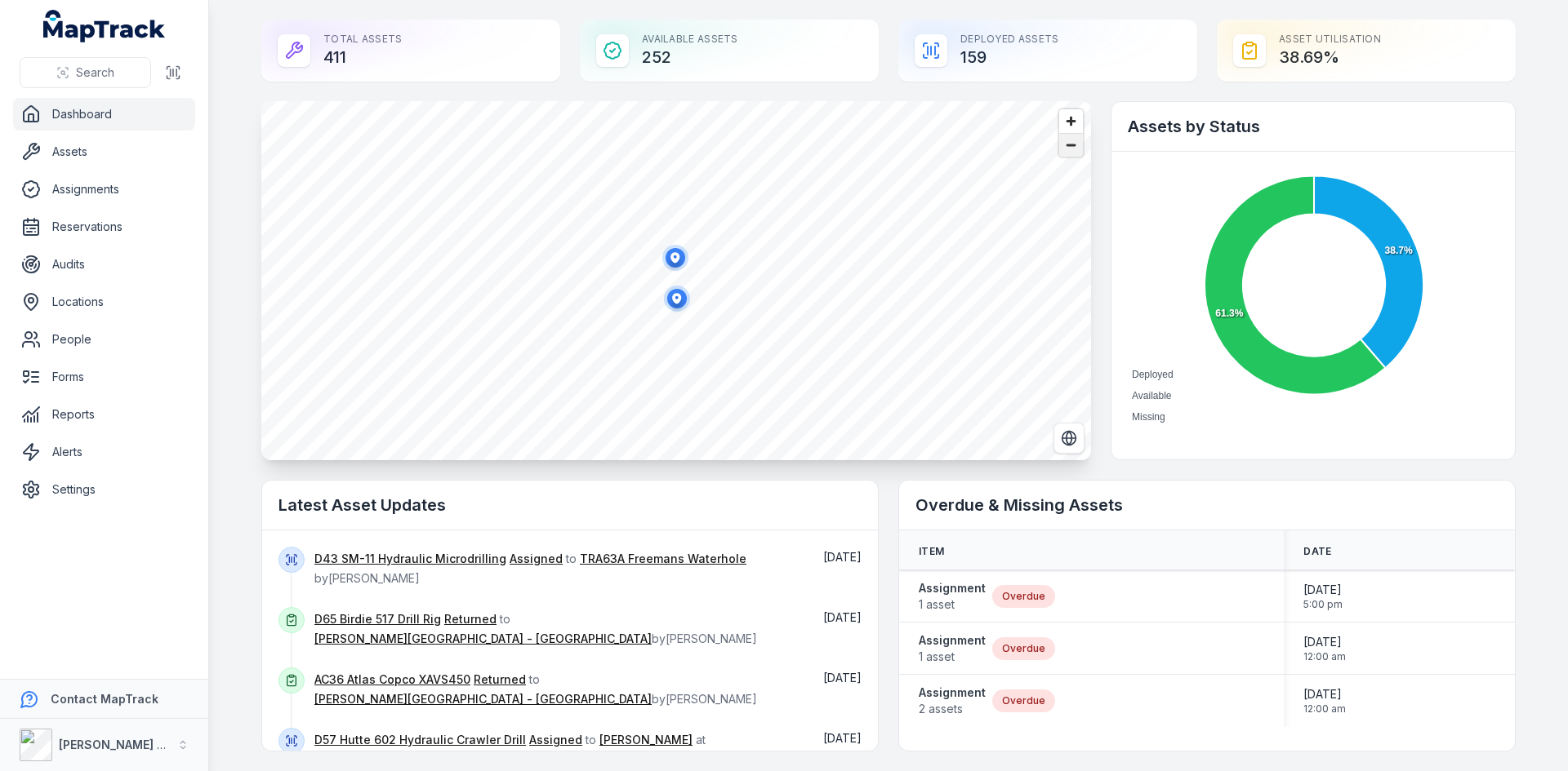
click at [1071, 151] on span "Zoom out" at bounding box center [1071, 144] width 23 height 23
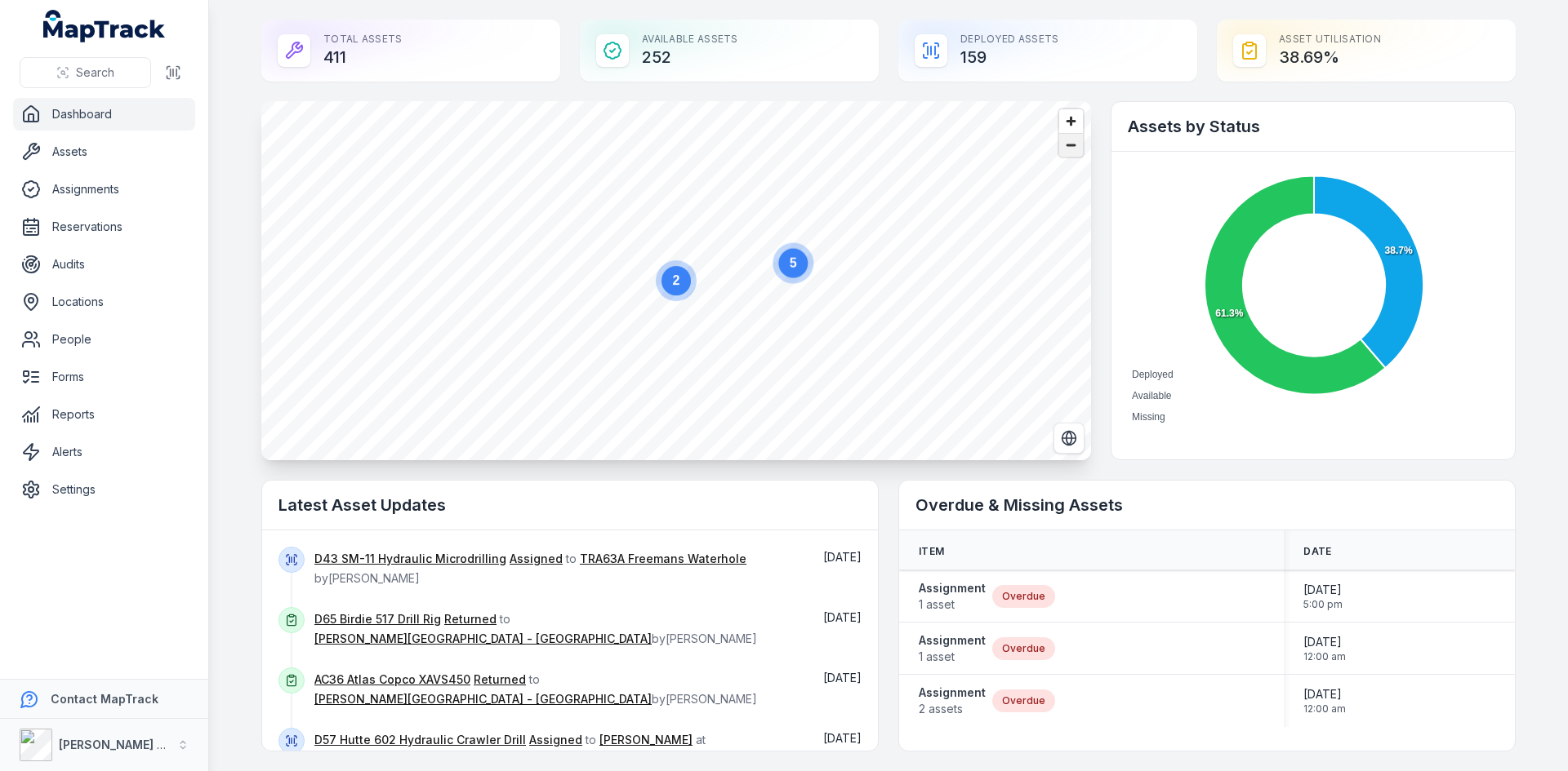
click at [1071, 151] on span "Zoom out" at bounding box center [1071, 144] width 23 height 23
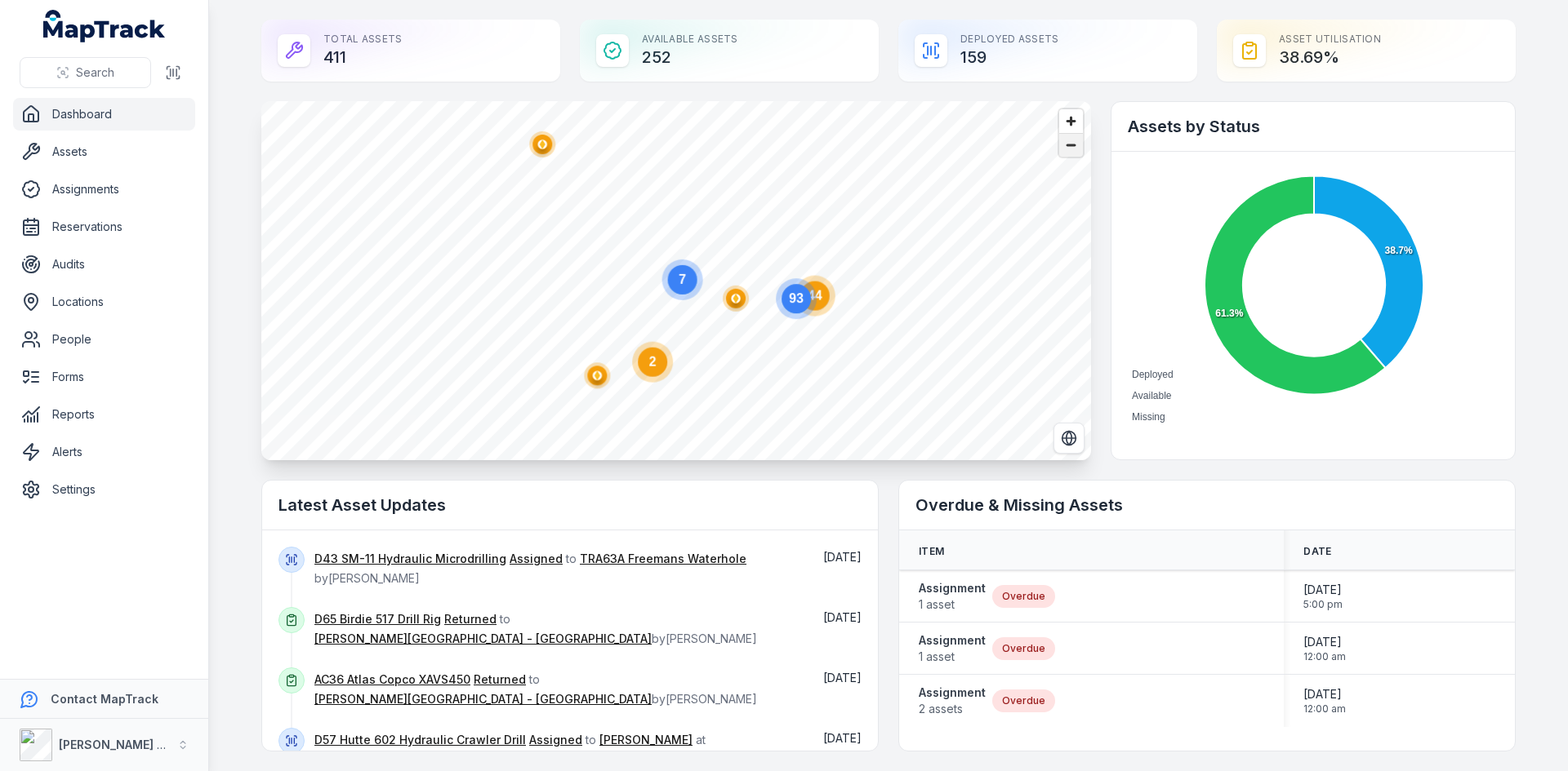
click at [1071, 151] on span "Zoom out" at bounding box center [1071, 144] width 23 height 23
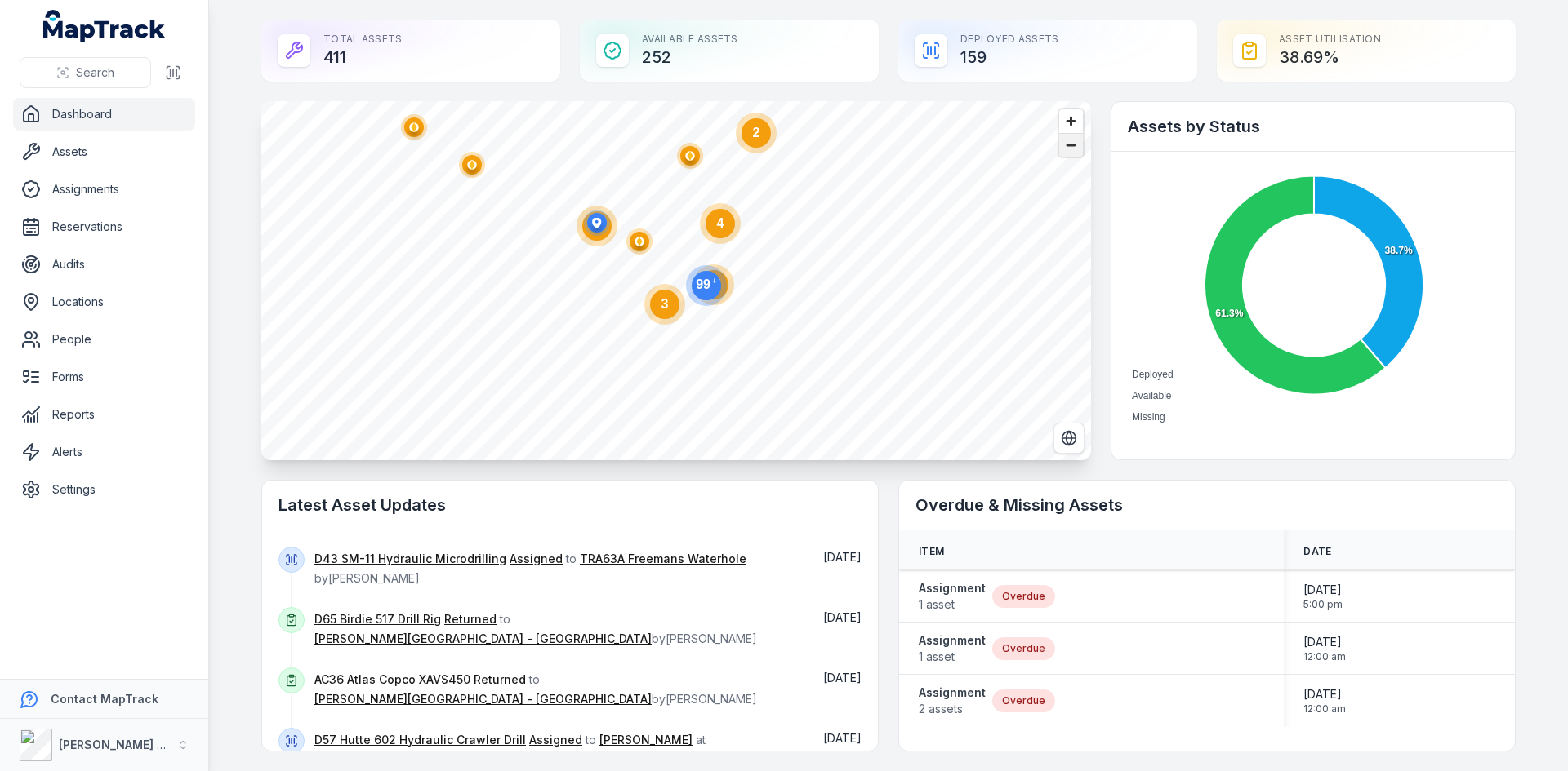
click at [1071, 151] on span "Zoom out" at bounding box center [1071, 144] width 23 height 23
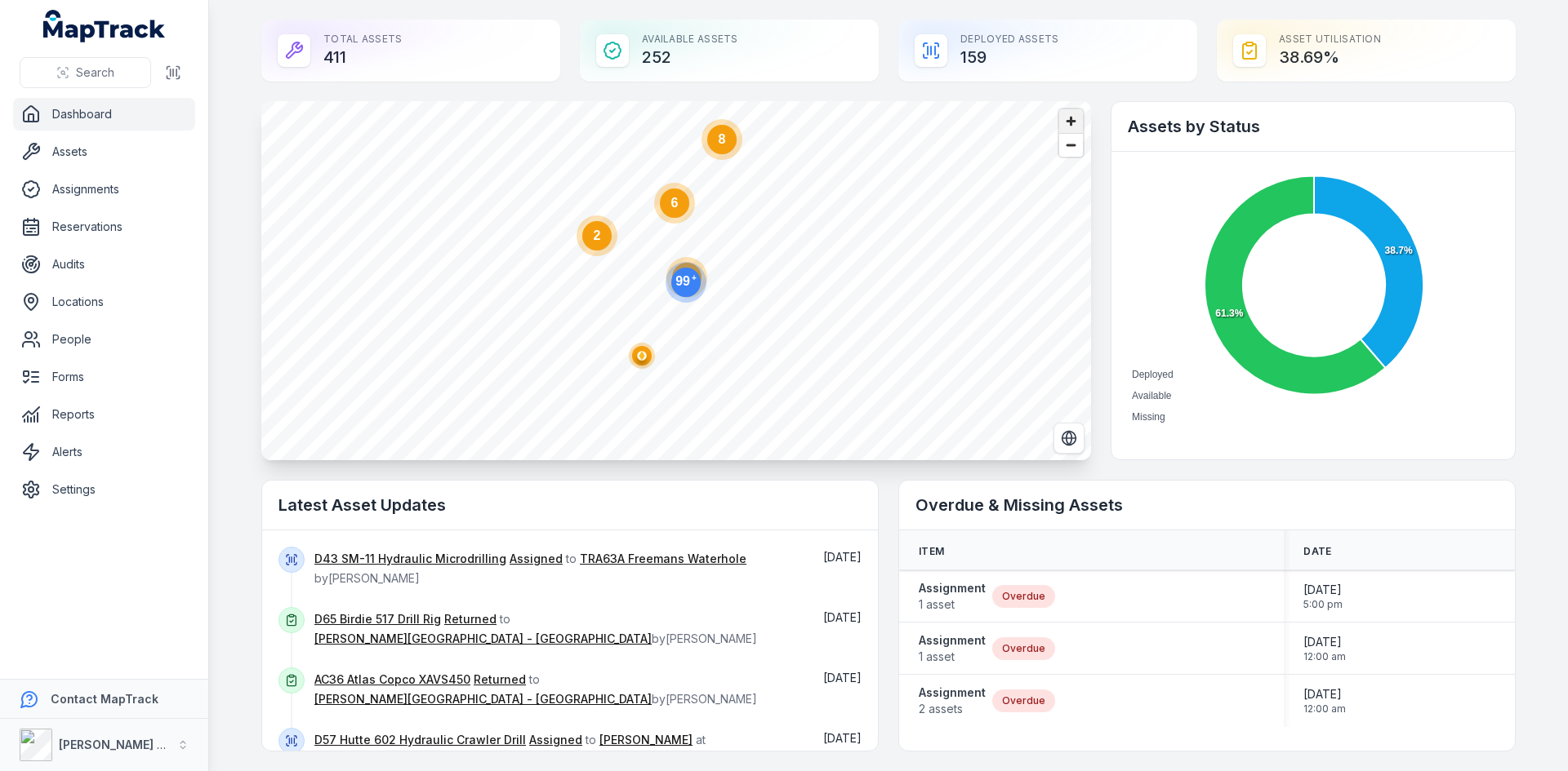
click at [1064, 115] on span "Zoom in" at bounding box center [1071, 121] width 23 height 23
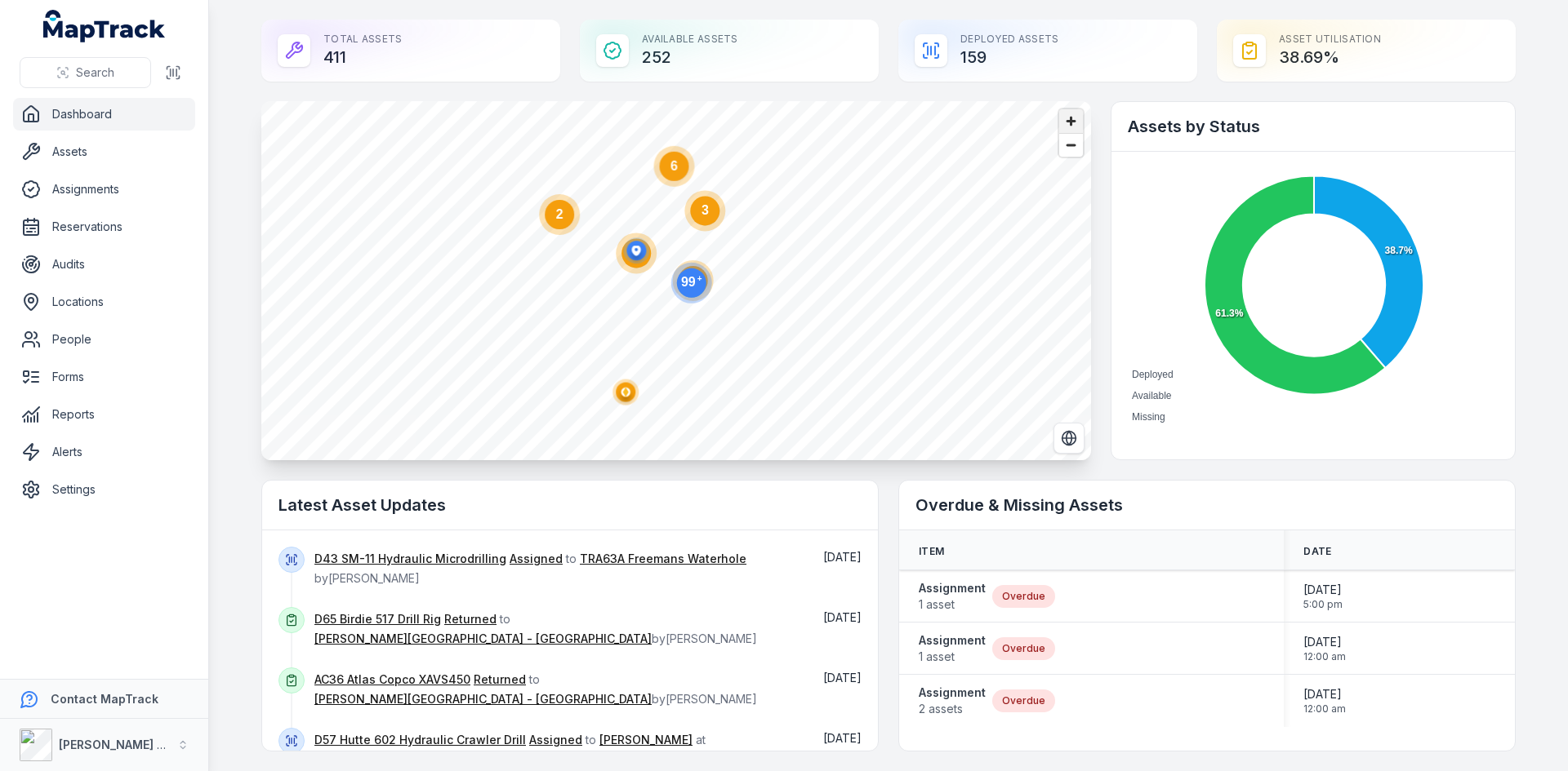
click at [1064, 115] on span "Zoom in" at bounding box center [1071, 121] width 23 height 23
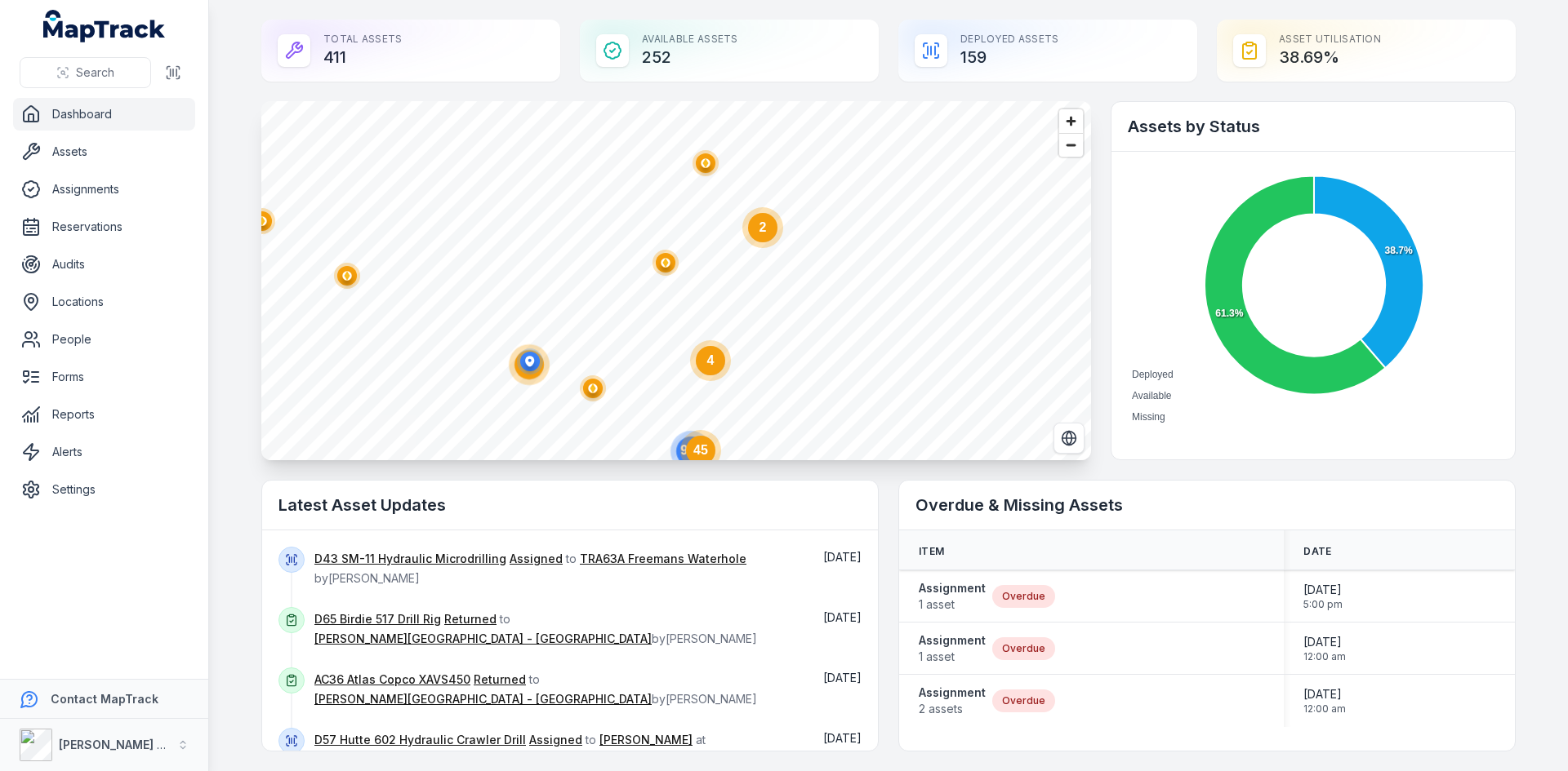
click at [665, 262] on ellipse "button" at bounding box center [666, 263] width 20 height 20
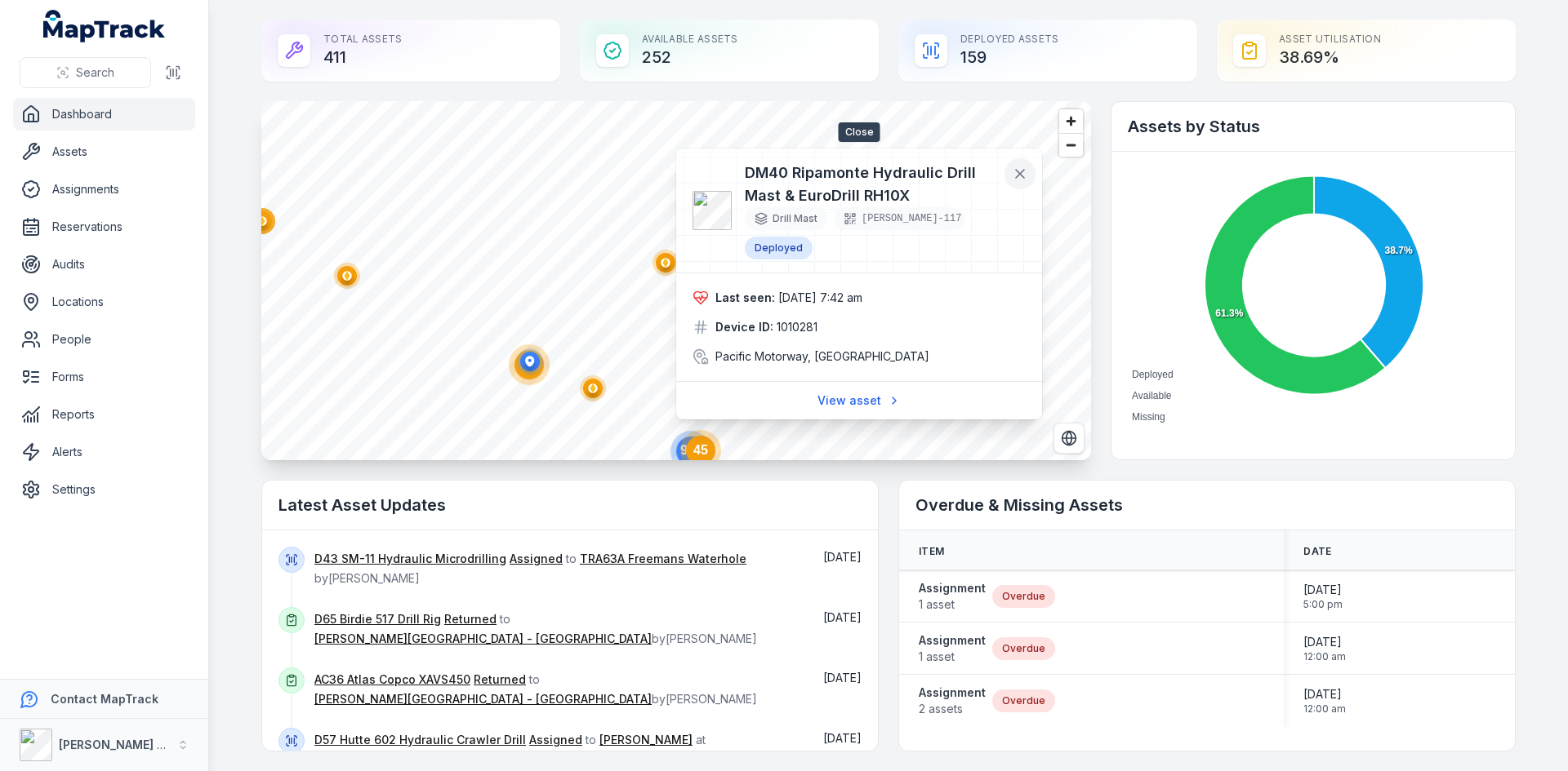
click at [1022, 178] on icon at bounding box center [1019, 174] width 16 height 16
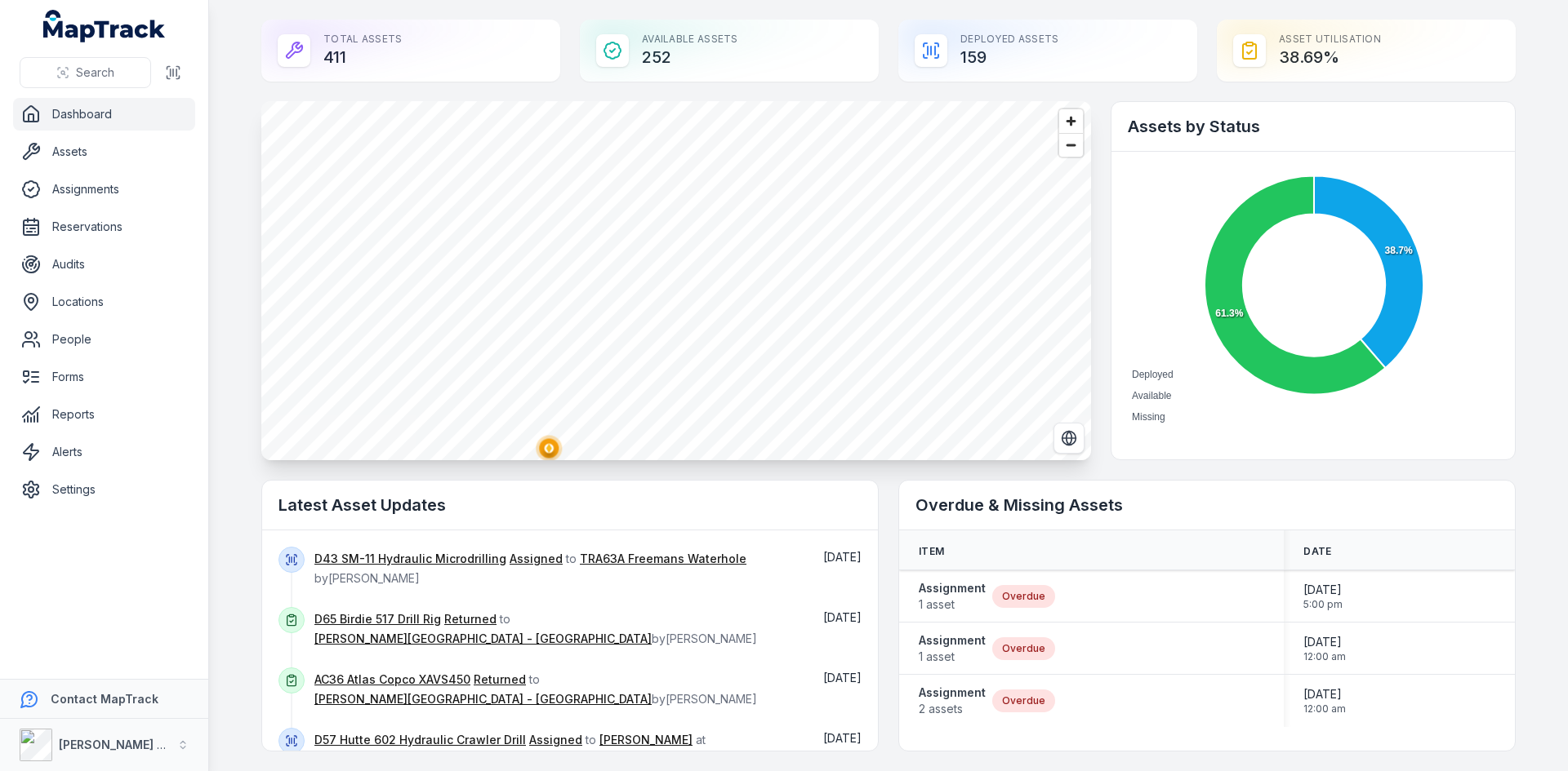
click at [1063, 140] on span "Zoom out" at bounding box center [1071, 144] width 23 height 23
click at [1066, 127] on span "Zoom in" at bounding box center [1071, 121] width 23 height 23
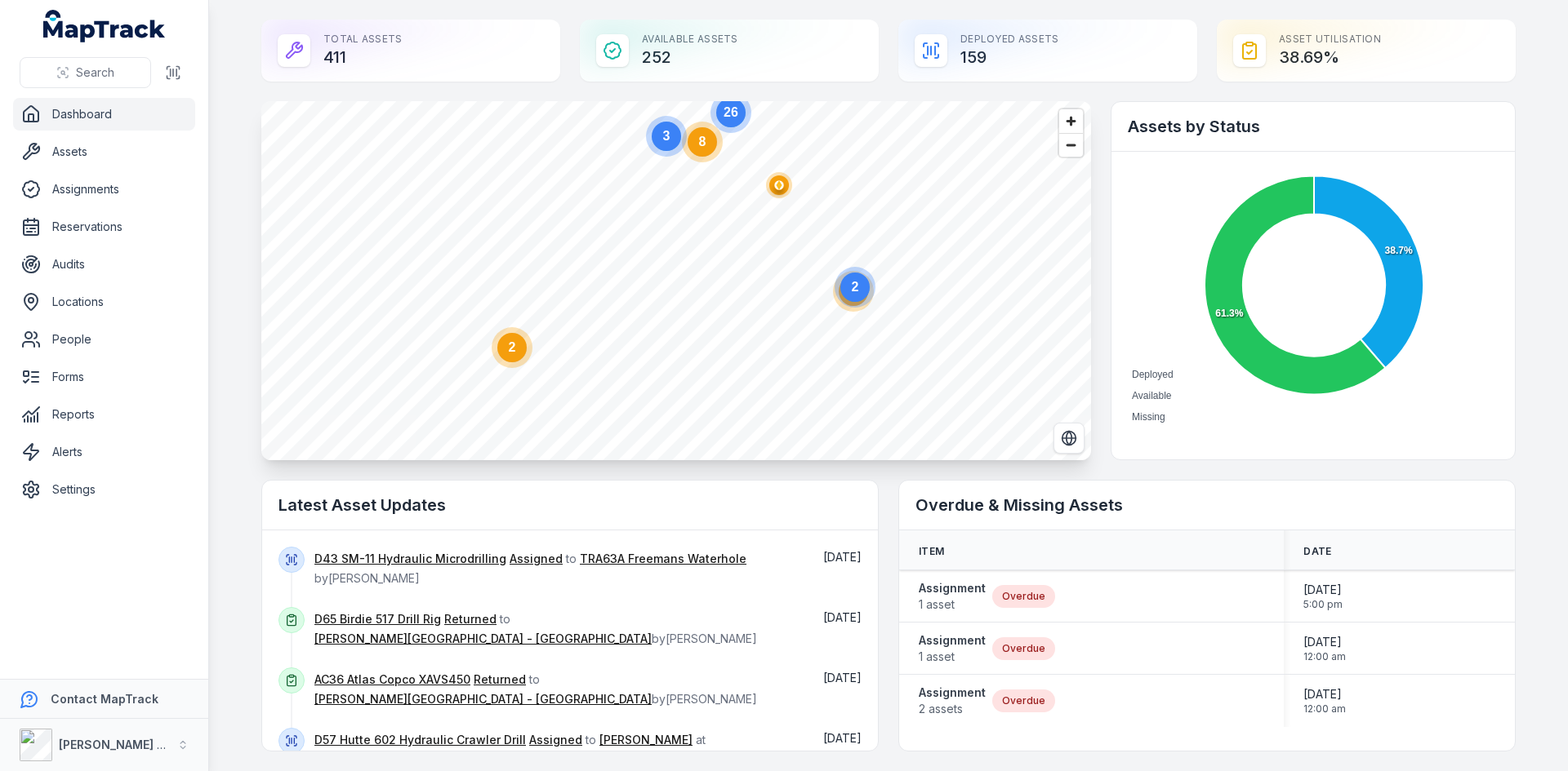
click at [512, 355] on circle at bounding box center [512, 347] width 30 height 30
click at [1028, 229] on ellipse "button" at bounding box center [1030, 232] width 20 height 20
click at [1027, 232] on circle "button" at bounding box center [1029, 234] width 9 height 9
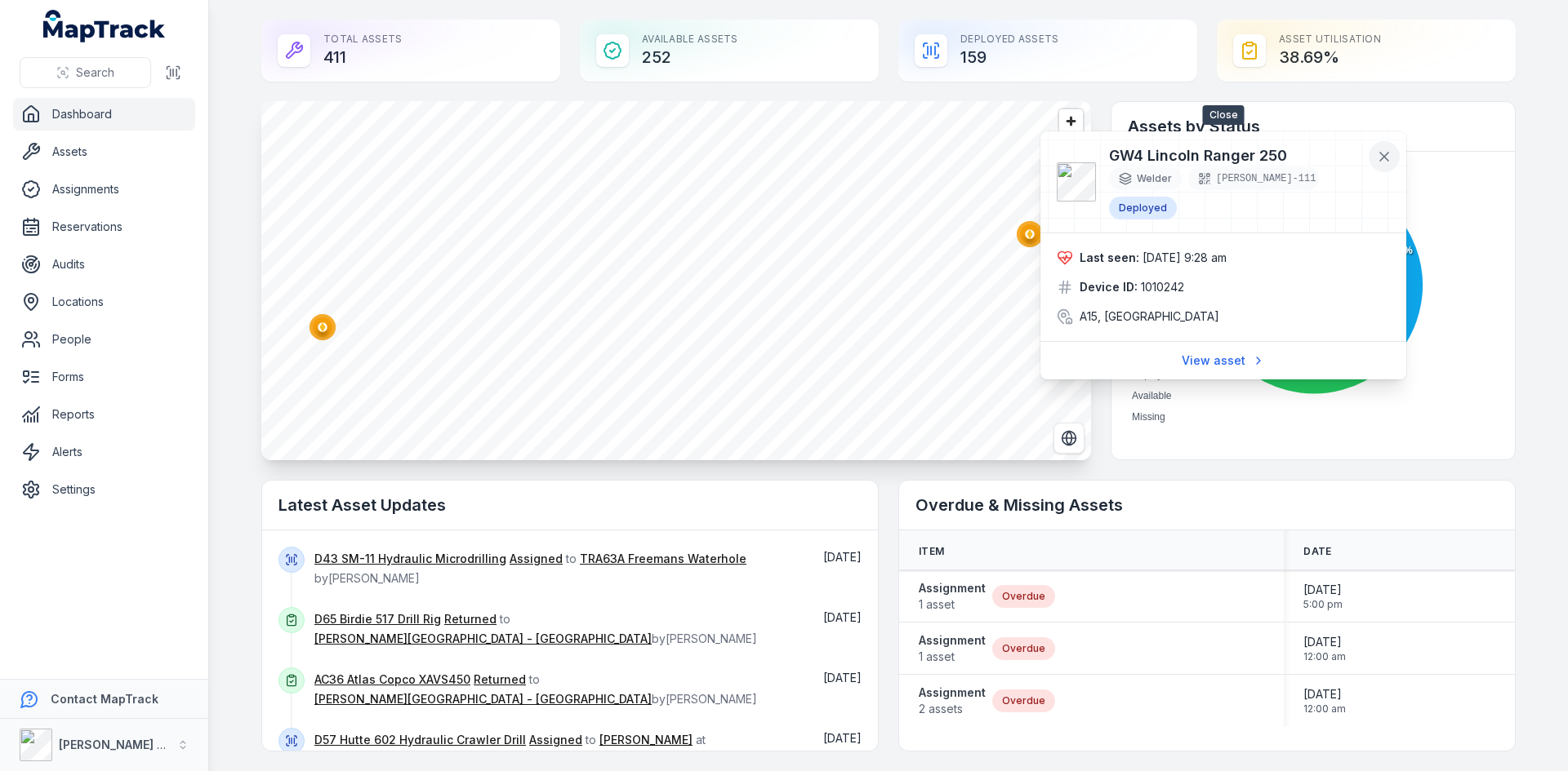
click at [1379, 156] on icon at bounding box center [1384, 157] width 16 height 16
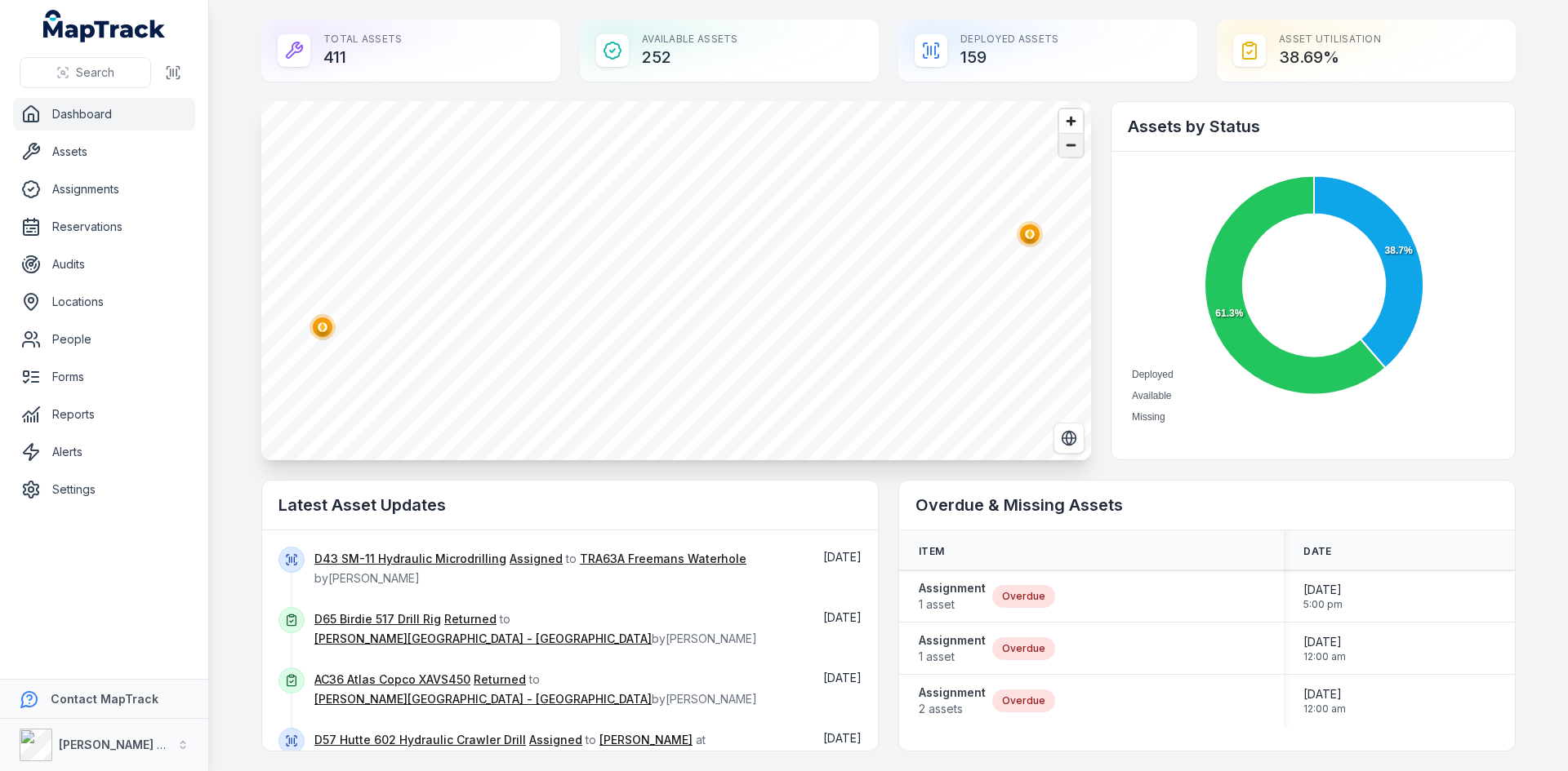
click at [1076, 152] on span "Zoom out" at bounding box center [1071, 144] width 23 height 23
click at [1076, 151] on span "Zoom out" at bounding box center [1071, 144] width 23 height 23
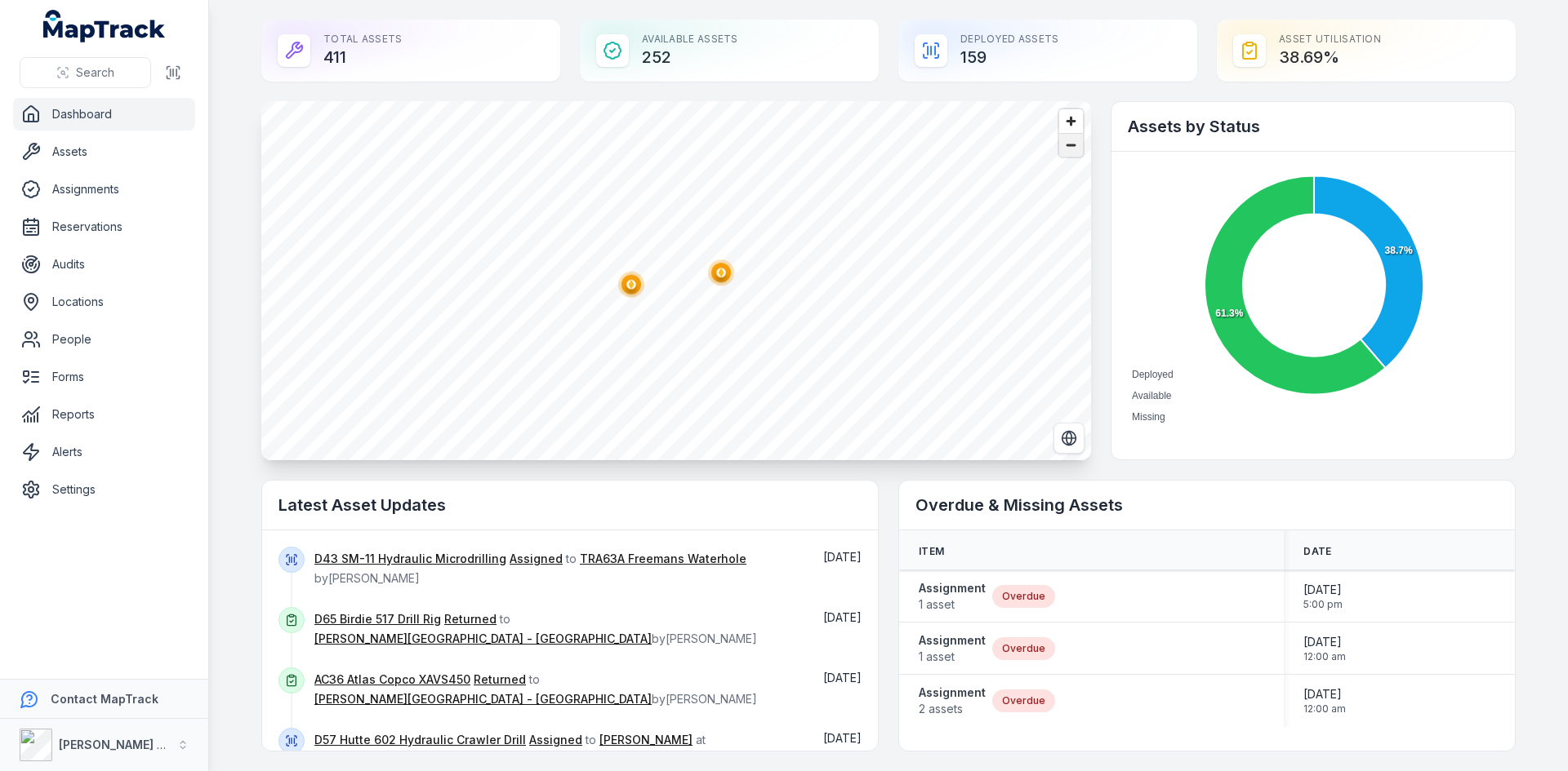
click at [1076, 151] on span "Zoom out" at bounding box center [1071, 144] width 23 height 23
click at [728, 286] on icon "2" at bounding box center [743, 262] width 49 height 49
click at [964, 0] on html "Search Dashboard Assets Assignments Reservations Audits Locations People Forms …" at bounding box center [784, 385] width 1568 height 771
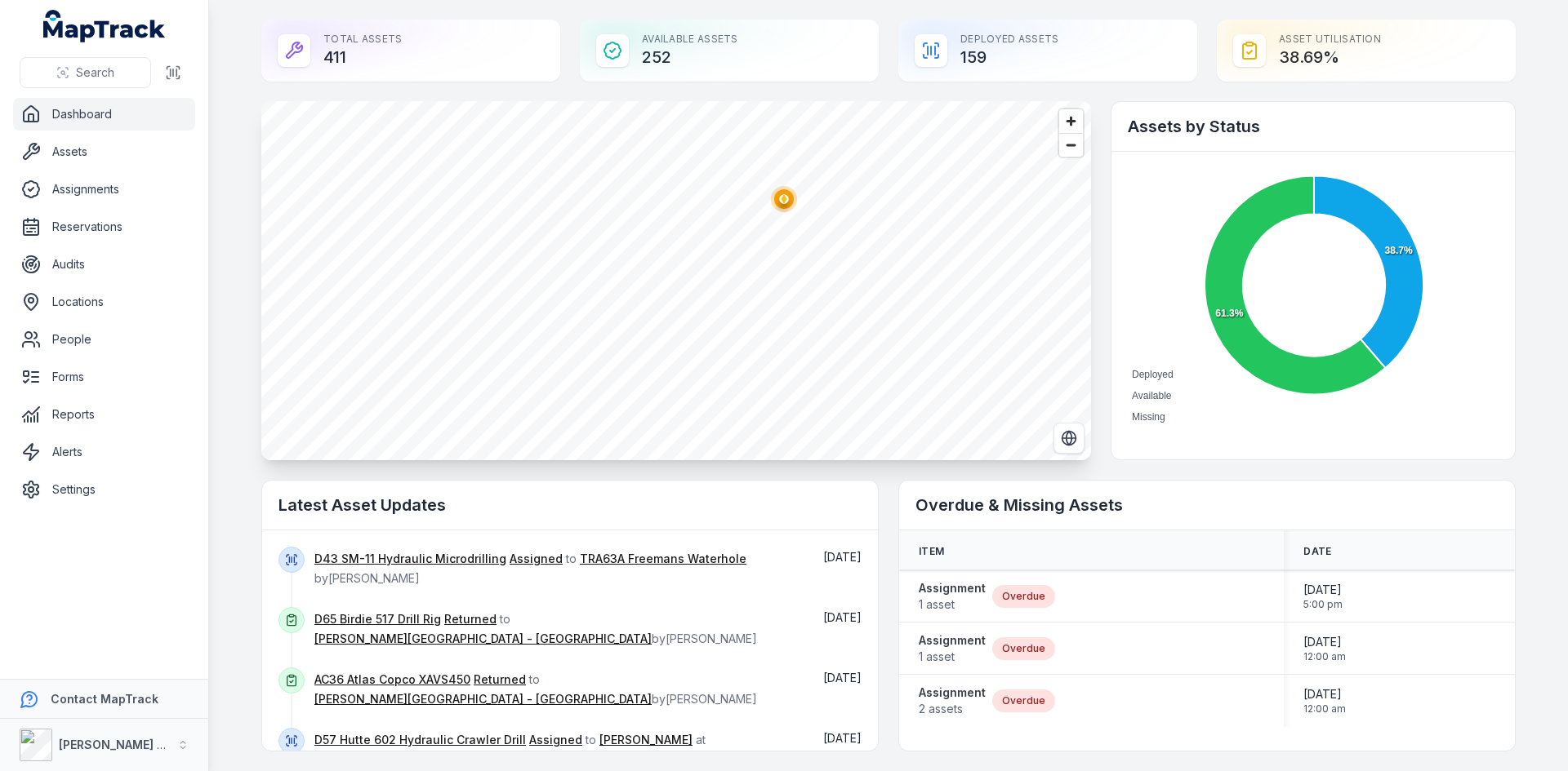
click at [783, 200] on ellipse "button" at bounding box center [784, 199] width 20 height 20
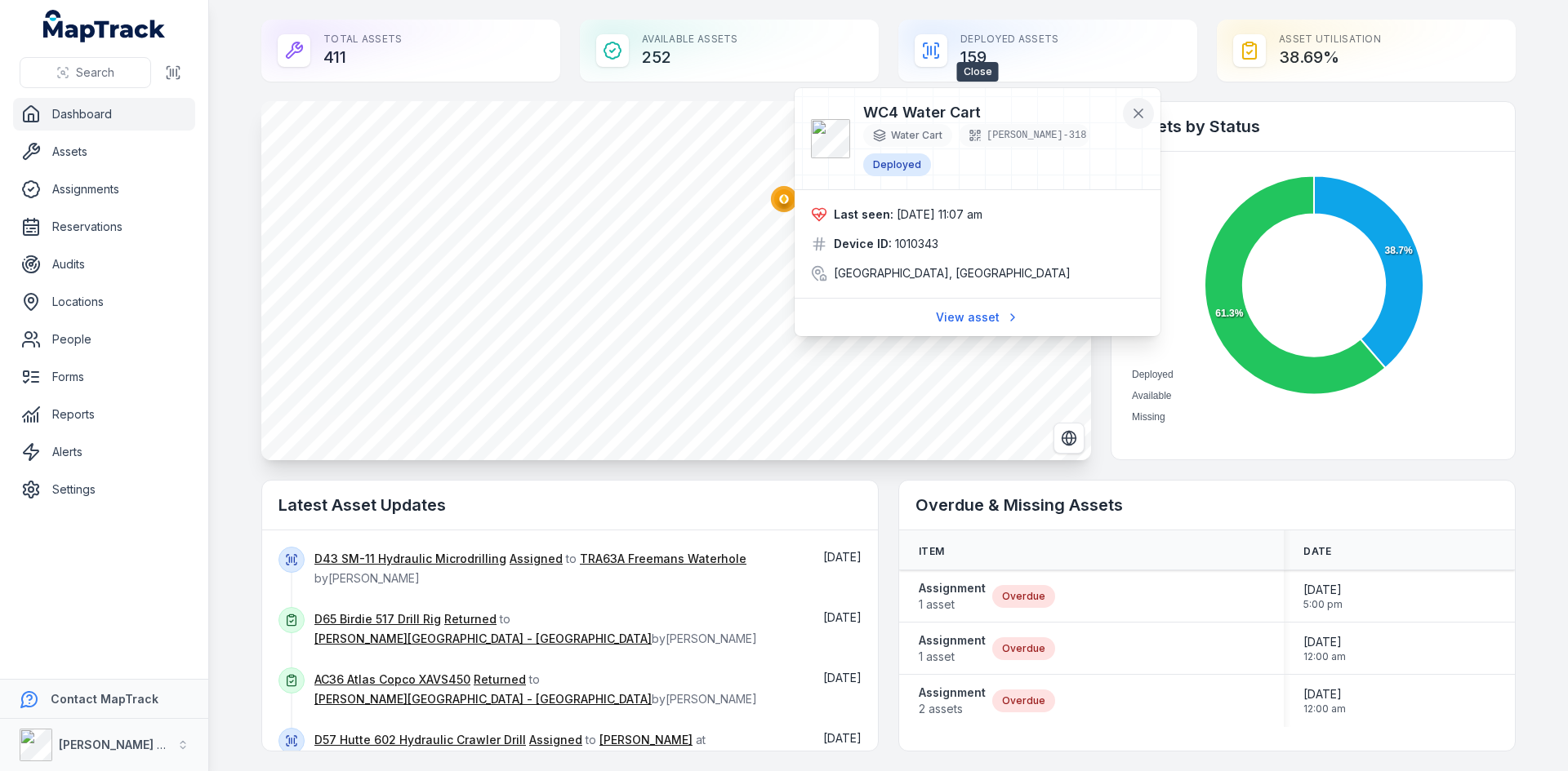
click at [1133, 117] on icon at bounding box center [1139, 114] width 16 height 16
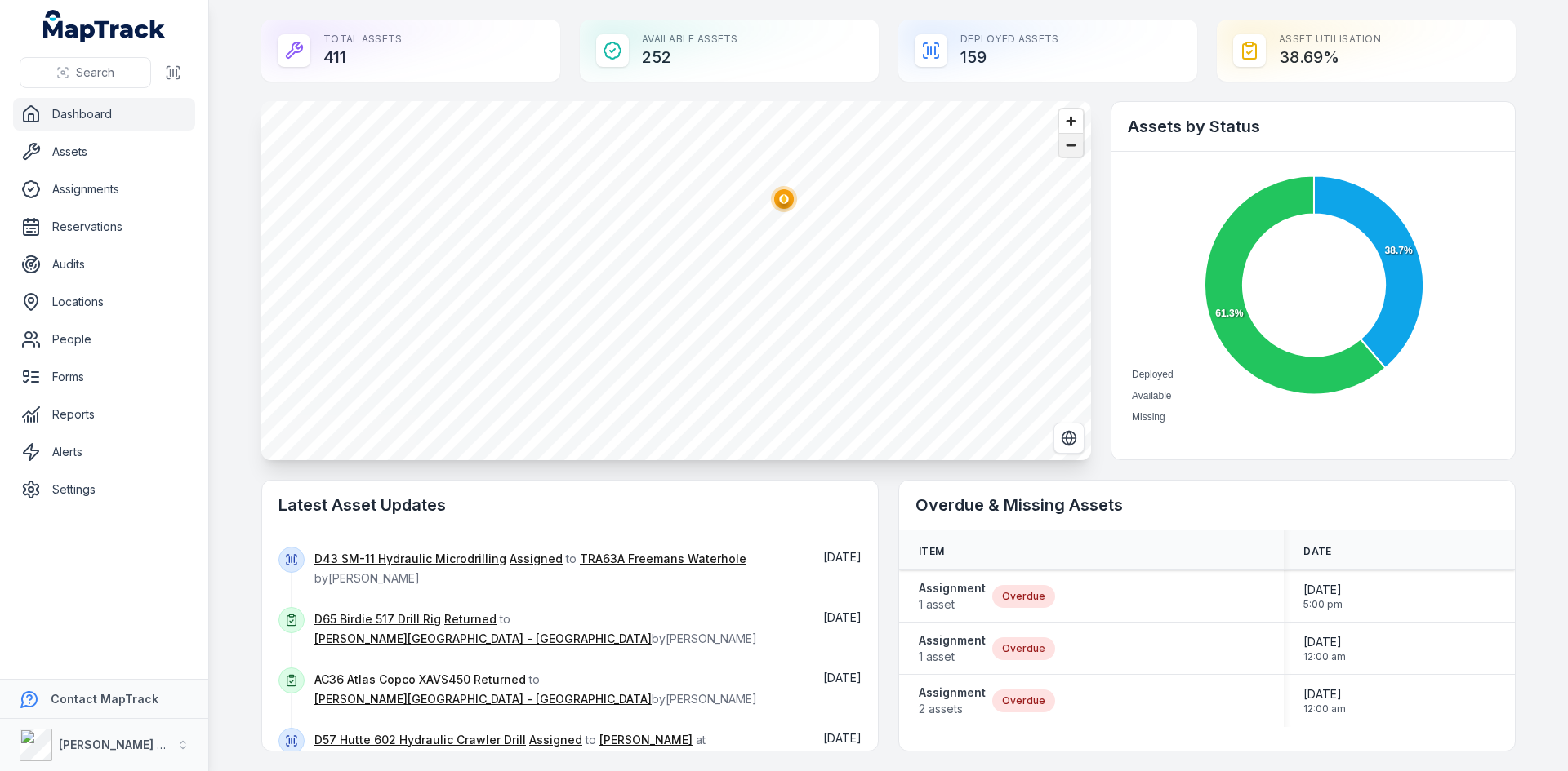
click at [1070, 142] on span "Zoom out" at bounding box center [1071, 144] width 23 height 23
click at [676, 359] on circle at bounding box center [690, 348] width 30 height 30
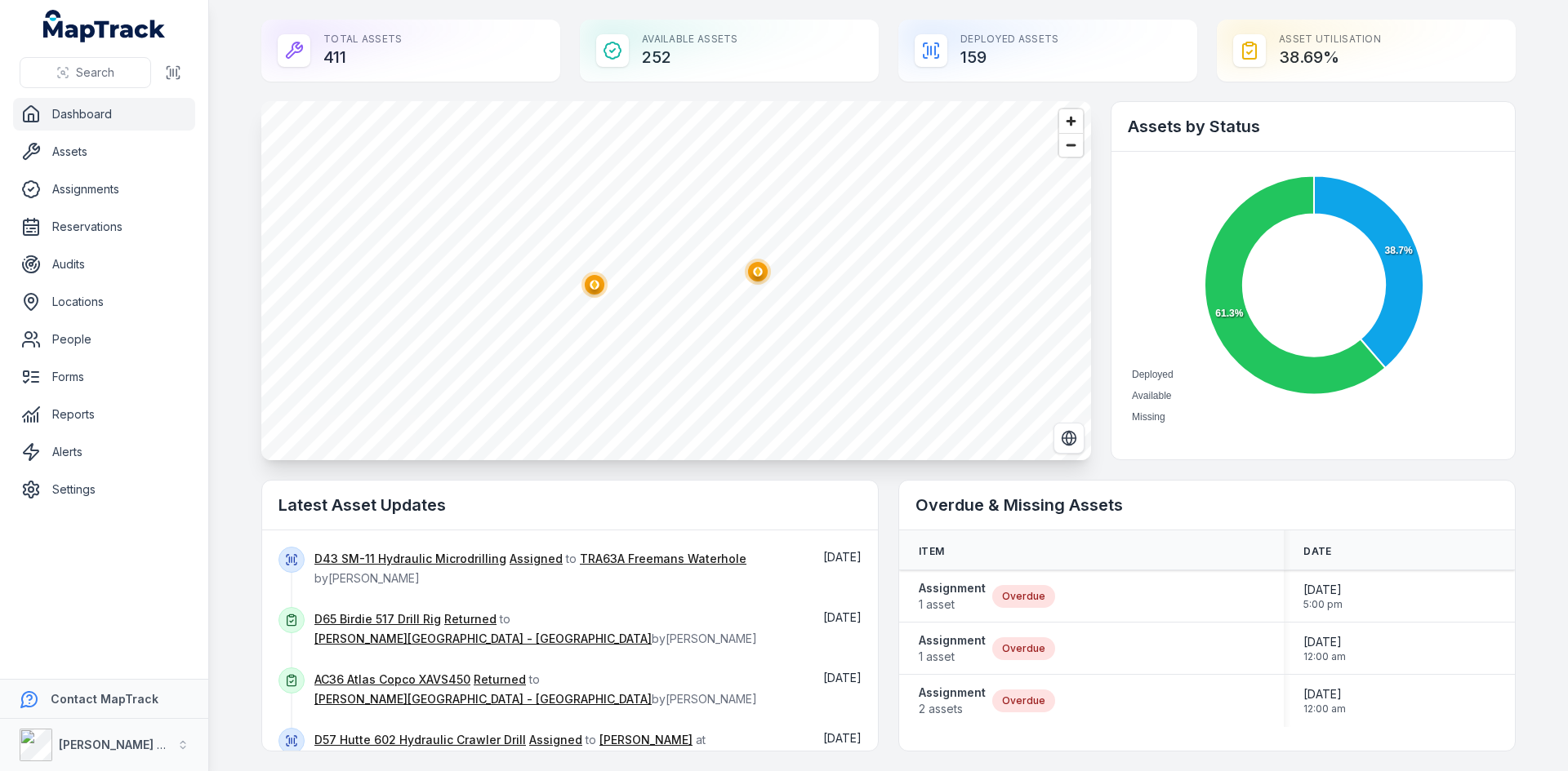
click at [757, 275] on ellipse "button" at bounding box center [758, 272] width 20 height 20
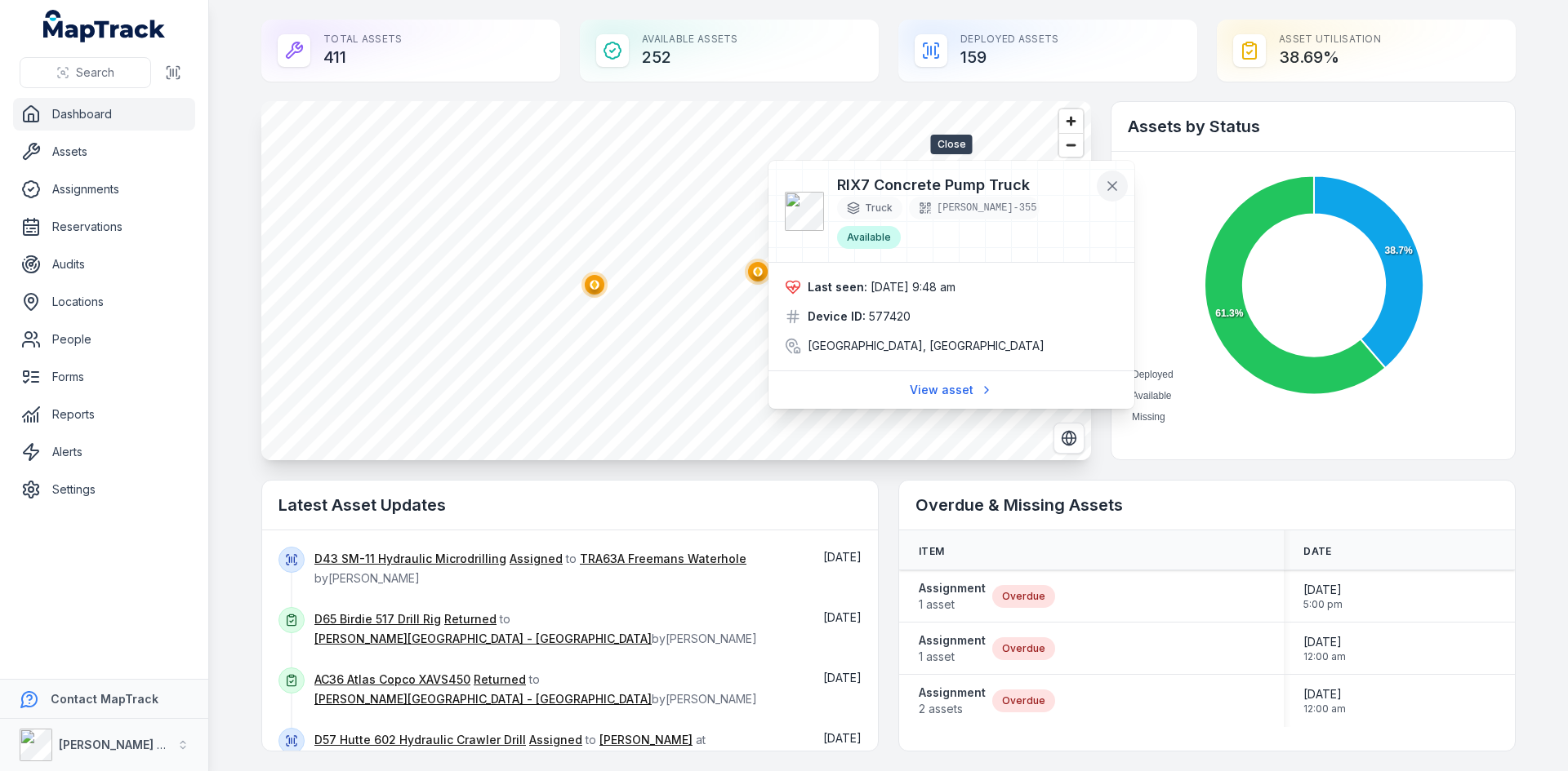
click at [1118, 185] on icon at bounding box center [1112, 186] width 16 height 16
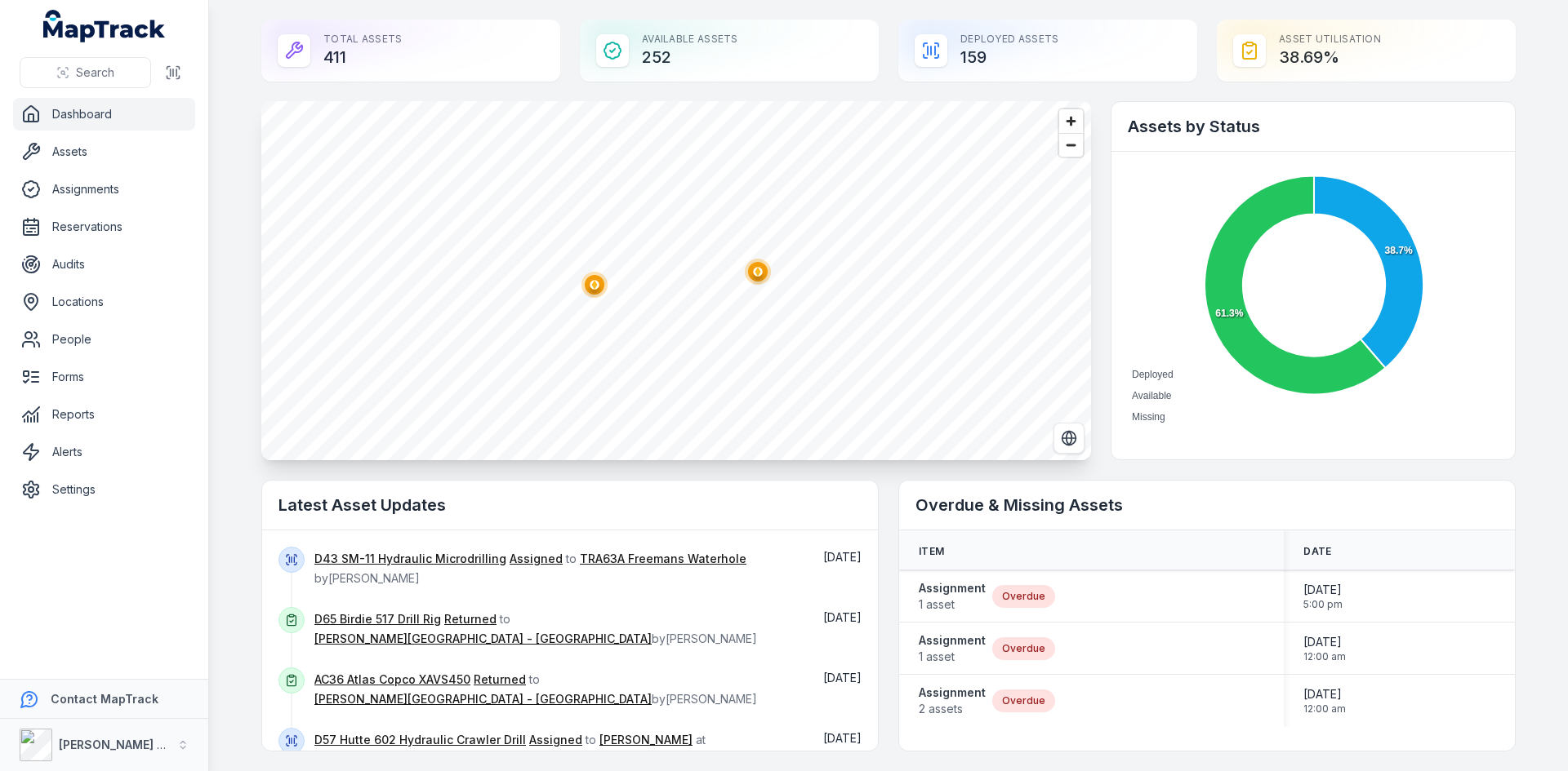
click at [588, 272] on circle "button" at bounding box center [594, 284] width 26 height 26
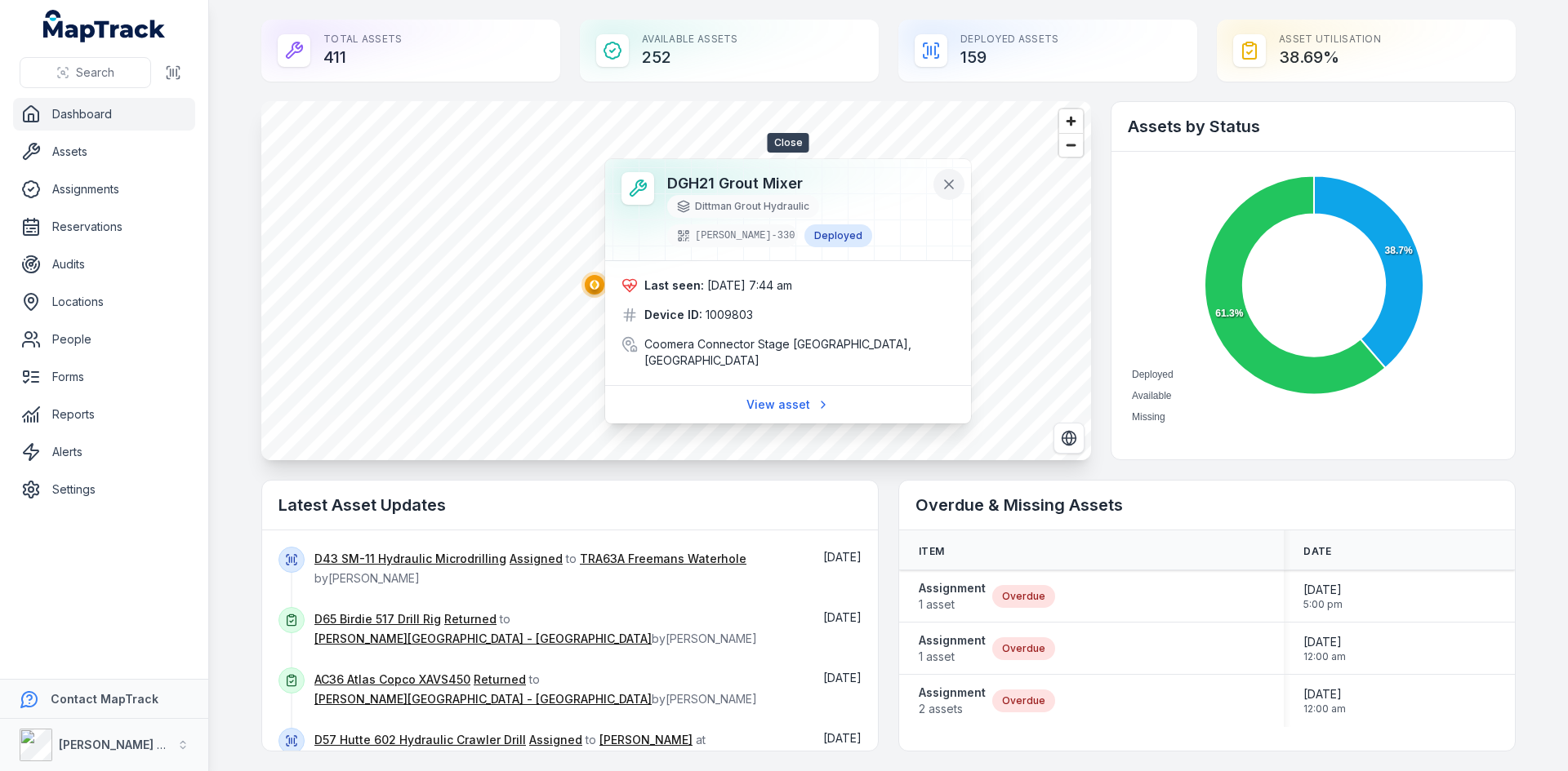
click at [943, 185] on icon at bounding box center [949, 185] width 16 height 16
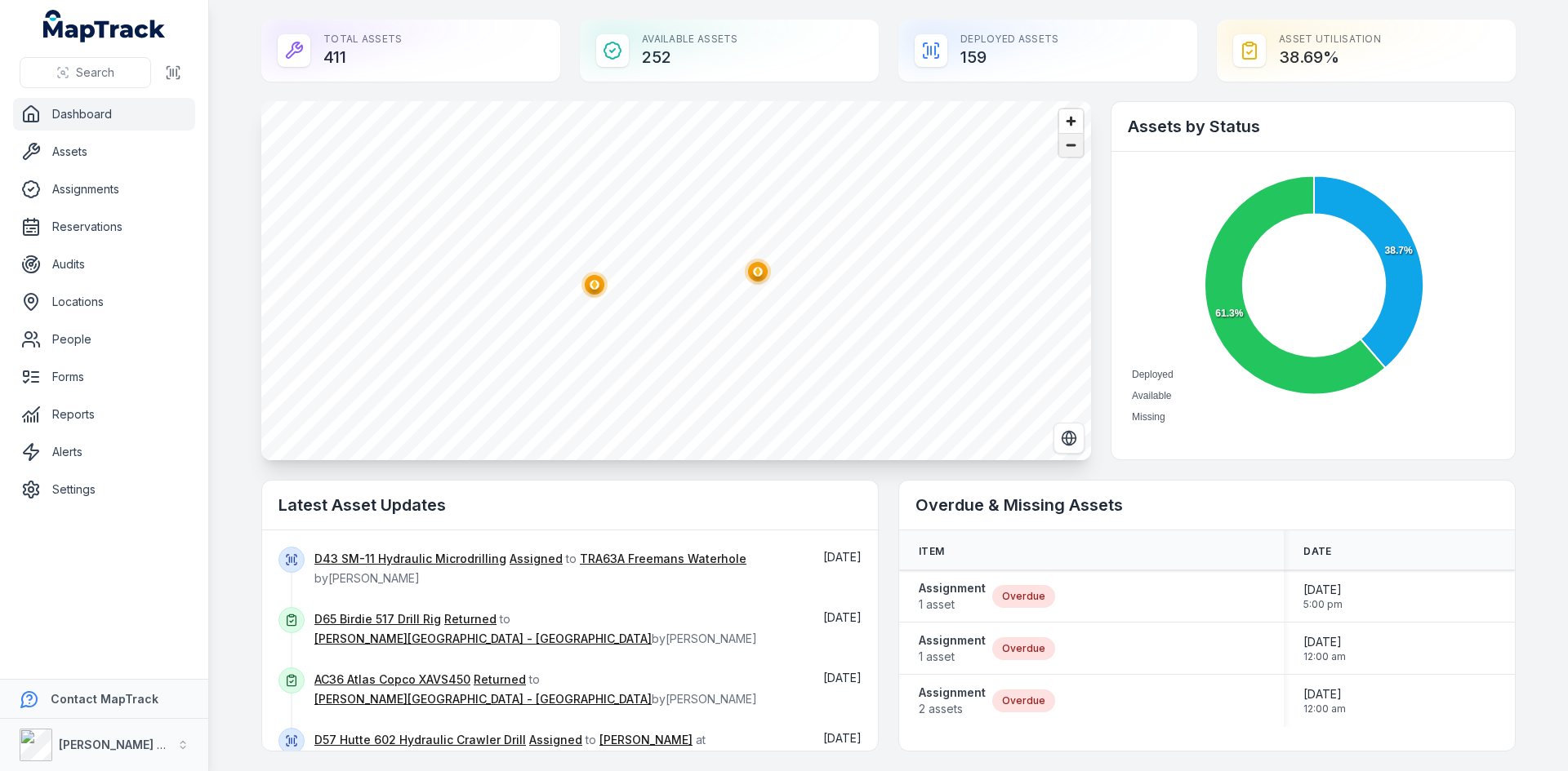
click at [1063, 148] on span "Zoom out" at bounding box center [1071, 144] width 23 height 23
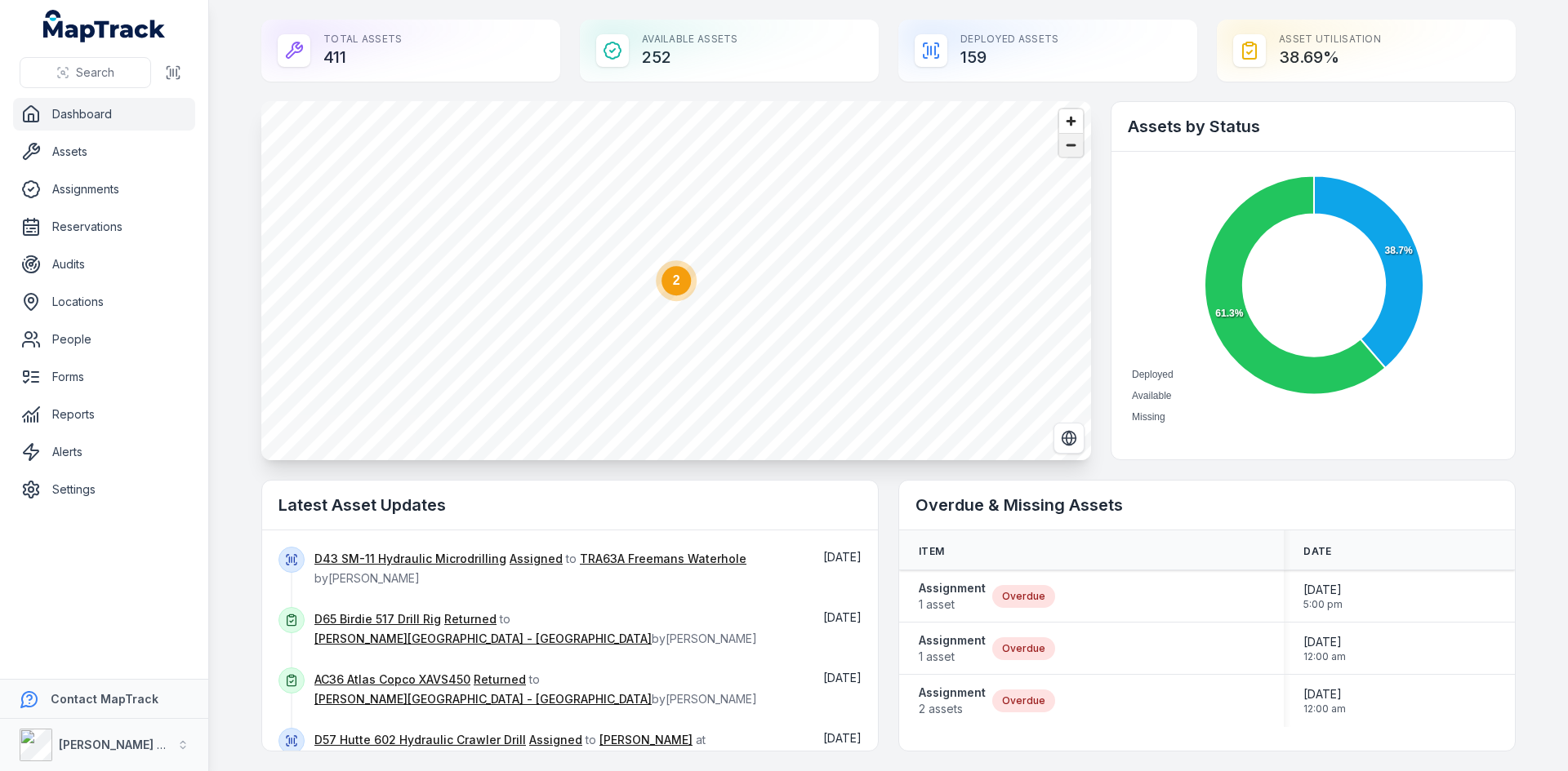
click at [1063, 148] on span "Zoom out" at bounding box center [1071, 144] width 23 height 23
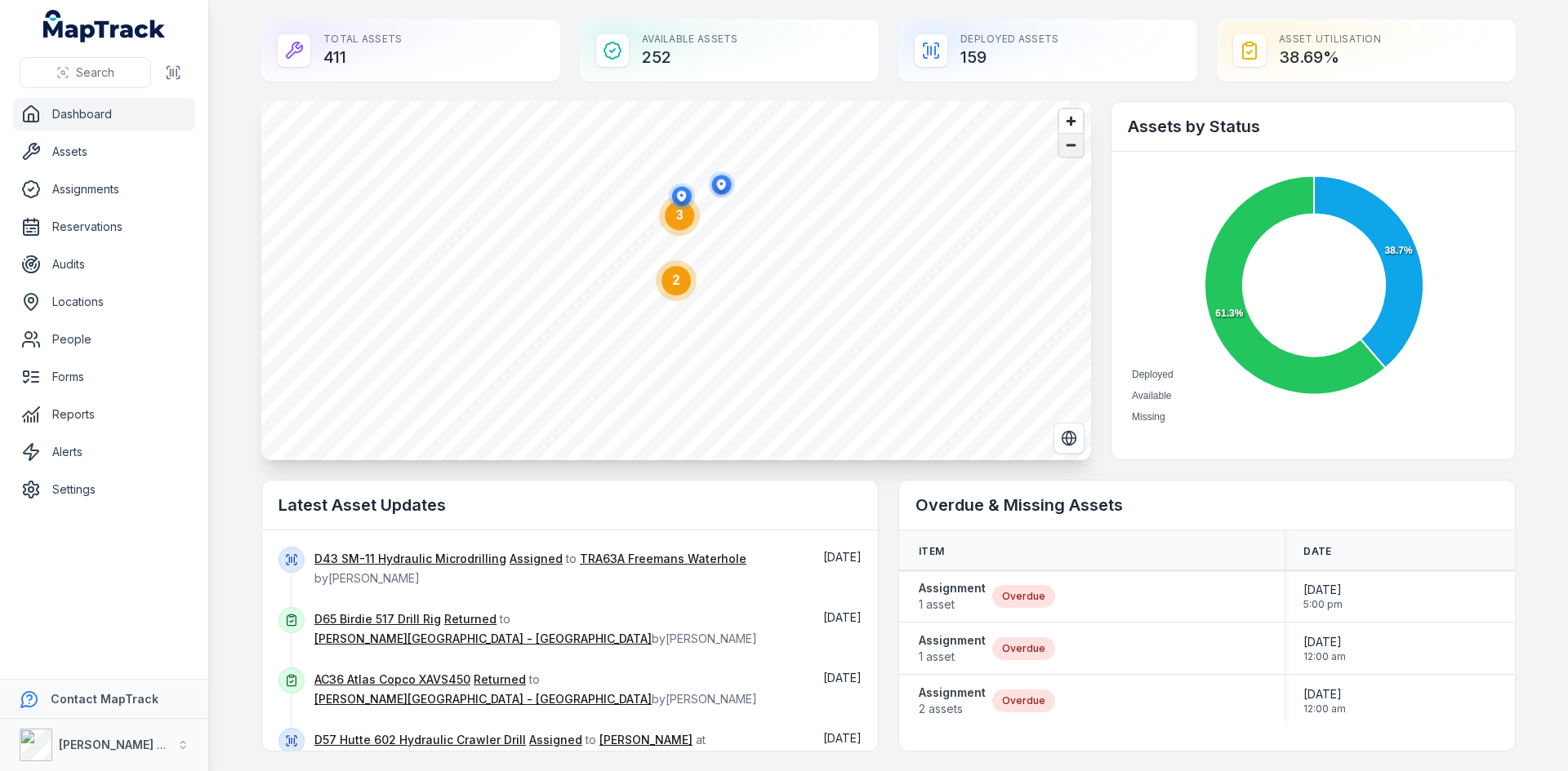
click at [1063, 148] on span "Zoom out" at bounding box center [1071, 144] width 23 height 23
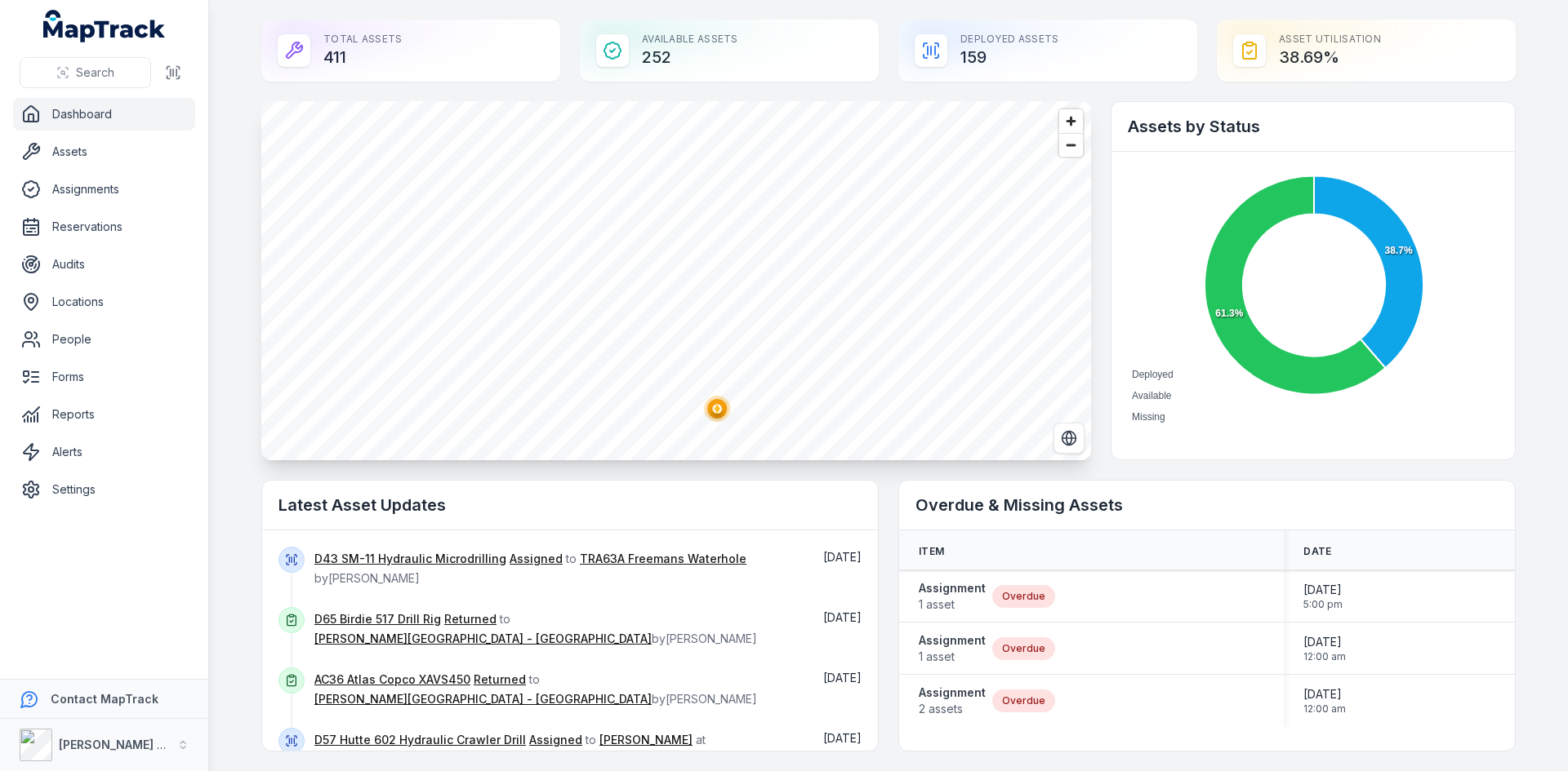
click at [1063, 150] on span "Zoom out" at bounding box center [1071, 144] width 23 height 23
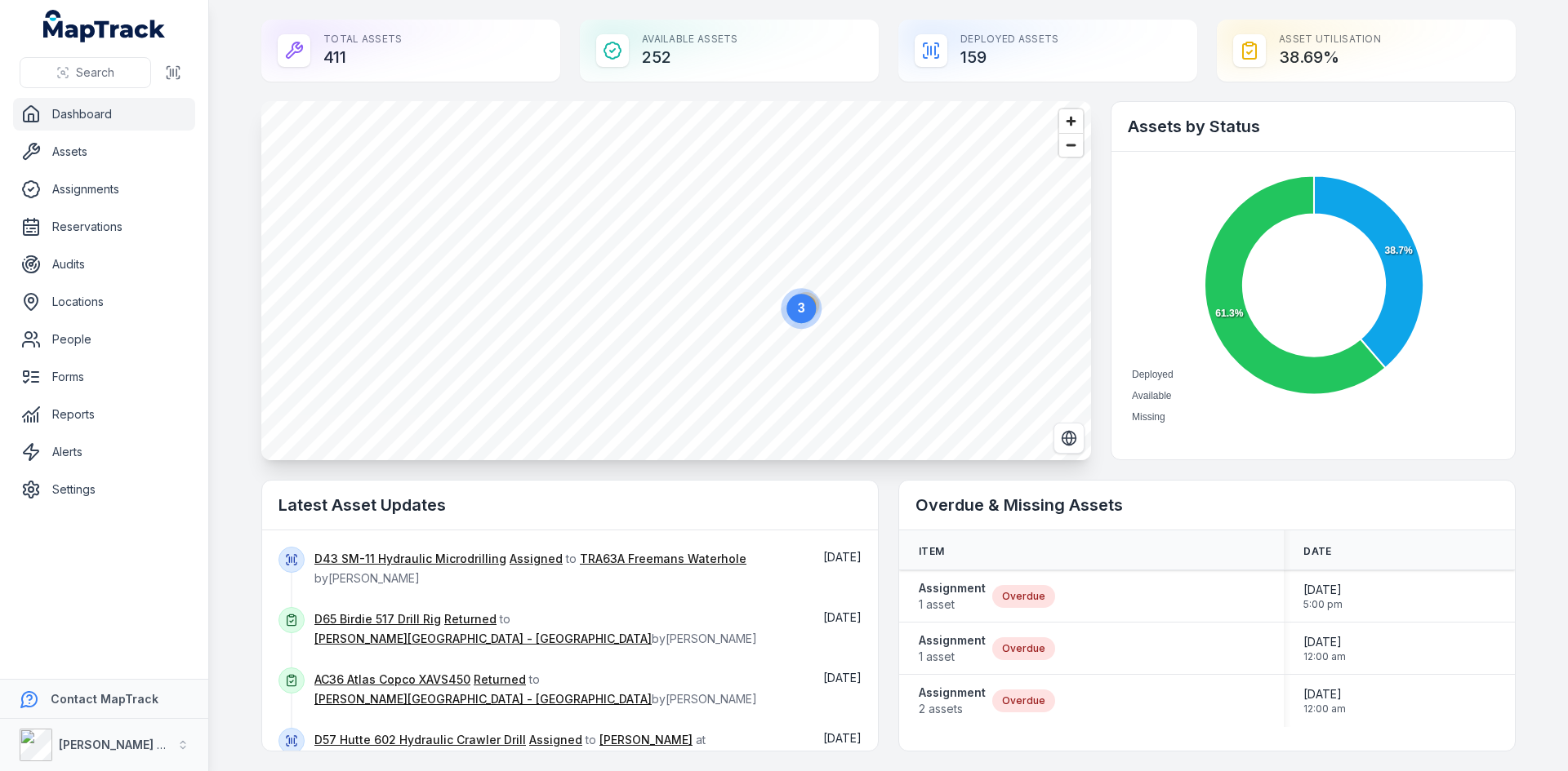
click at [815, 317] on icon "3" at bounding box center [801, 308] width 49 height 49
click at [1063, 152] on span "Zoom out" at bounding box center [1071, 144] width 23 height 23
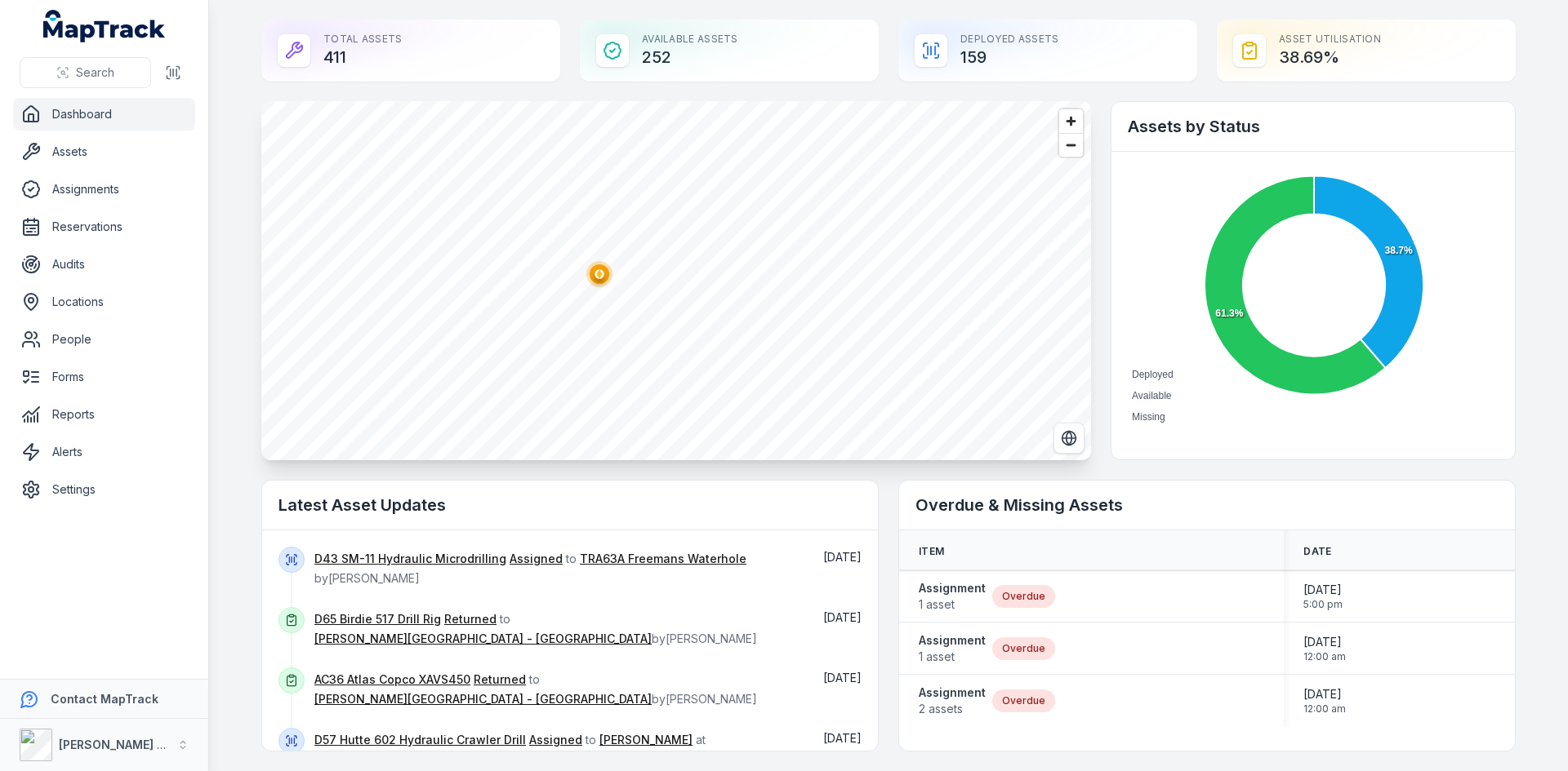
click at [598, 280] on ellipse "button" at bounding box center [600, 274] width 20 height 20
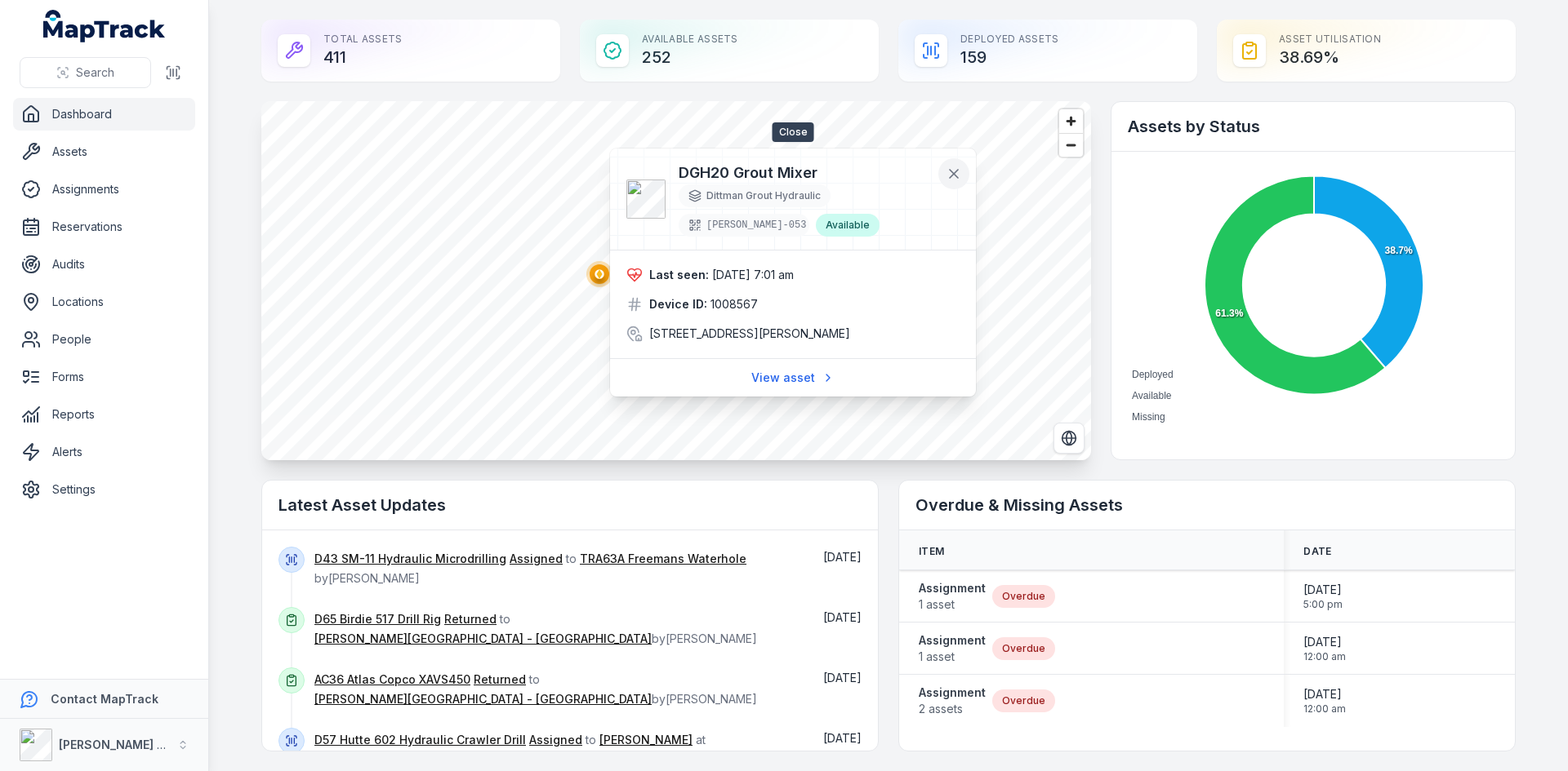
click at [951, 176] on icon at bounding box center [954, 174] width 16 height 16
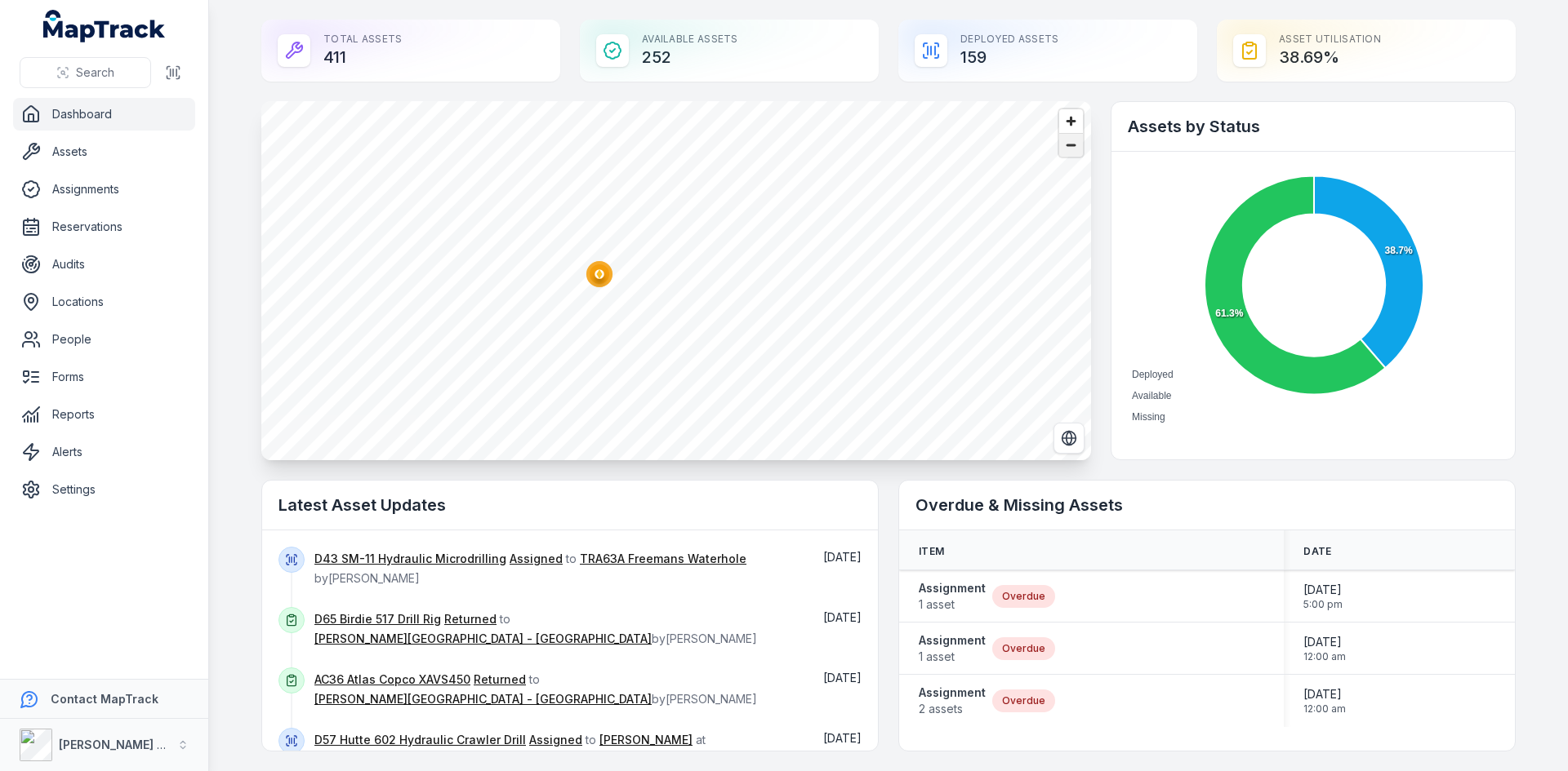
click at [1063, 149] on span "Zoom out" at bounding box center [1071, 144] width 23 height 23
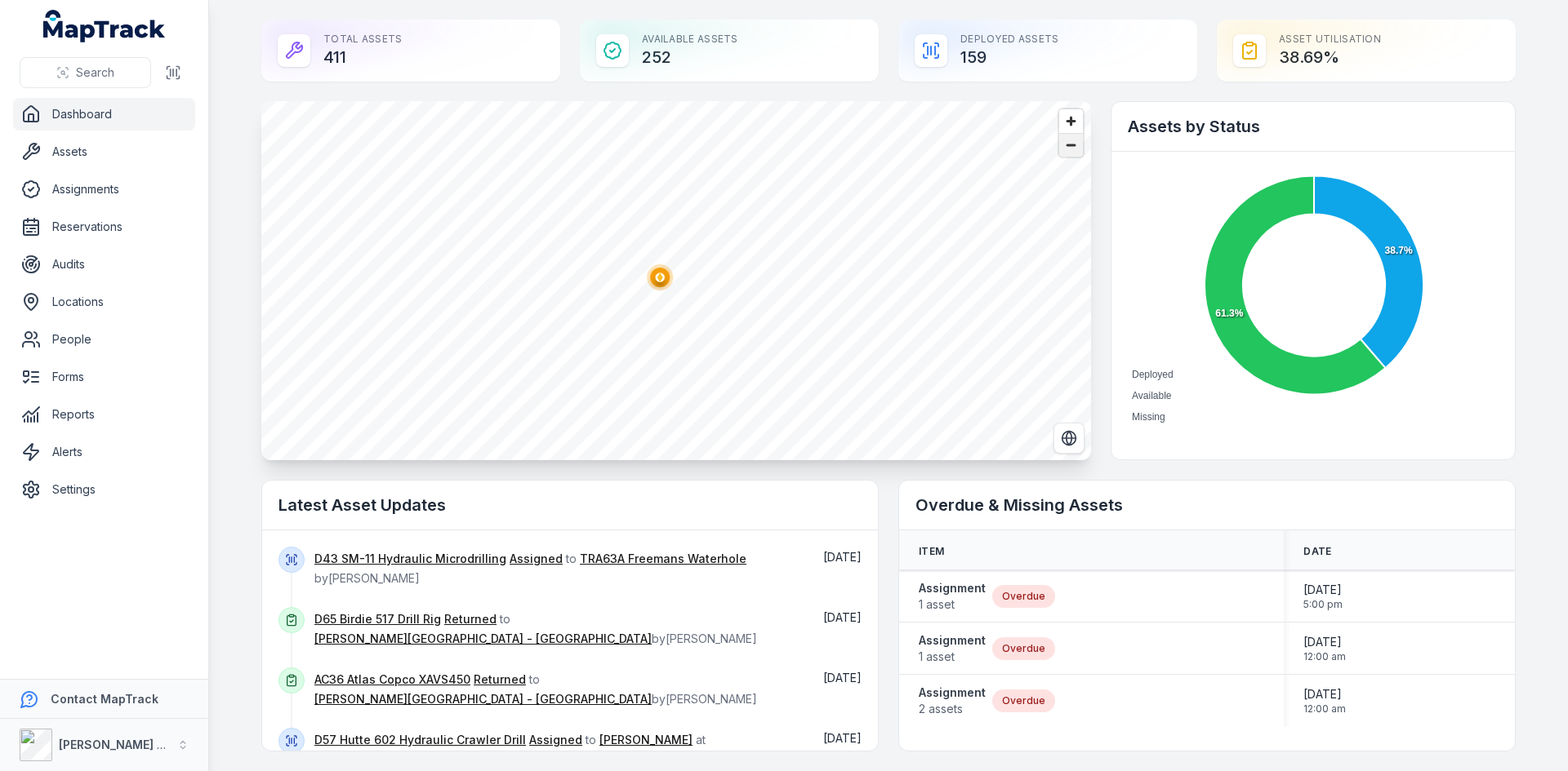
click at [1063, 149] on span "Zoom out" at bounding box center [1071, 144] width 23 height 23
click at [1059, 151] on span "Zoom out" at bounding box center [1071, 144] width 23 height 23
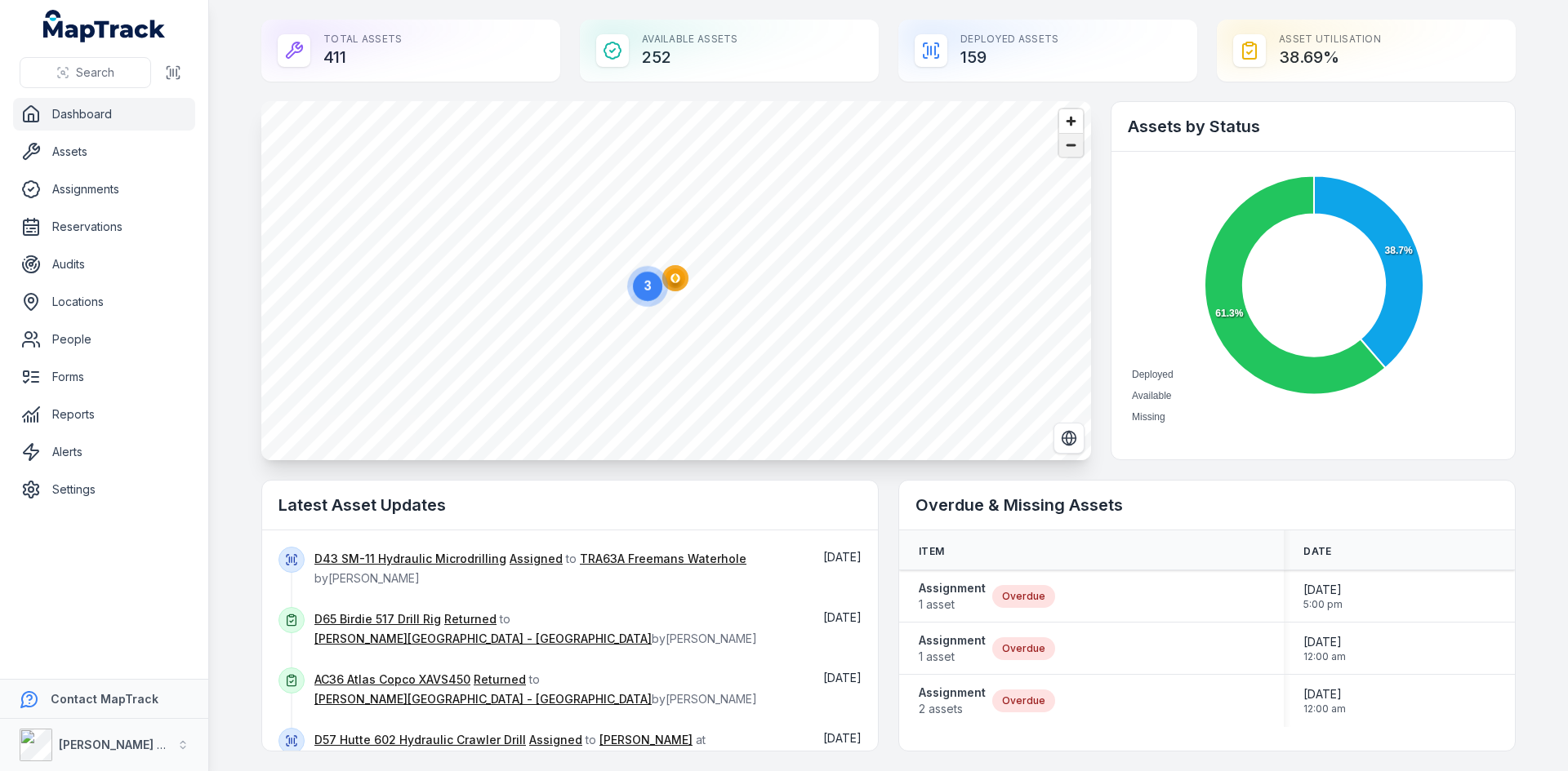
click at [1059, 151] on span "Zoom out" at bounding box center [1071, 144] width 23 height 23
click at [1059, 151] on span "Zoom out" at bounding box center [1071, 144] width 23 height 23
click at [1066, 147] on span "Zoom out" at bounding box center [1071, 144] width 23 height 23
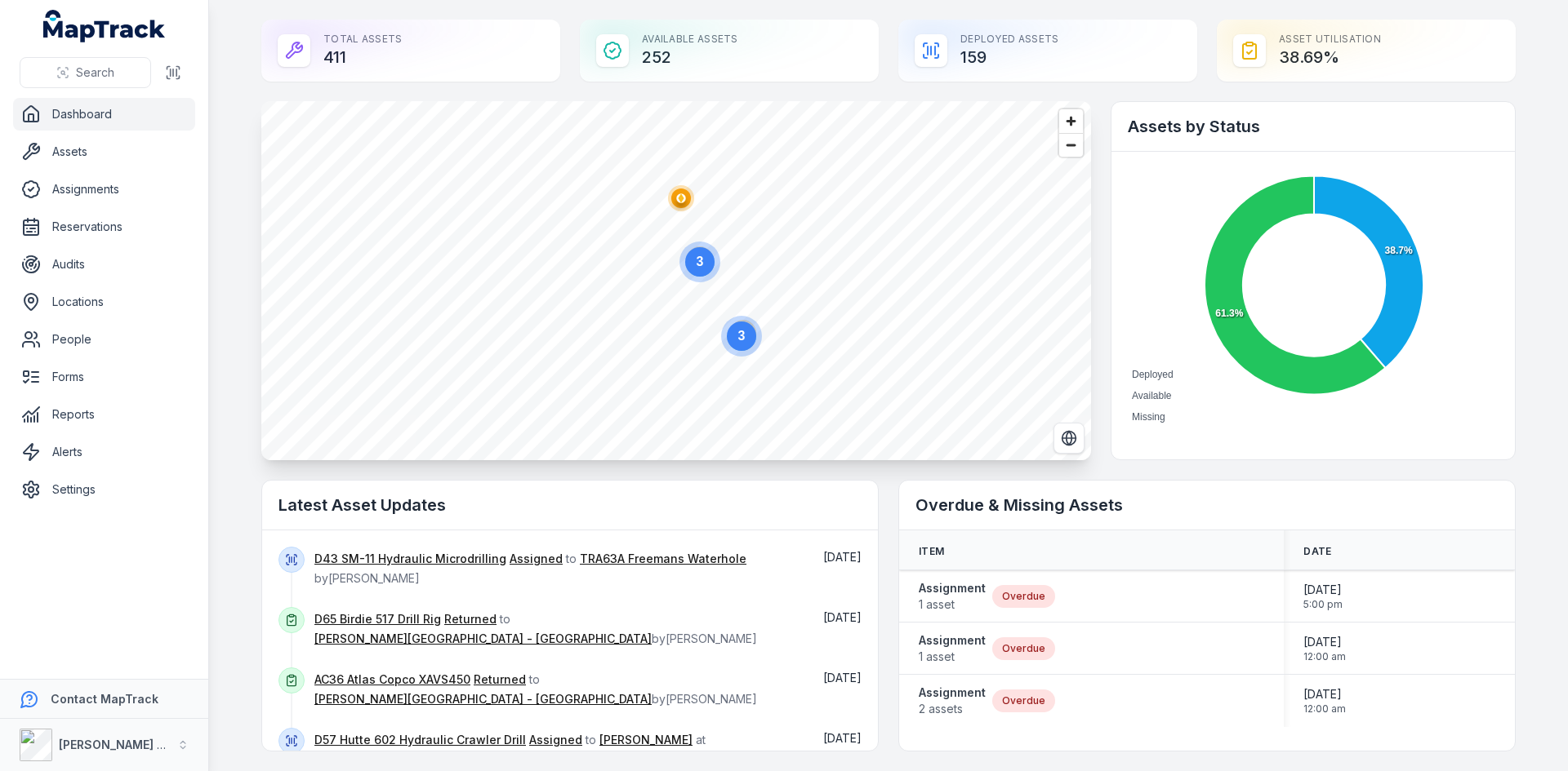
click at [678, 200] on polygon "button" at bounding box center [680, 198] width 5 height 9
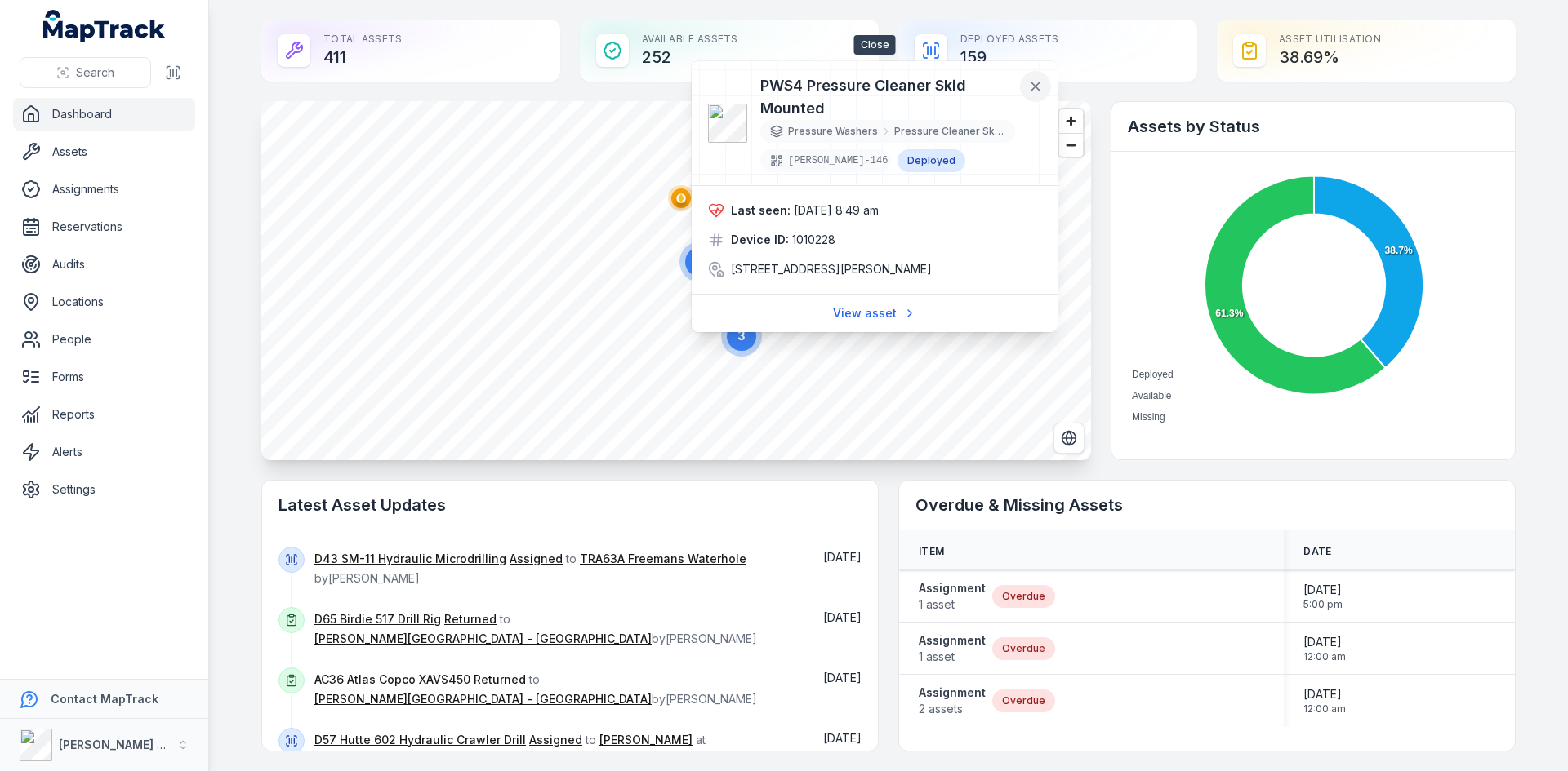
click at [1044, 85] on button at bounding box center [1036, 87] width 31 height 31
